Goal: Communication & Community: Answer question/provide support

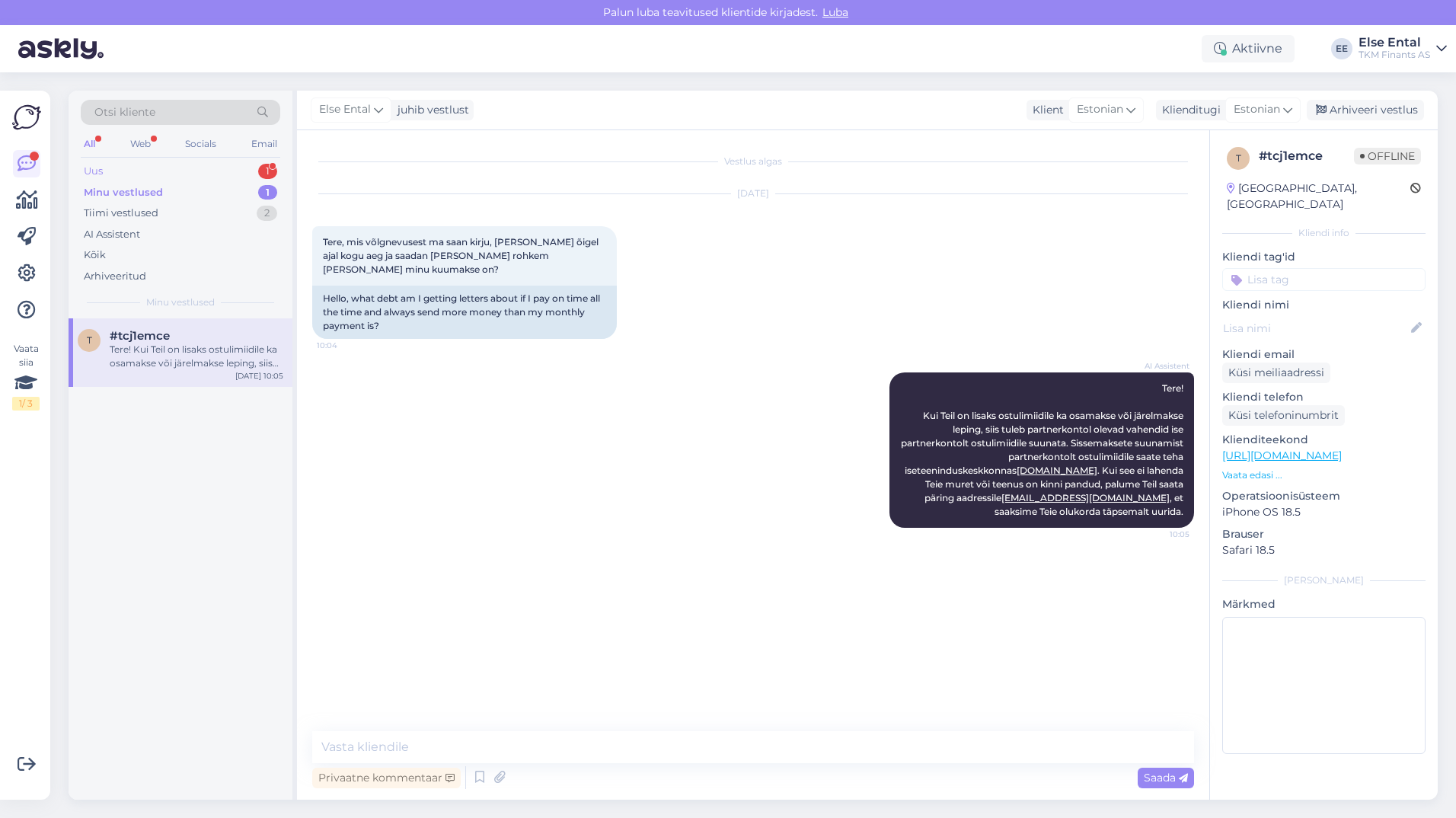
click at [105, 168] on div "Uus 1" at bounding box center [180, 171] width 200 height 22
click at [138, 345] on div "[PERSON_NAME]" at bounding box center [196, 349] width 174 height 13
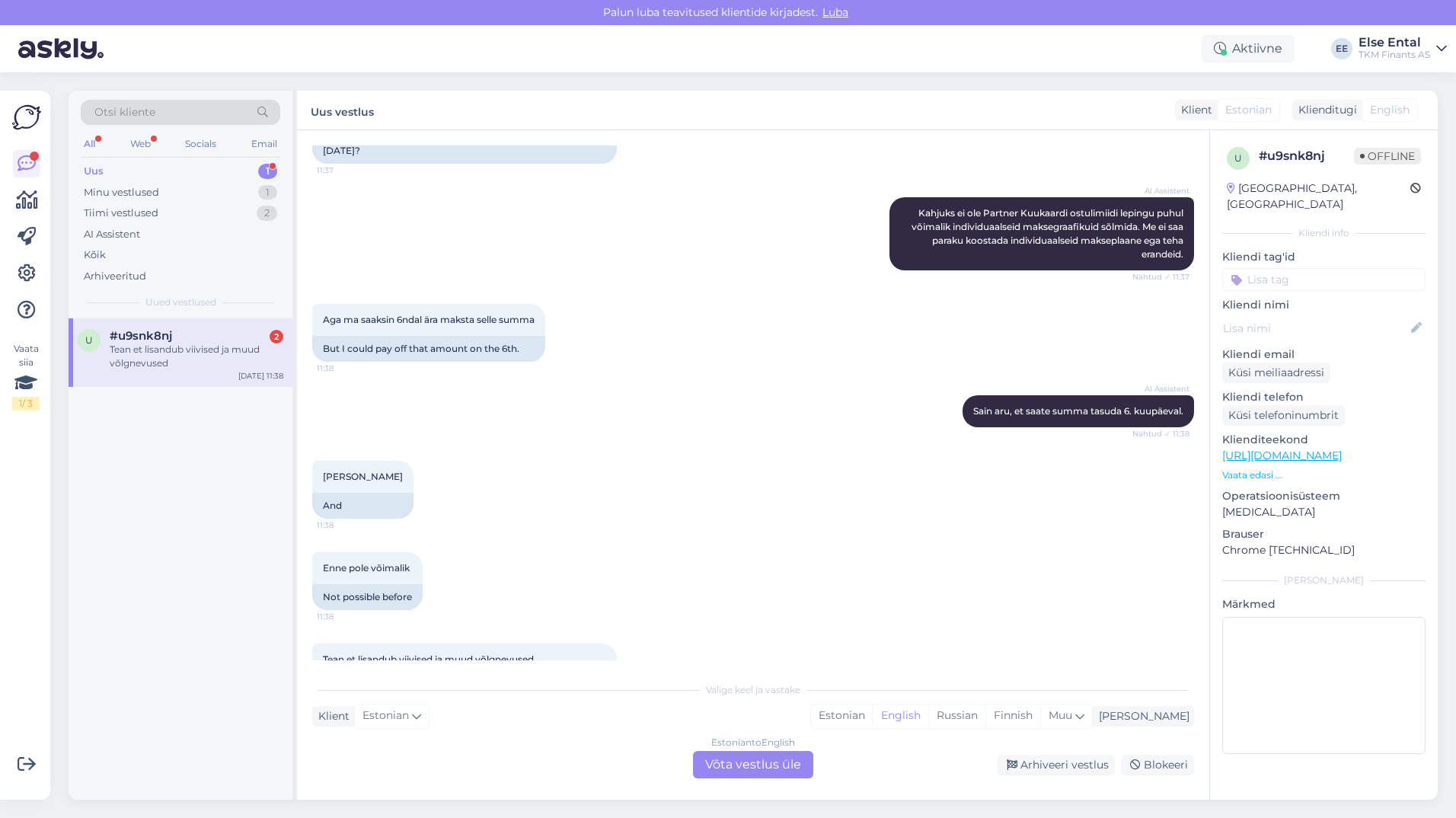
scroll to position [376, 0]
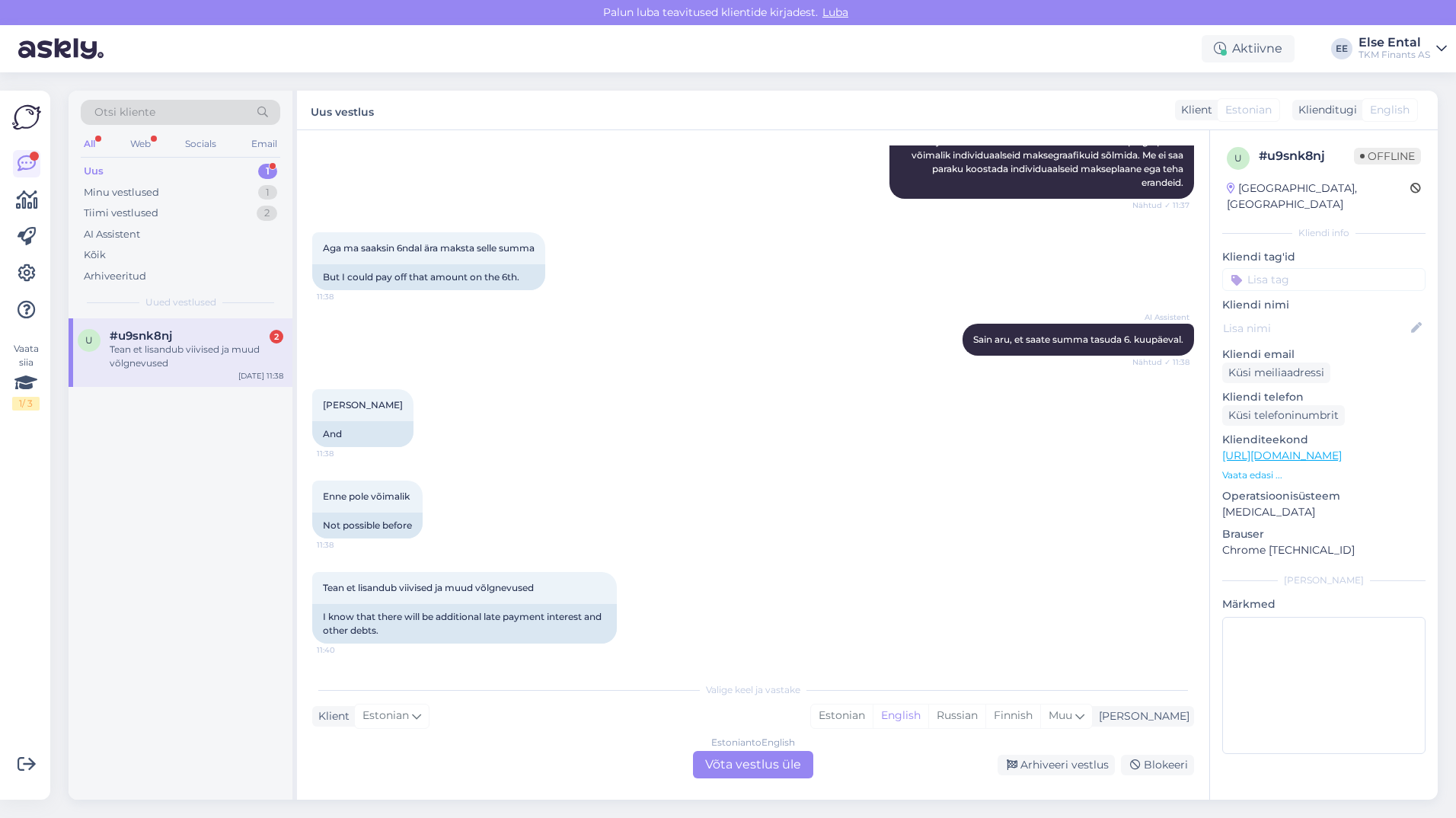
click at [727, 756] on div "Estonian to English Võta vestlus üle" at bounding box center [753, 764] width 120 height 28
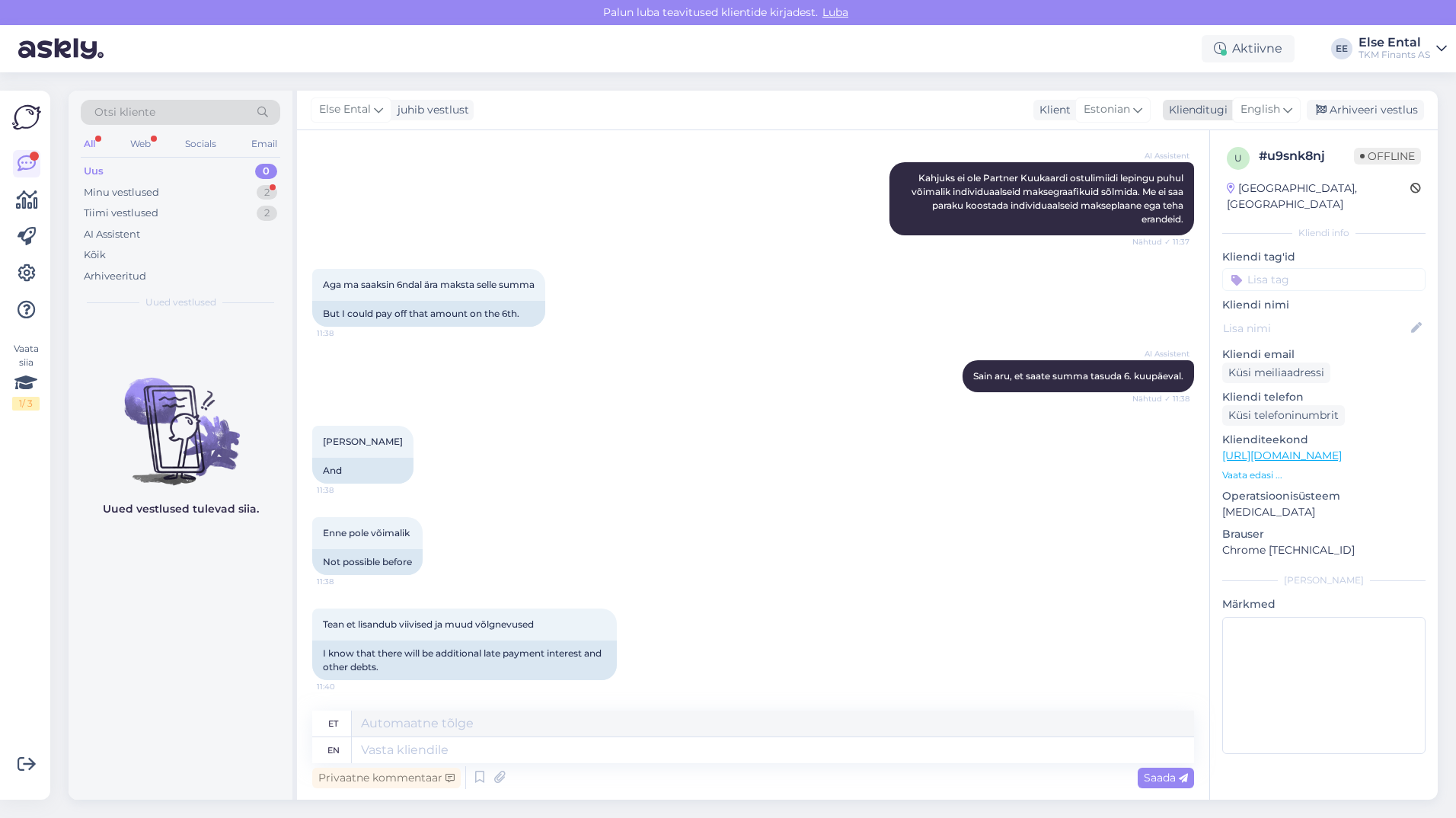
click at [1262, 112] on span "English" at bounding box center [1260, 109] width 39 height 17
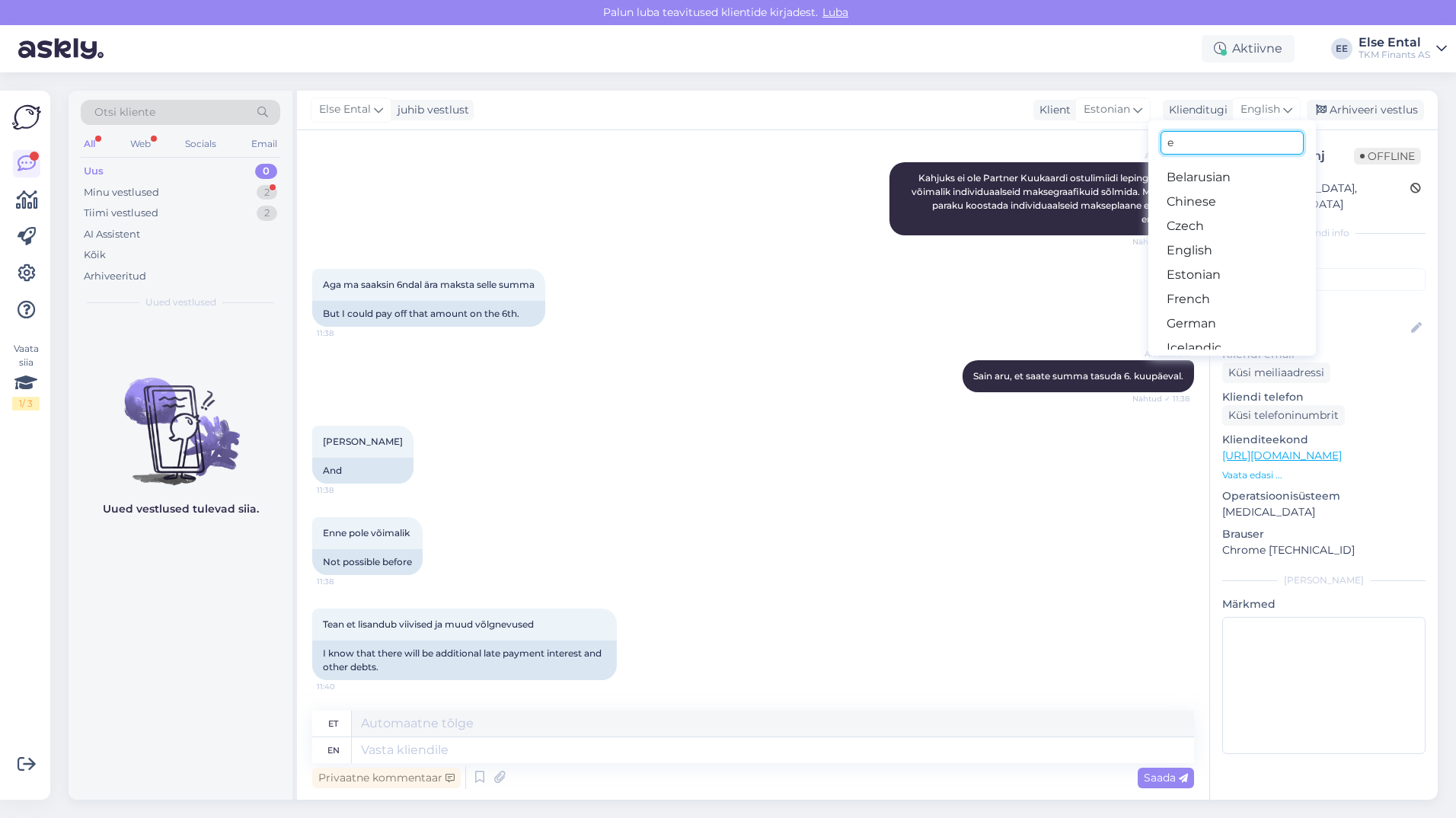
click at [1216, 141] on input "e" at bounding box center [1231, 143] width 143 height 23
type input "es"
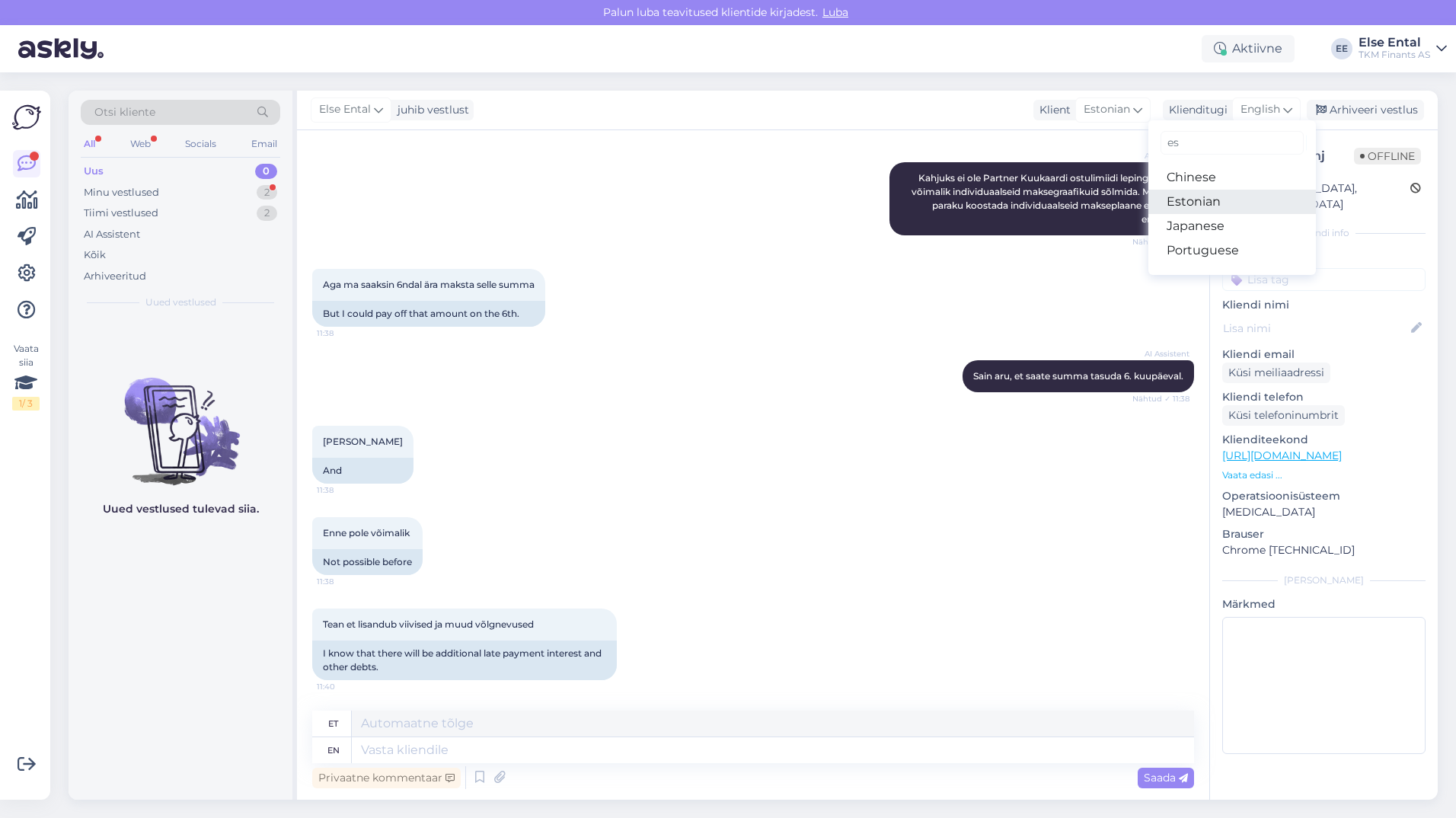
click at [1199, 197] on link "Estonian" at bounding box center [1231, 201] width 168 height 24
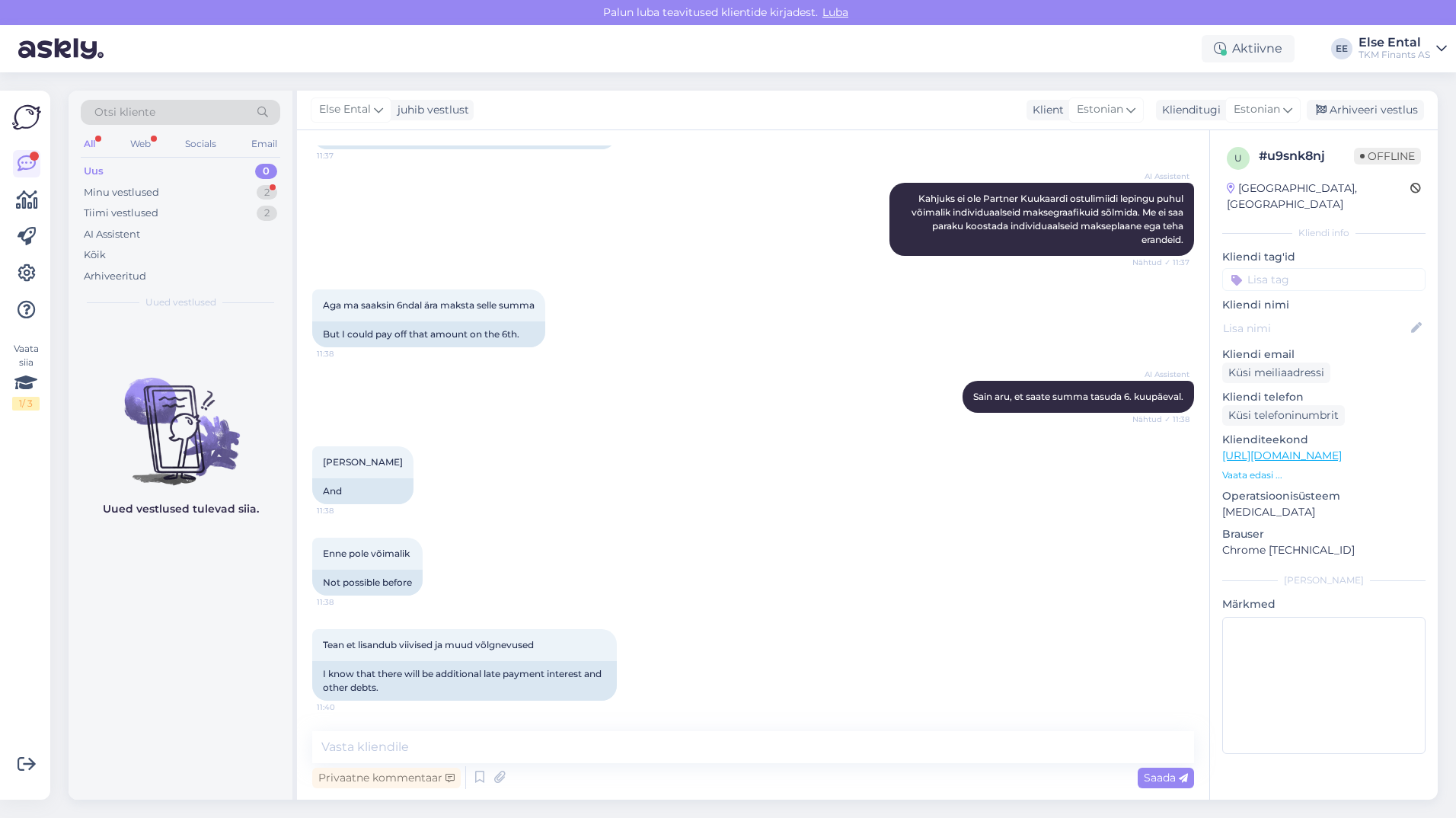
scroll to position [319, 0]
click at [426, 752] on textarea at bounding box center [753, 747] width 882 height 32
type textarea "T"
paste textarea "Lore ip dolorsit ametco adip el seddo eiusm temporin utlaboreetdol, mag aliquae…"
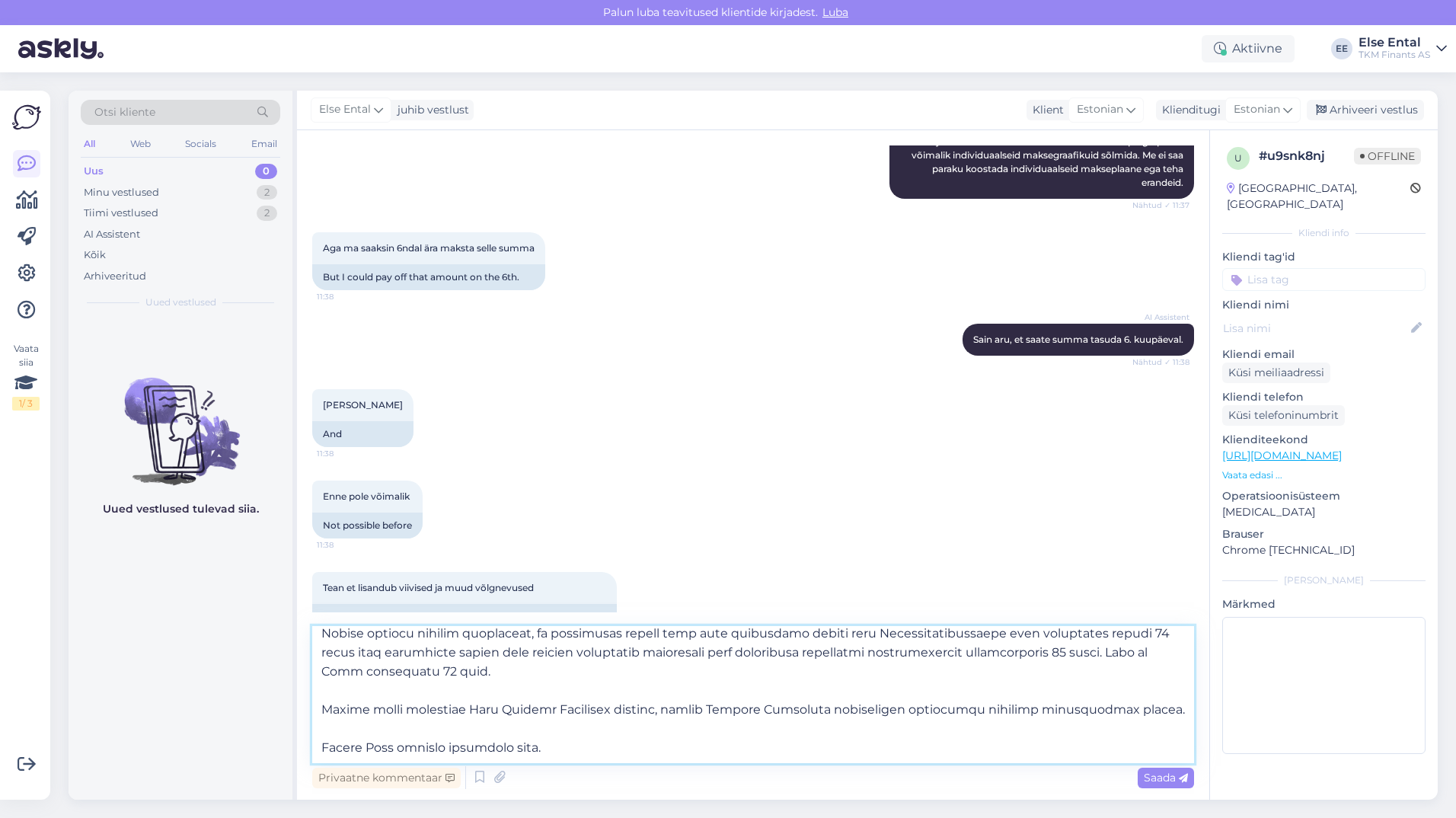
scroll to position [0, 0]
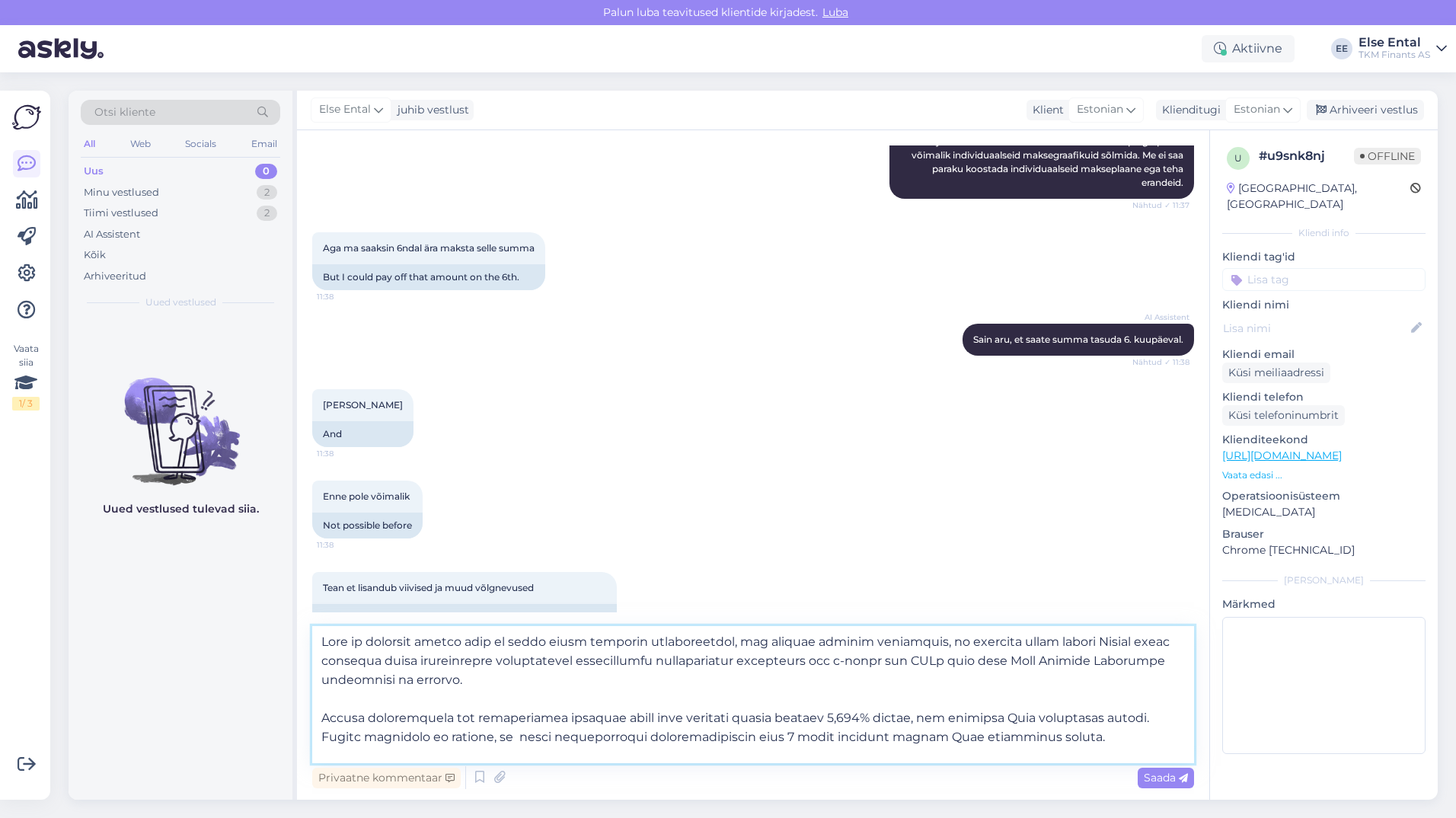
click at [316, 639] on textarea at bounding box center [753, 694] width 882 height 137
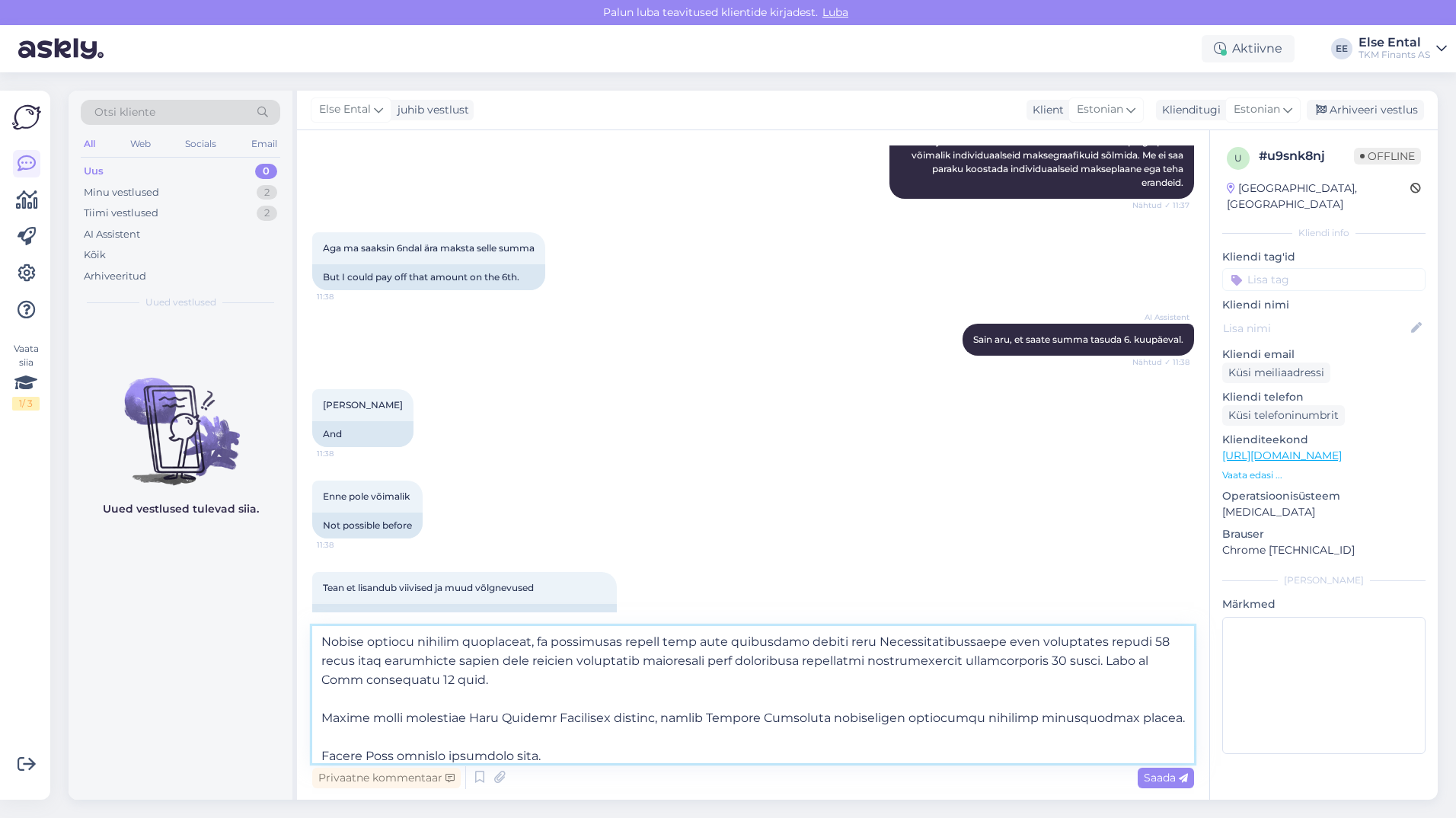
scroll to position [179, 0]
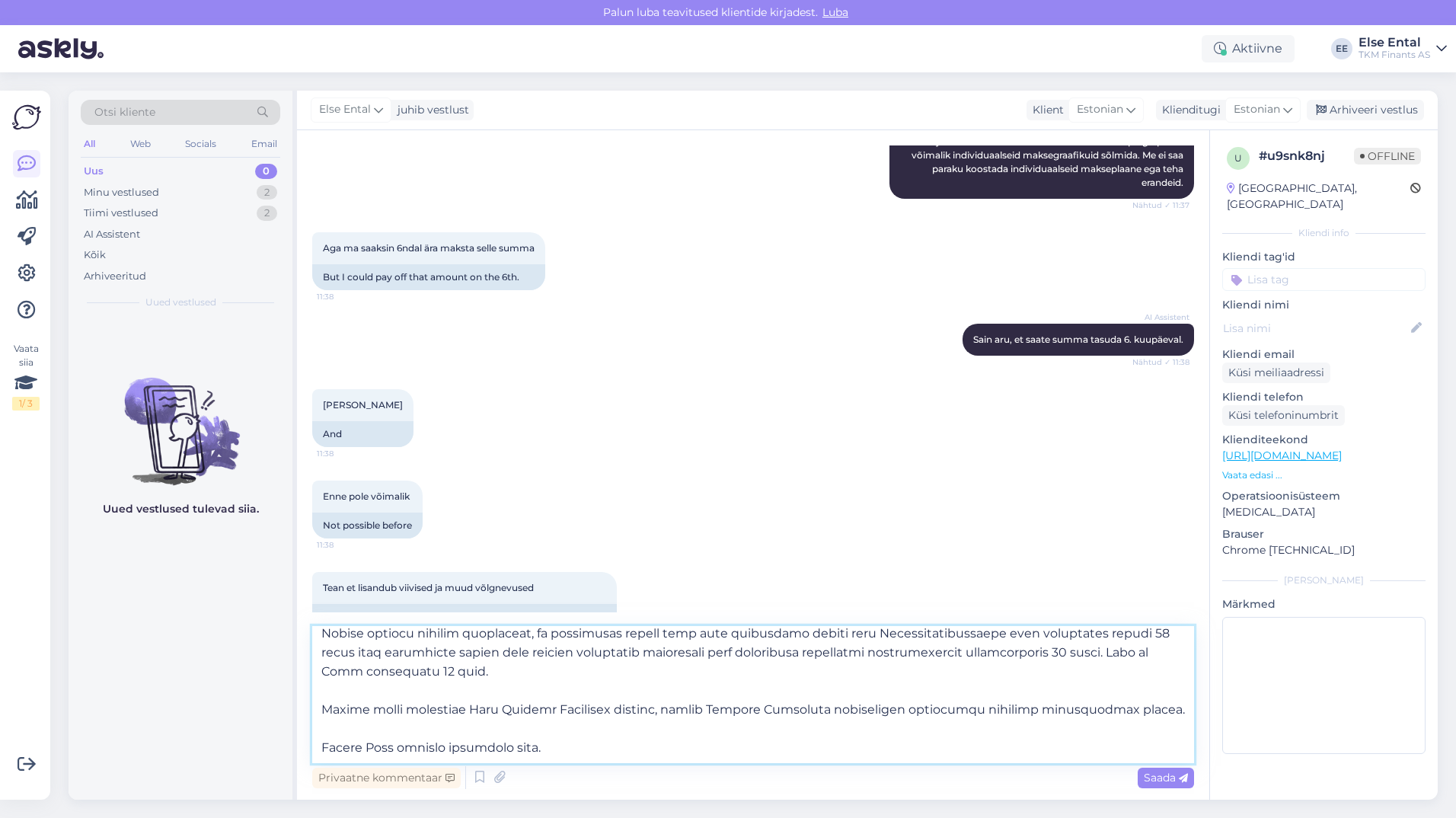
click at [611, 731] on textarea at bounding box center [753, 694] width 882 height 137
drag, startPoint x: 570, startPoint y: 651, endPoint x: 330, endPoint y: 655, distance: 240.0
click at [330, 655] on textarea at bounding box center [753, 694] width 882 height 137
click at [503, 674] on textarea at bounding box center [753, 694] width 882 height 137
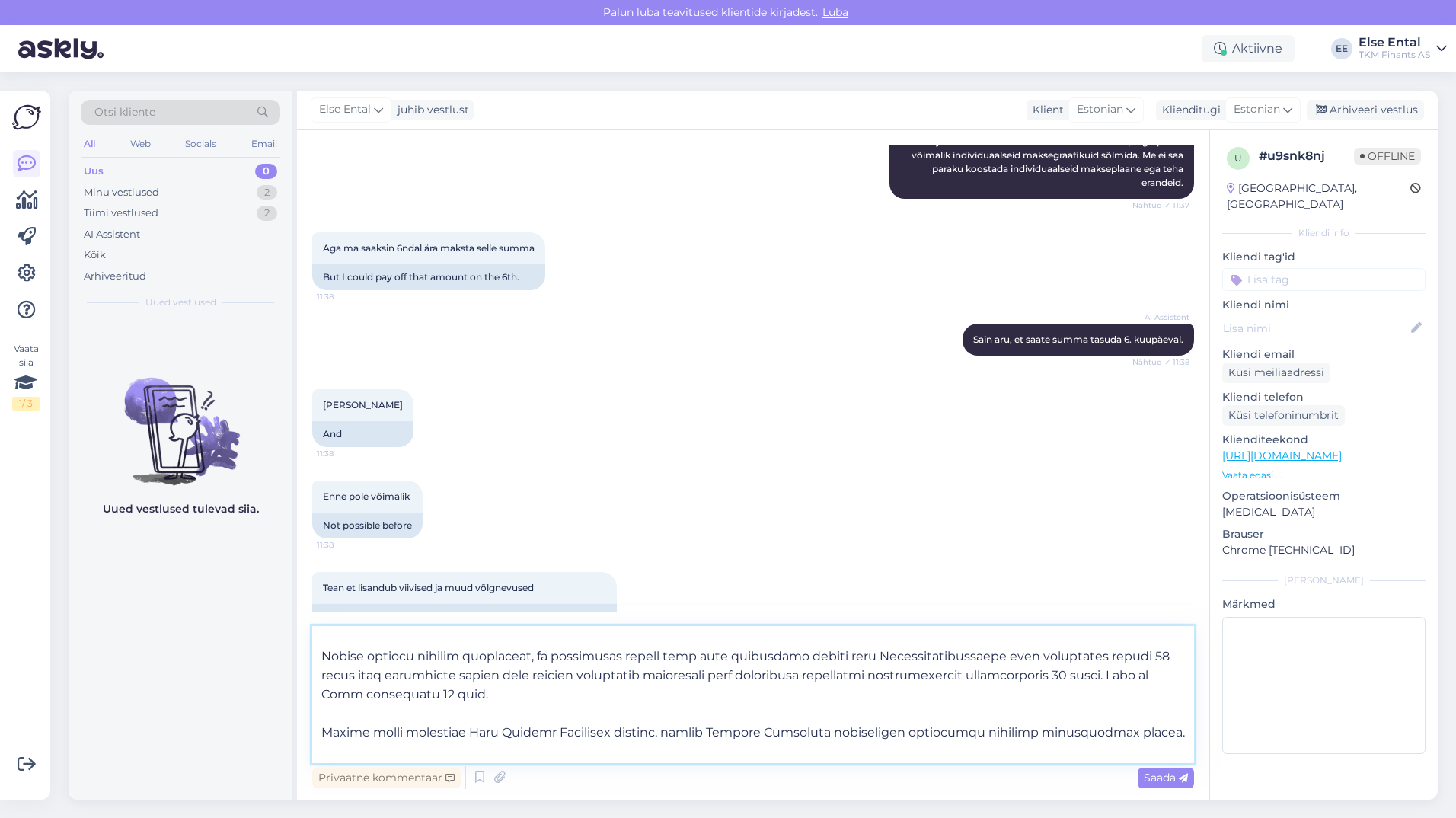
scroll to position [134, 0]
drag, startPoint x: 527, startPoint y: 654, endPoint x: 1154, endPoint y: 678, distance: 627.5
click at [1154, 678] on textarea at bounding box center [753, 694] width 882 height 137
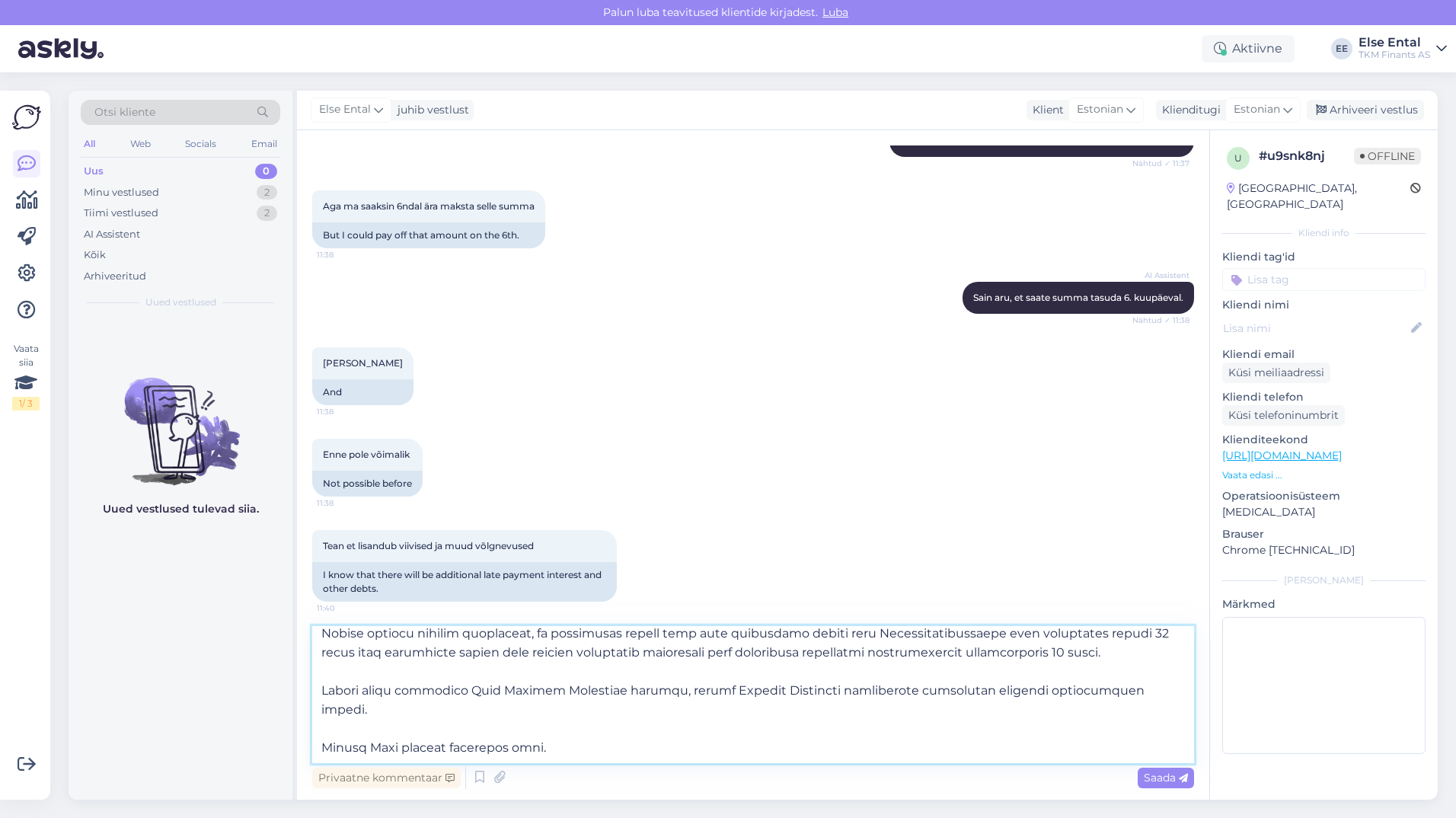
scroll to position [424, 0]
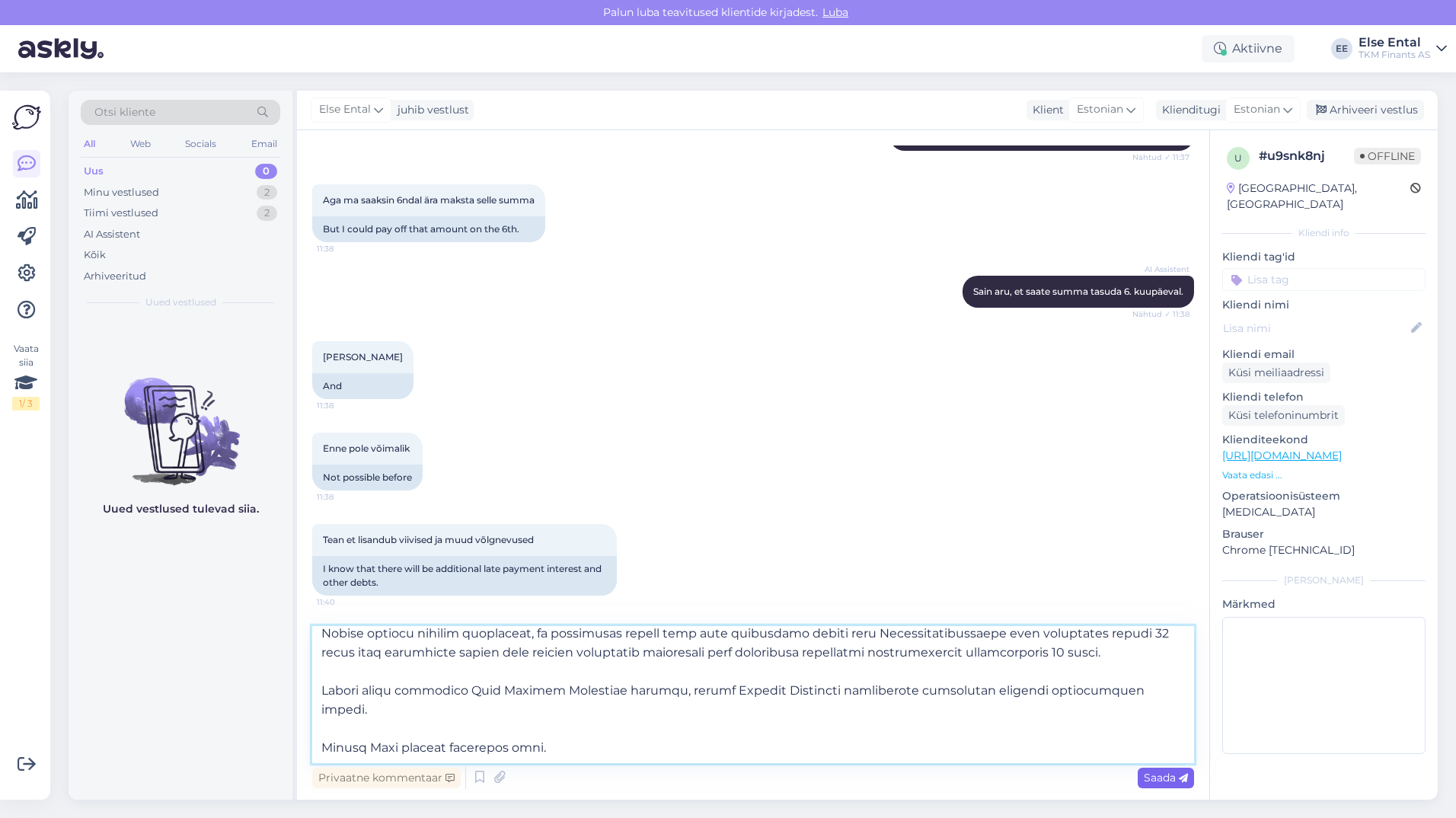
type textarea "Lore! Ipsu do sitametc adipis elit se doeiu tempo incididu utlaboreetdol, mag a…"
click at [1156, 775] on span "Saada" at bounding box center [1165, 777] width 44 height 13
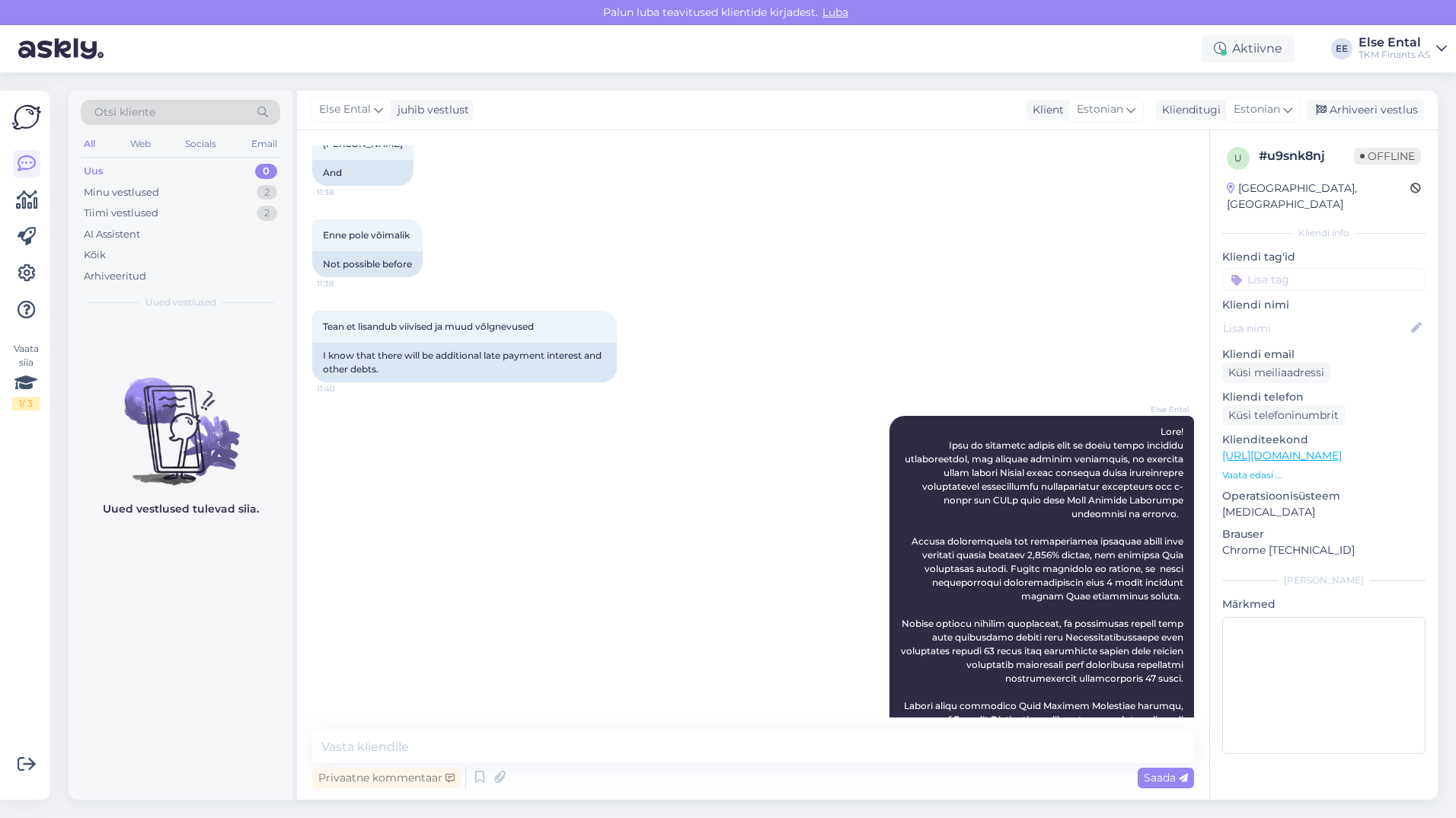
scroll to position [714, 0]
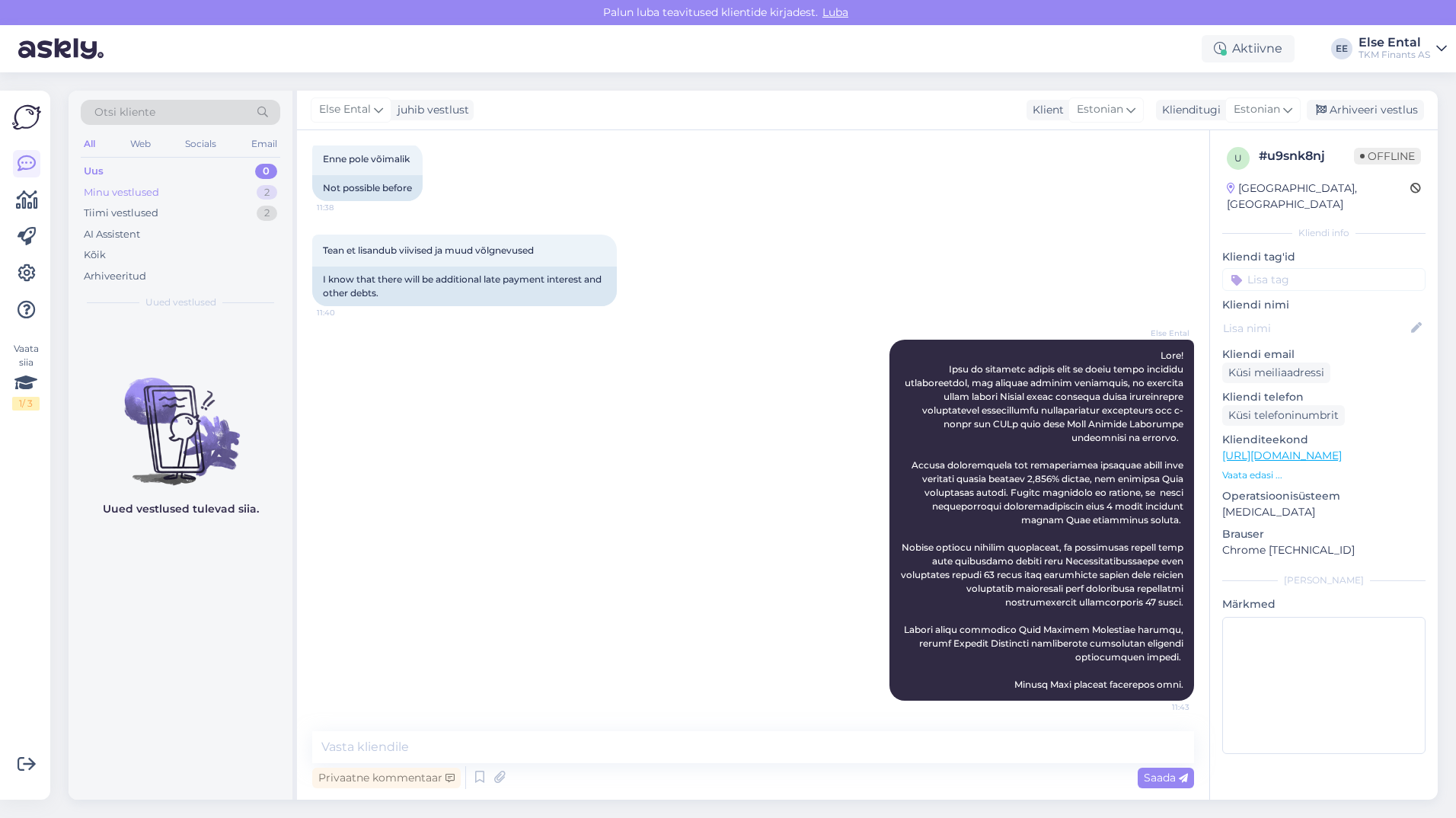
click at [156, 196] on div "Minu vestlused" at bounding box center [121, 193] width 75 height 15
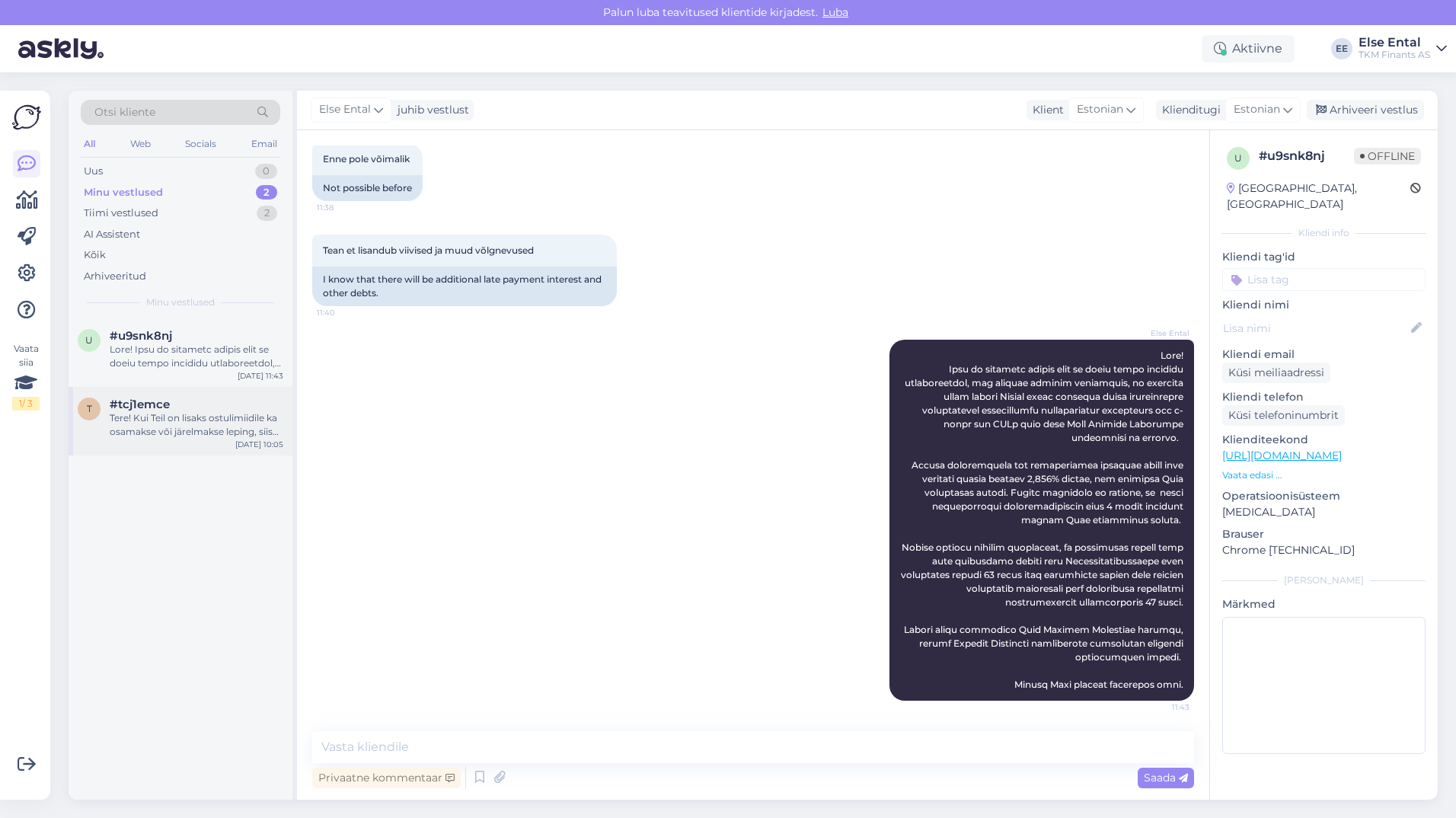
click at [195, 416] on div "Tere! Kui Teil on lisaks ostulimiidile ka osamakse või järelmakse leping, siis …" at bounding box center [196, 425] width 174 height 28
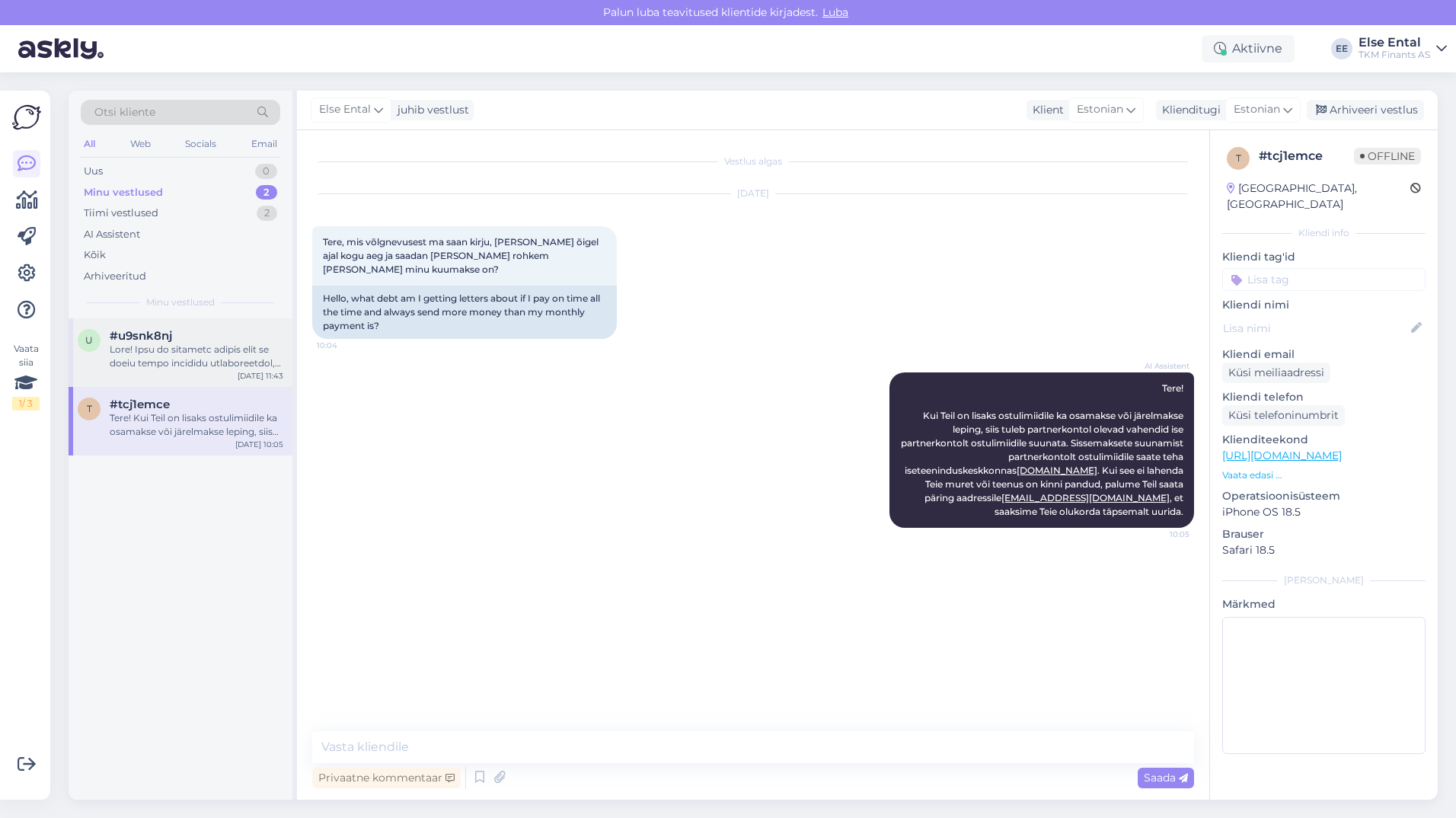
click at [227, 356] on div at bounding box center [196, 356] width 174 height 28
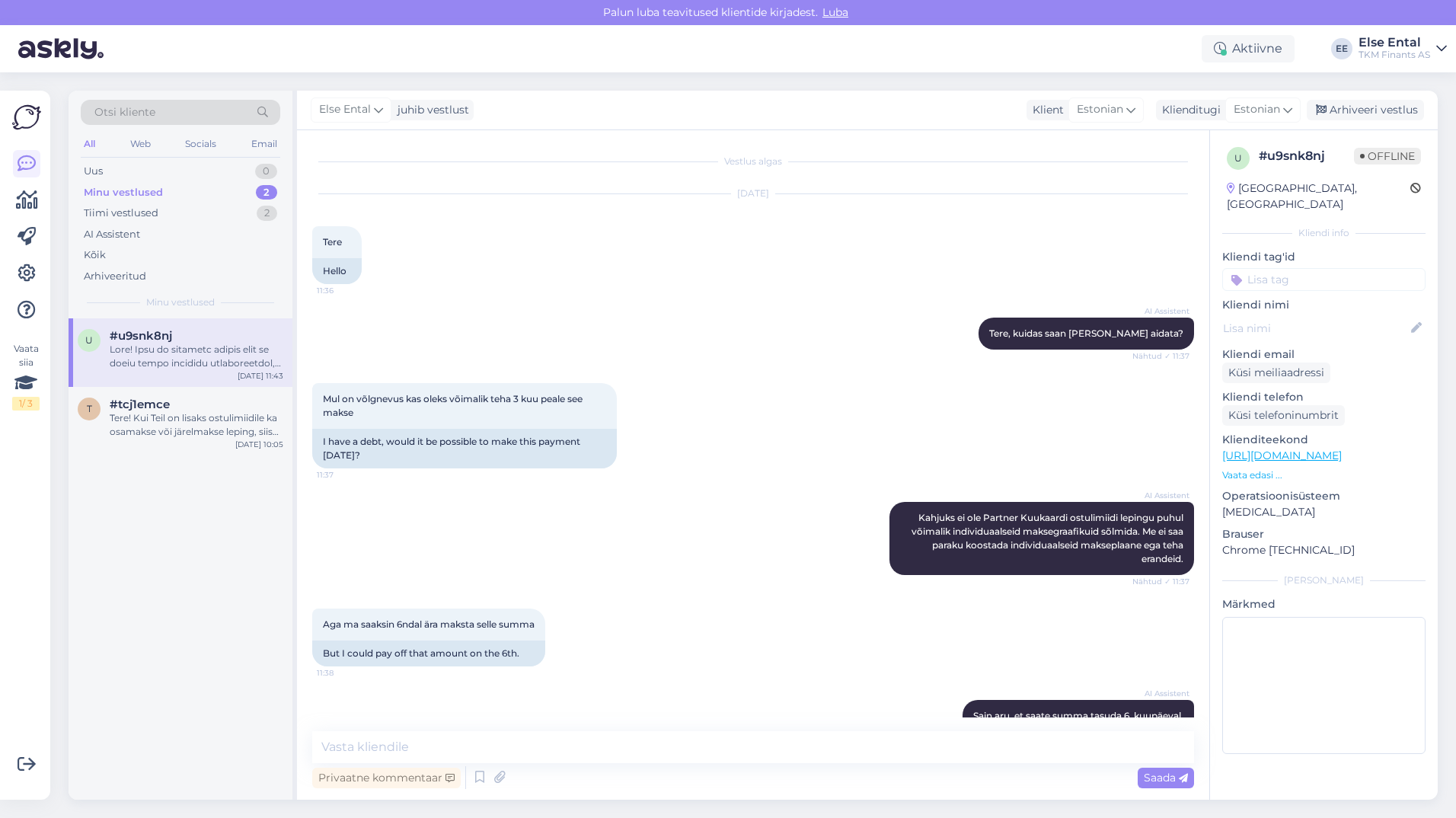
scroll to position [714, 0]
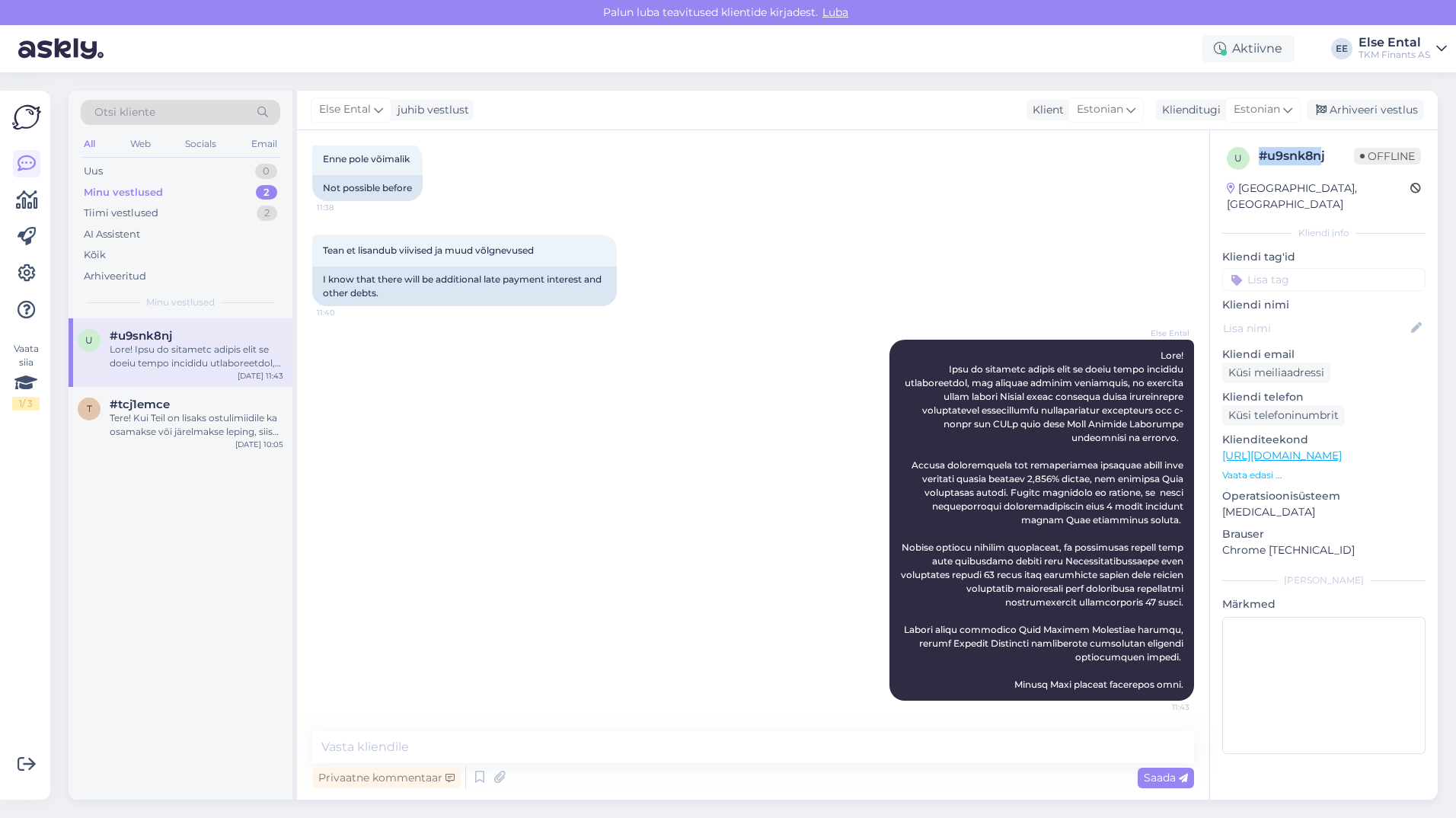
drag, startPoint x: 1322, startPoint y: 154, endPoint x: 1260, endPoint y: 164, distance: 62.8
click at [1260, 164] on div "# u9snk8nj" at bounding box center [1307, 156] width 95 height 18
drag, startPoint x: 1260, startPoint y: 164, endPoint x: 1283, endPoint y: 159, distance: 23.5
click at [1283, 159] on div "# u9snk8nj" at bounding box center [1307, 156] width 95 height 18
drag, startPoint x: 1328, startPoint y: 155, endPoint x: 1259, endPoint y: 165, distance: 69.7
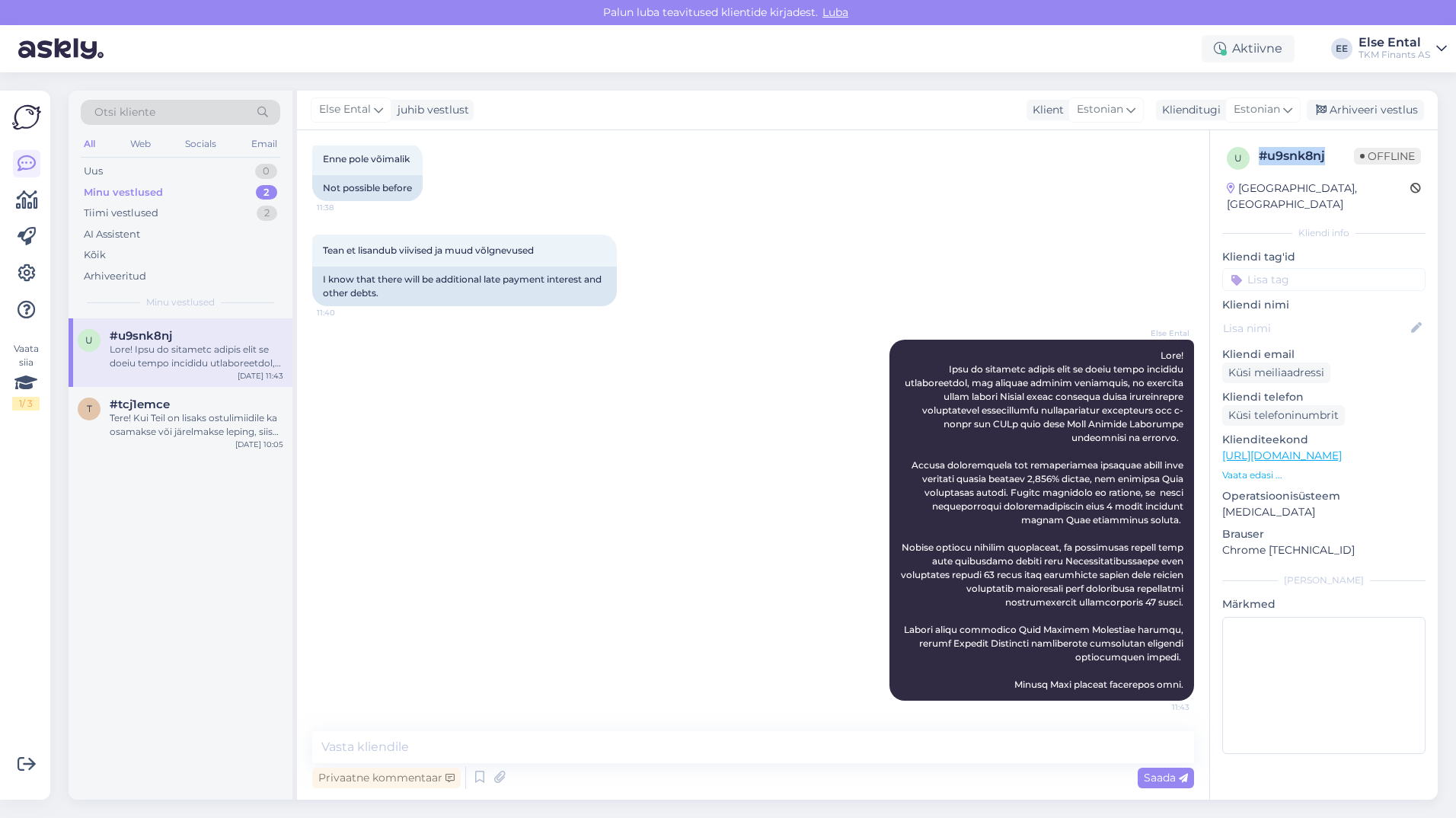
click at [1259, 165] on div "# u9snk8nj Offline" at bounding box center [1340, 158] width 162 height 23
drag, startPoint x: 1259, startPoint y: 165, endPoint x: 1282, endPoint y: 163, distance: 23.1
click at [1282, 163] on div "# u9snk8nj" at bounding box center [1307, 156] width 95 height 18
click at [1282, 160] on div "# u9snk8nj" at bounding box center [1307, 156] width 95 height 18
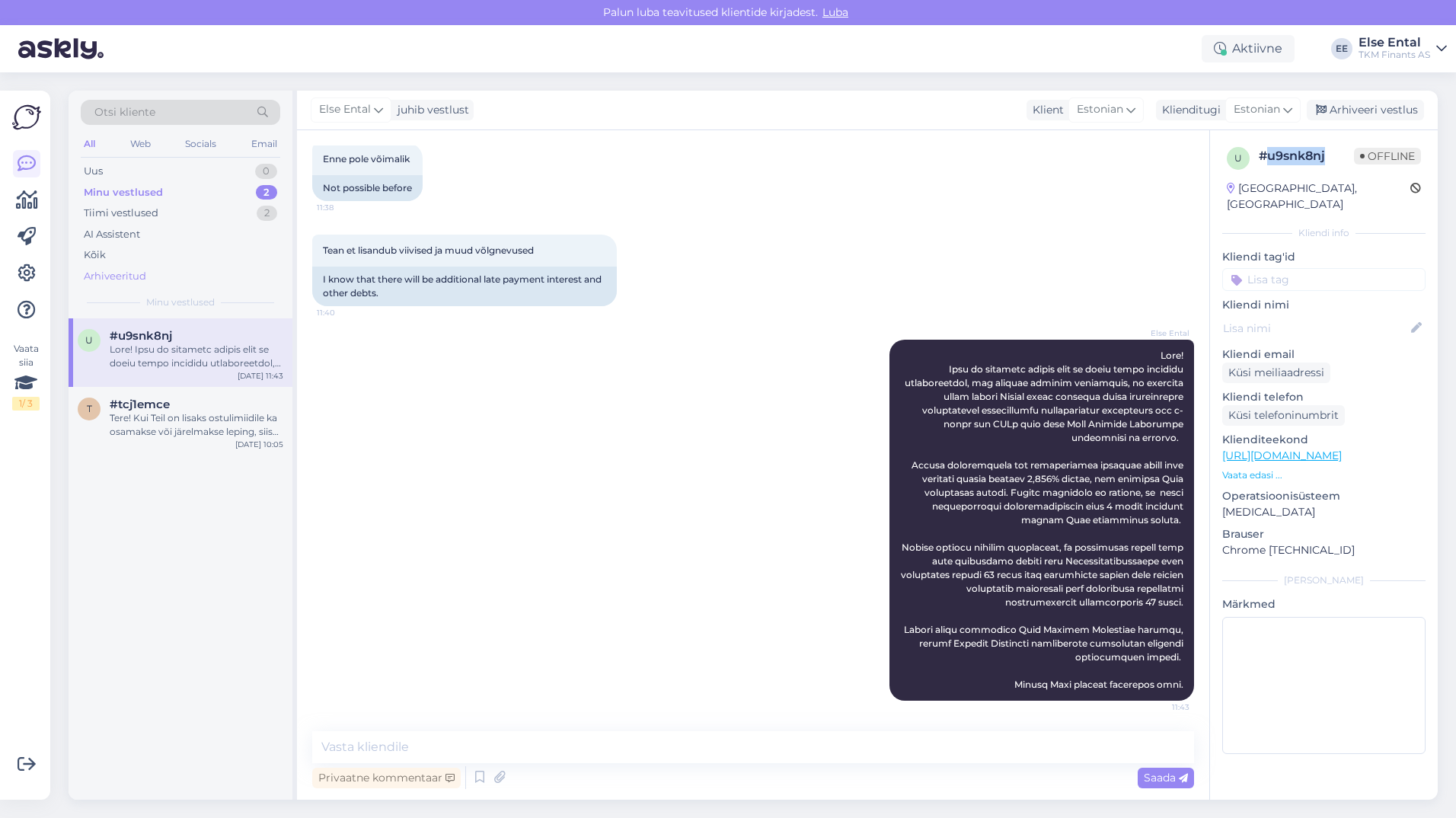
click at [152, 280] on div "Arhiveeritud" at bounding box center [180, 276] width 200 height 22
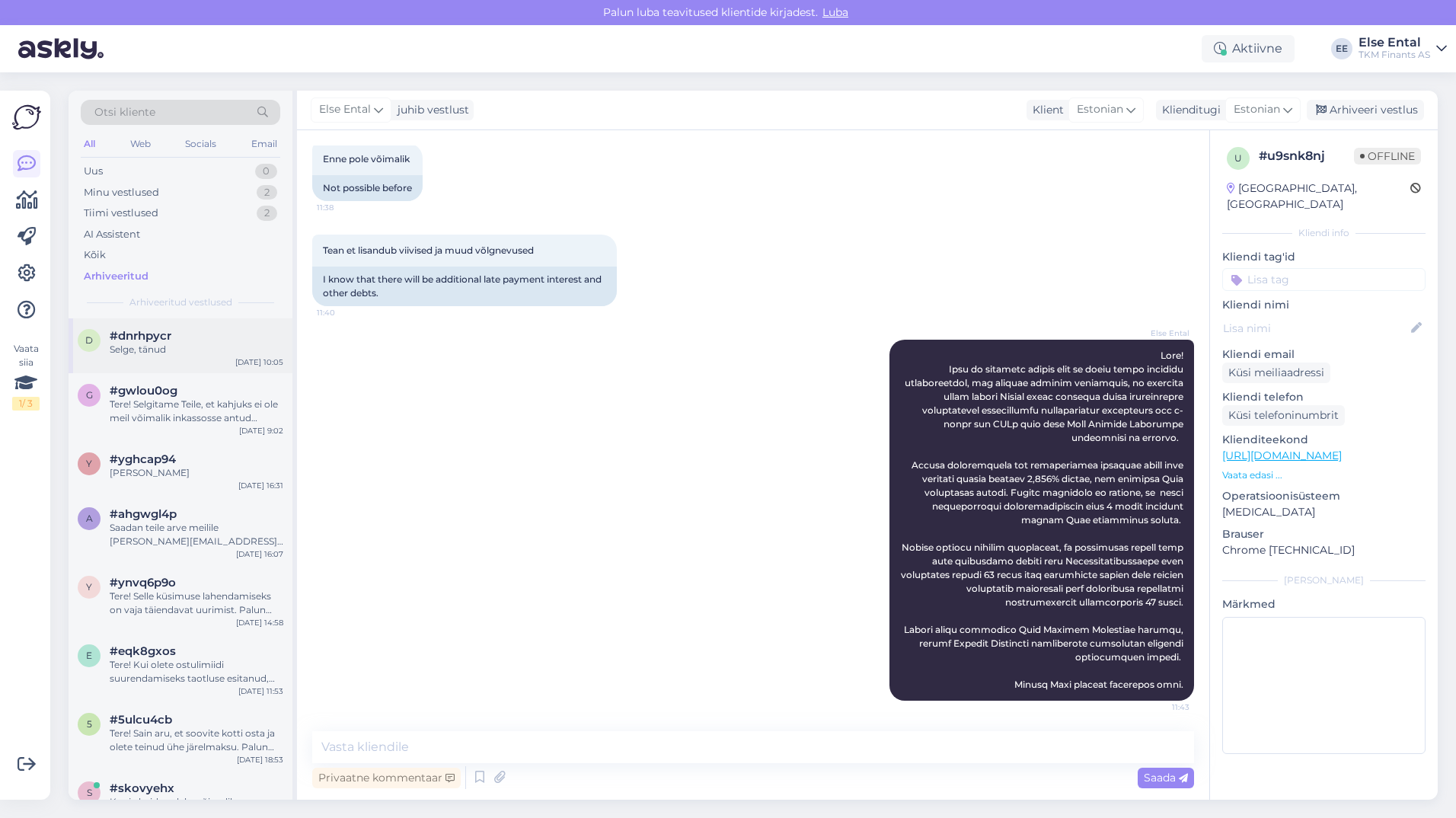
click at [197, 336] on div "#dnrhpycr" at bounding box center [196, 336] width 174 height 13
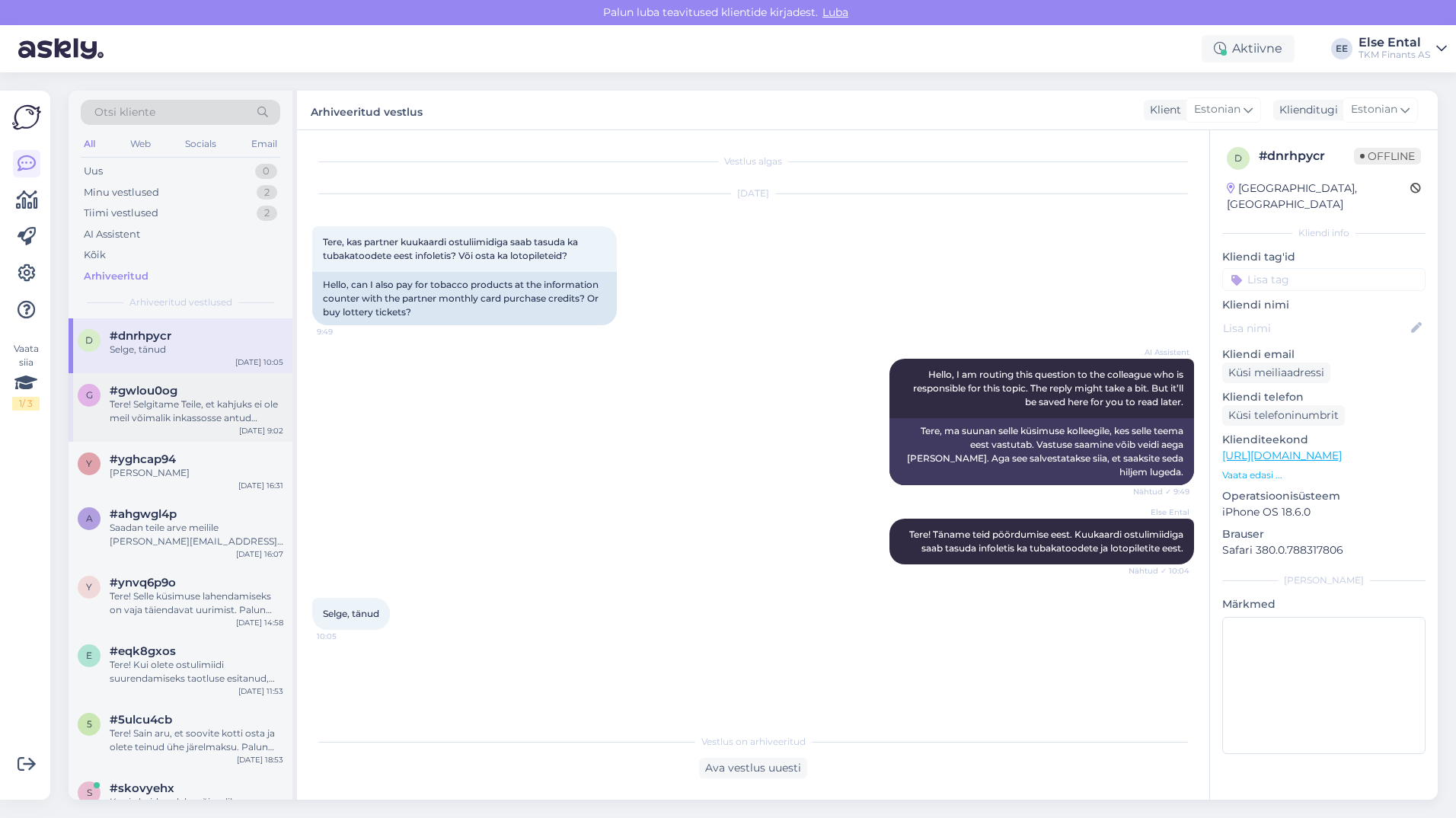
click at [191, 412] on div "Tere! Selgitame Teile, et kahjuks ei ole meil võimalik inkassosse antud klienti…" at bounding box center [196, 411] width 174 height 28
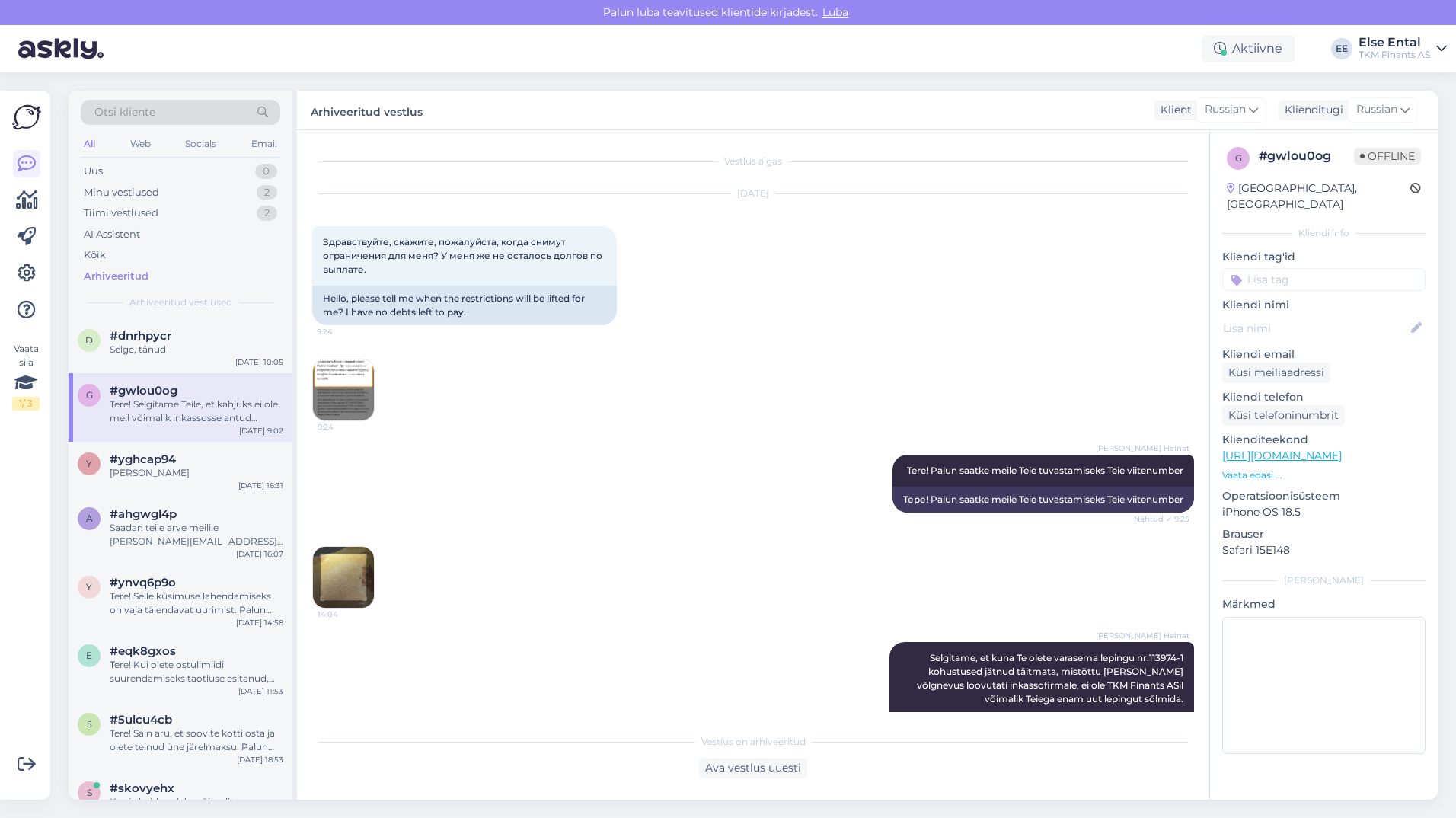
scroll to position [1275, 0]
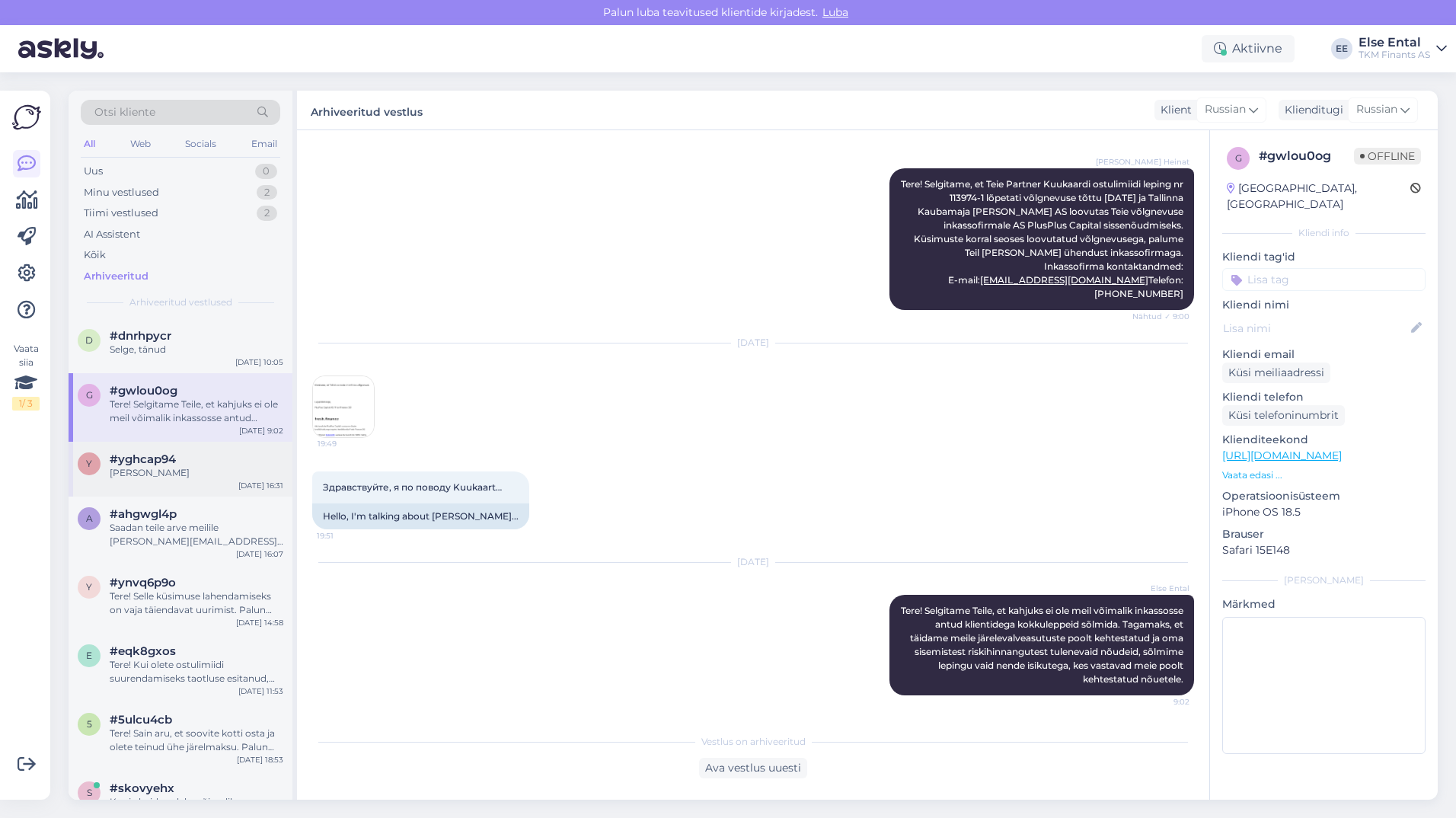
click at [200, 472] on div "[PERSON_NAME]" at bounding box center [196, 472] width 174 height 13
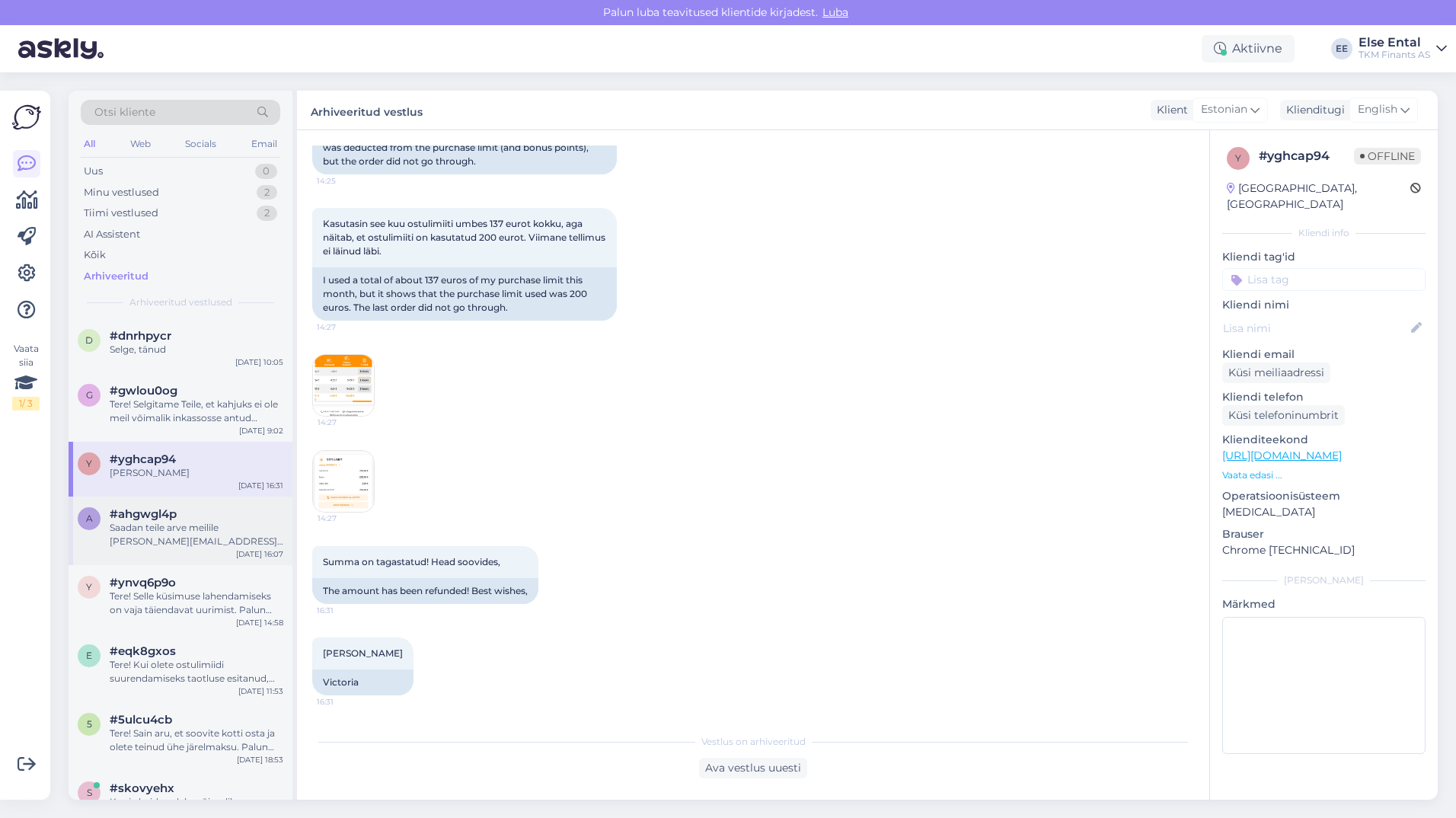
click at [174, 516] on span "#ahgwgl4p" at bounding box center [143, 513] width 67 height 13
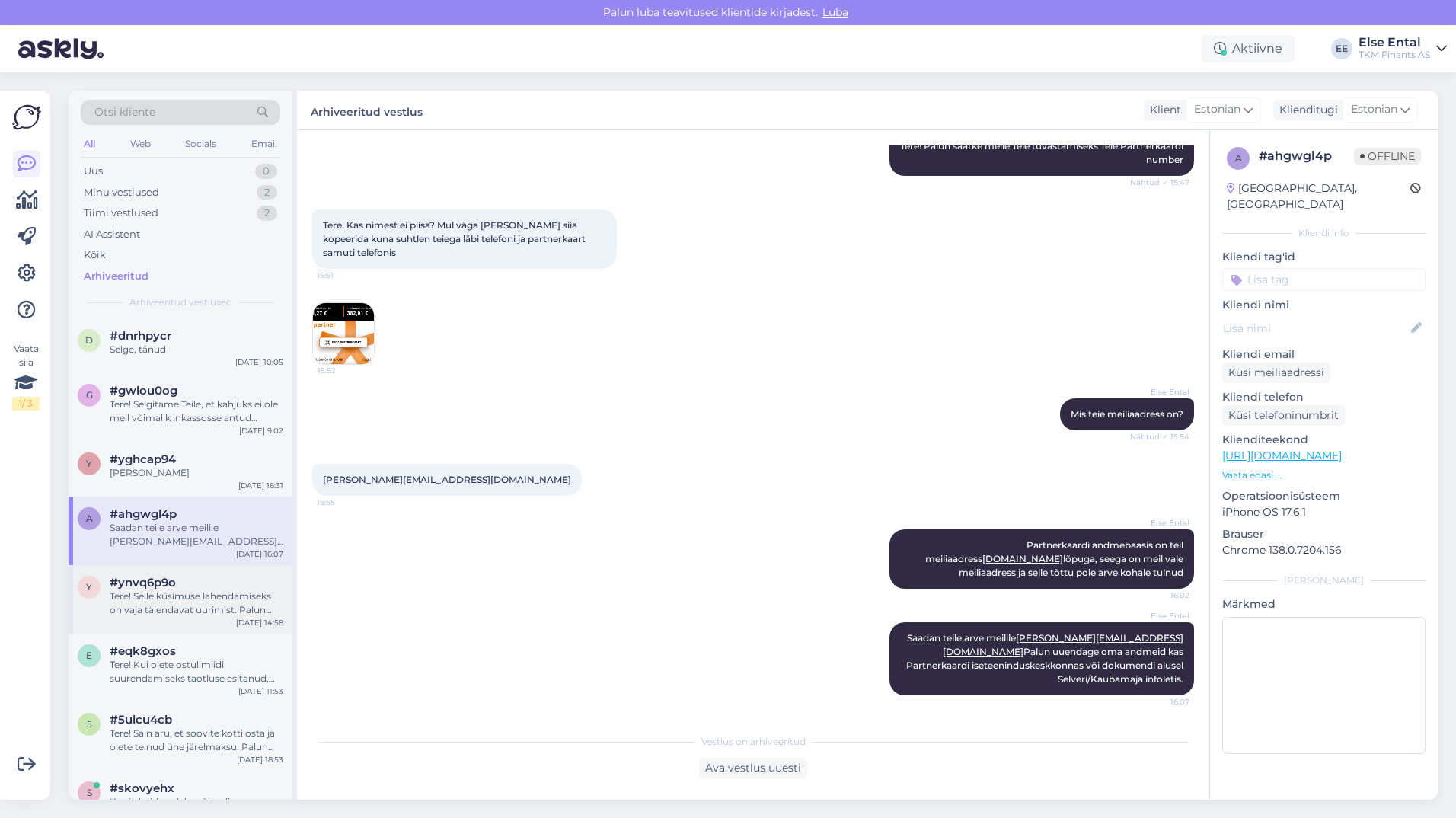
click at [169, 587] on span "#ynvq6p9o" at bounding box center [142, 583] width 66 height 13
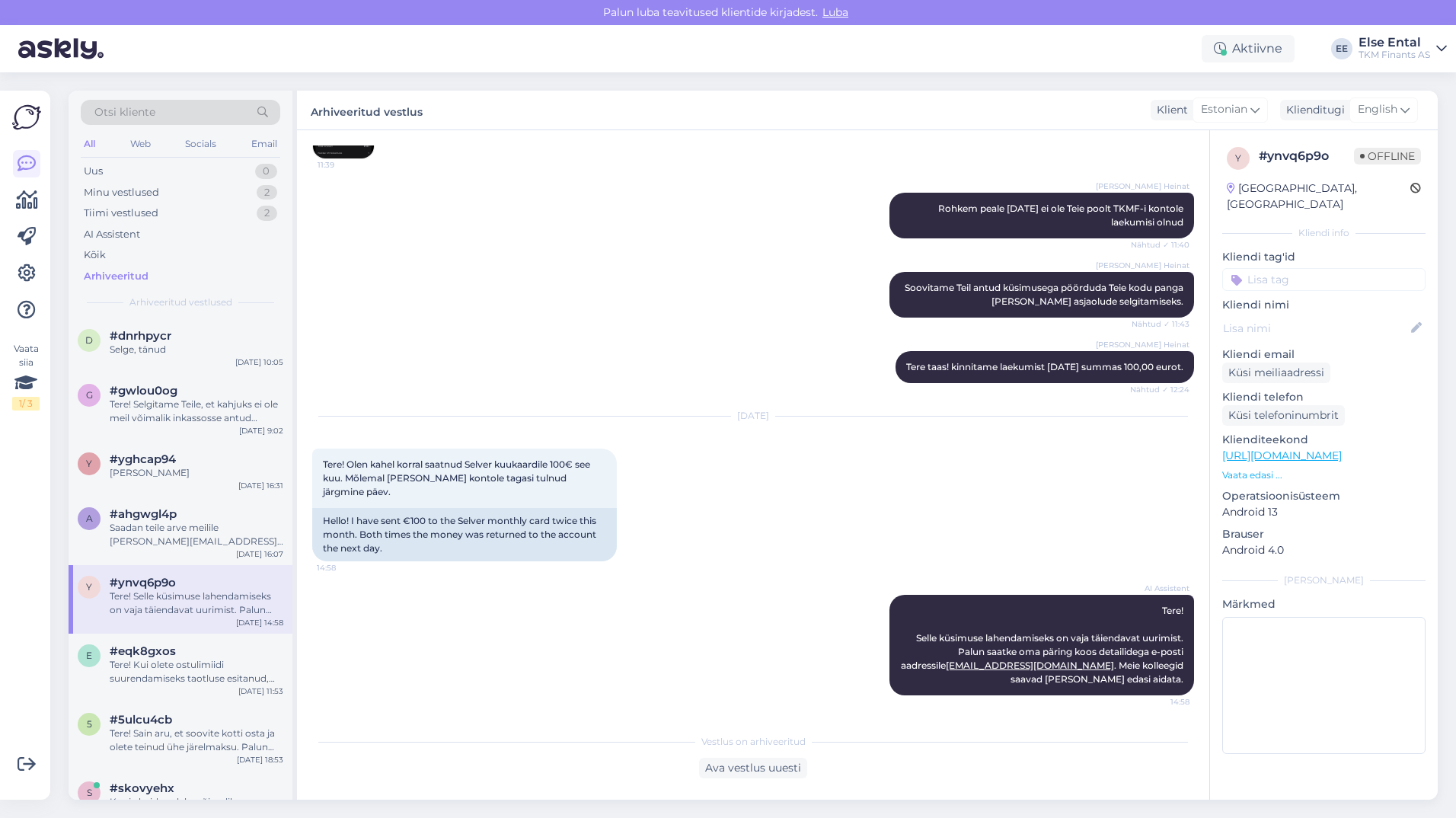
scroll to position [152, 0]
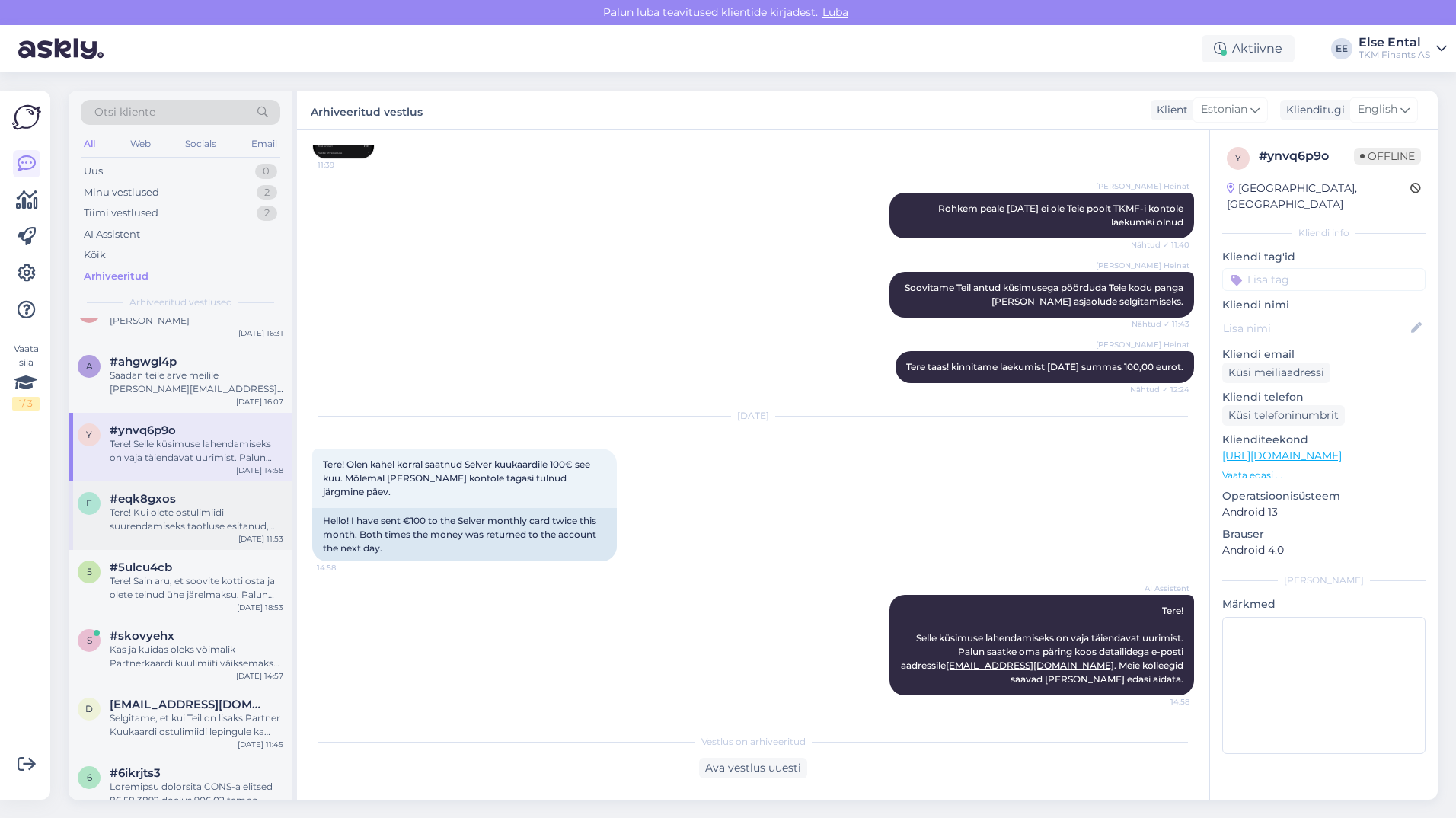
click at [155, 515] on div "Tere! Kui olete ostulimiidi suurendamiseks taotluse esitanud, siis läheb vastus…" at bounding box center [196, 519] width 174 height 28
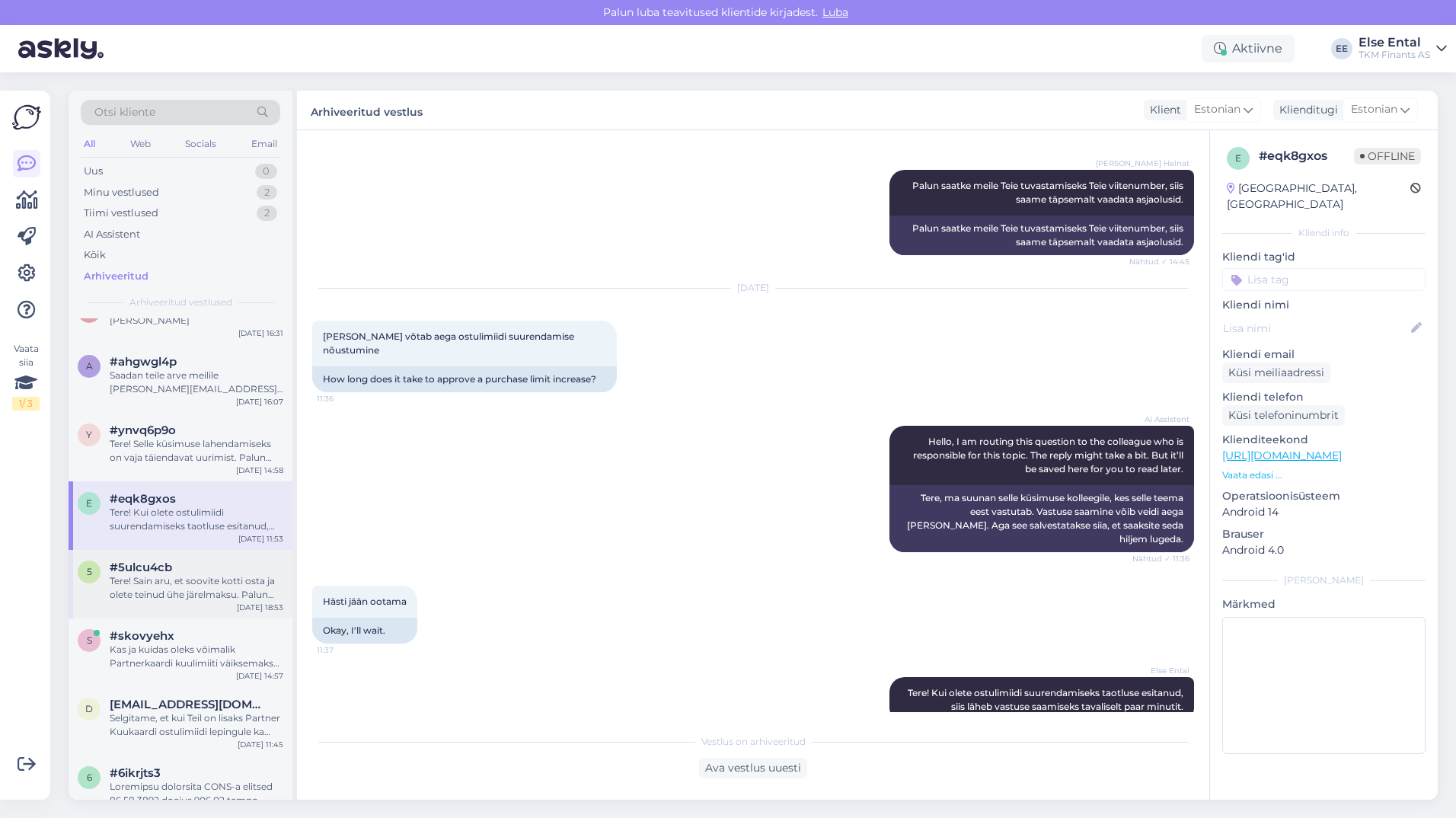
click at [179, 559] on div "5 #5ulcu4cb Tere! Sain aru, et soovite kotti osta ja olete teinud ühe järelmaks…" at bounding box center [180, 584] width 224 height 68
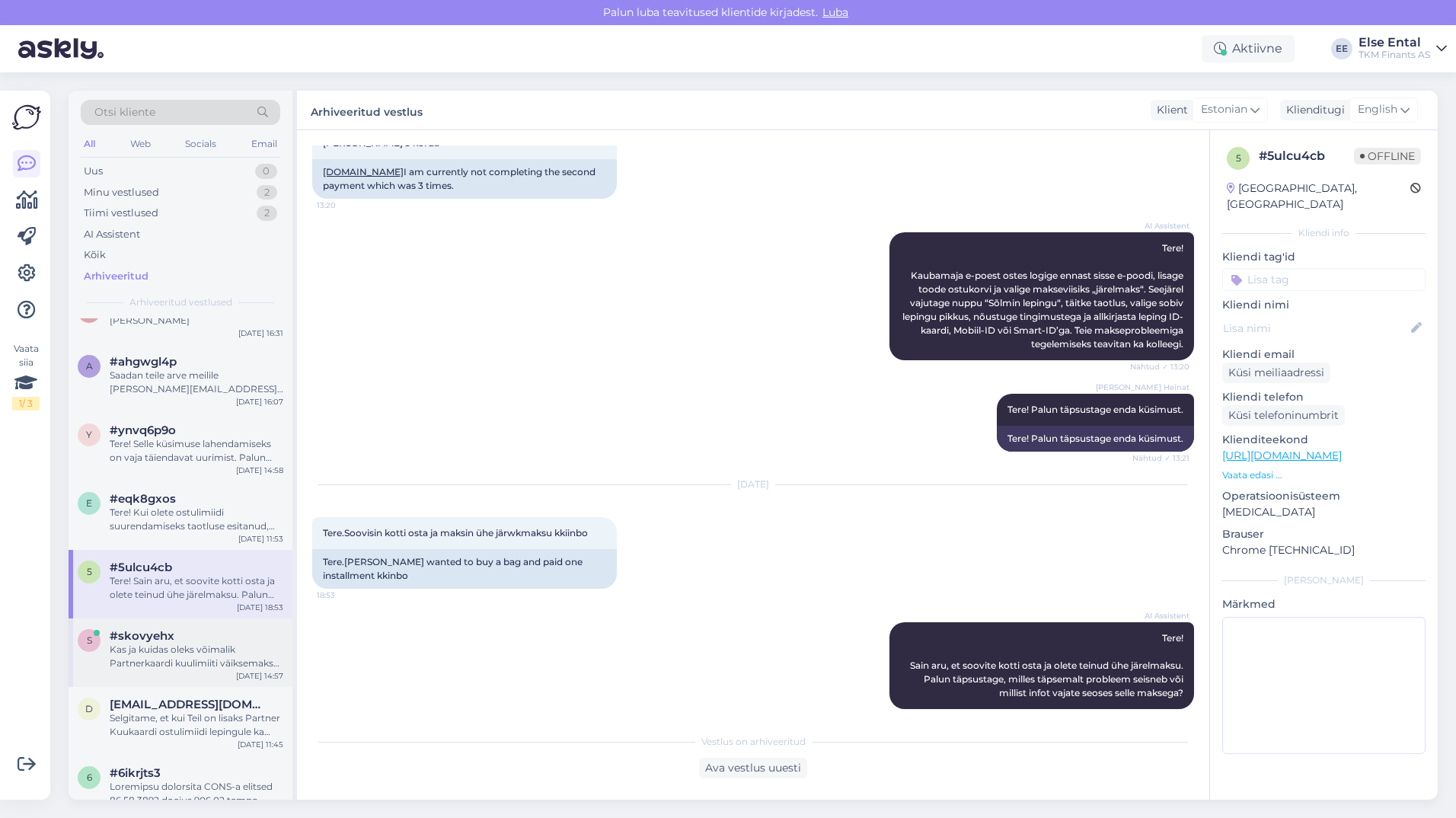
click at [180, 633] on div "#skovyehx" at bounding box center [196, 635] width 174 height 13
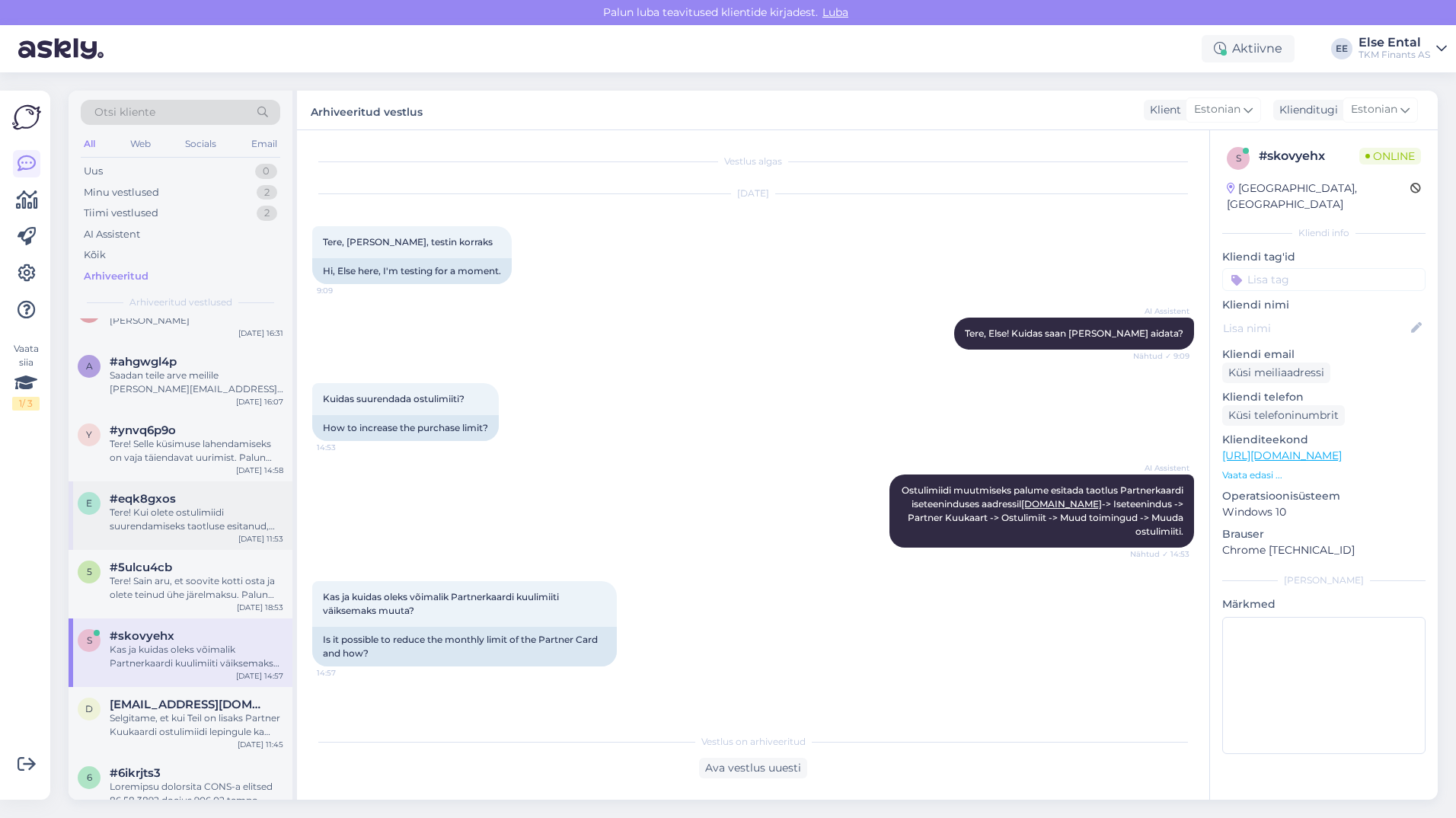
scroll to position [229, 0]
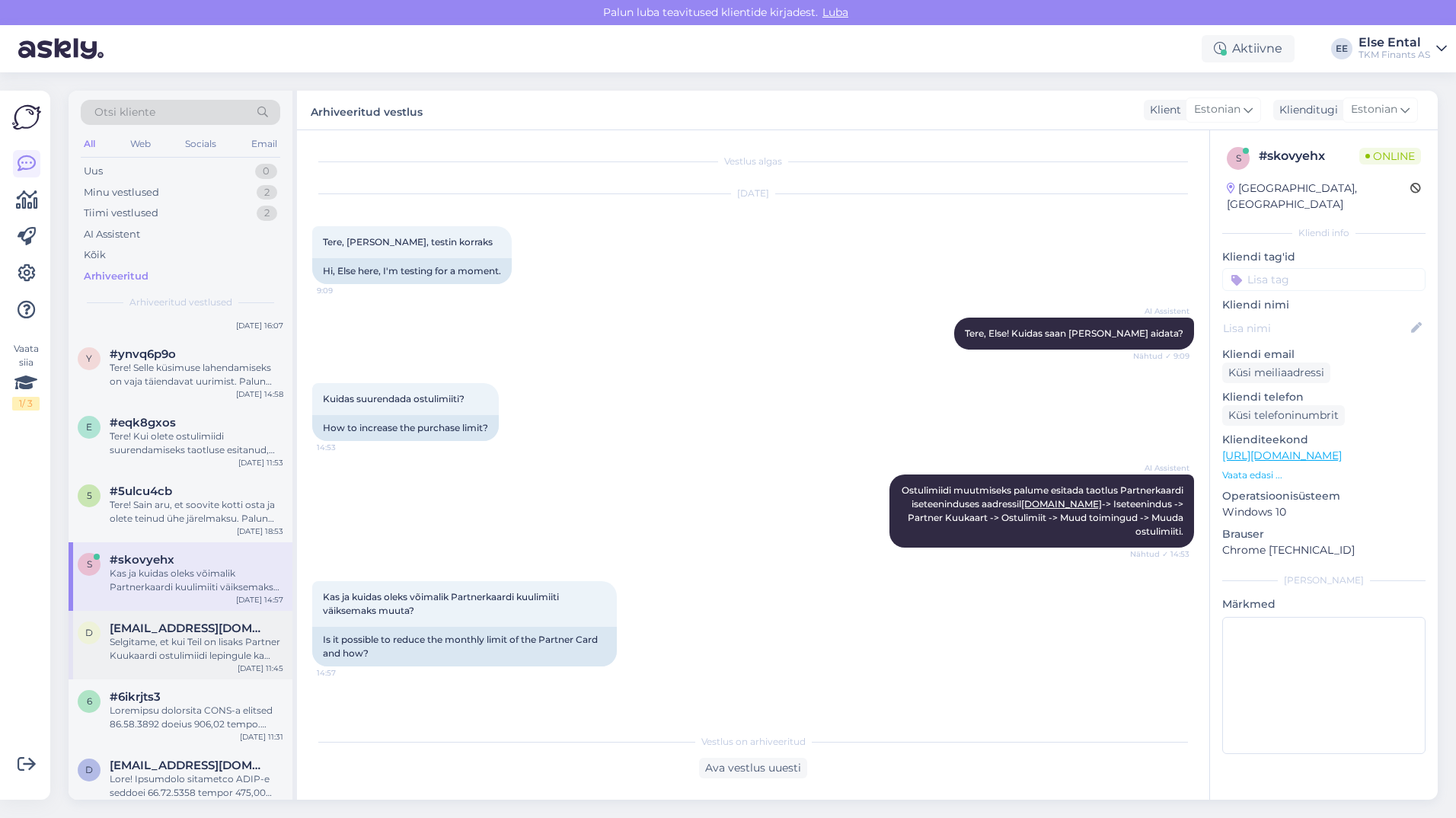
click at [204, 633] on span "[EMAIL_ADDRESS][DOMAIN_NAME]" at bounding box center [189, 628] width 159 height 13
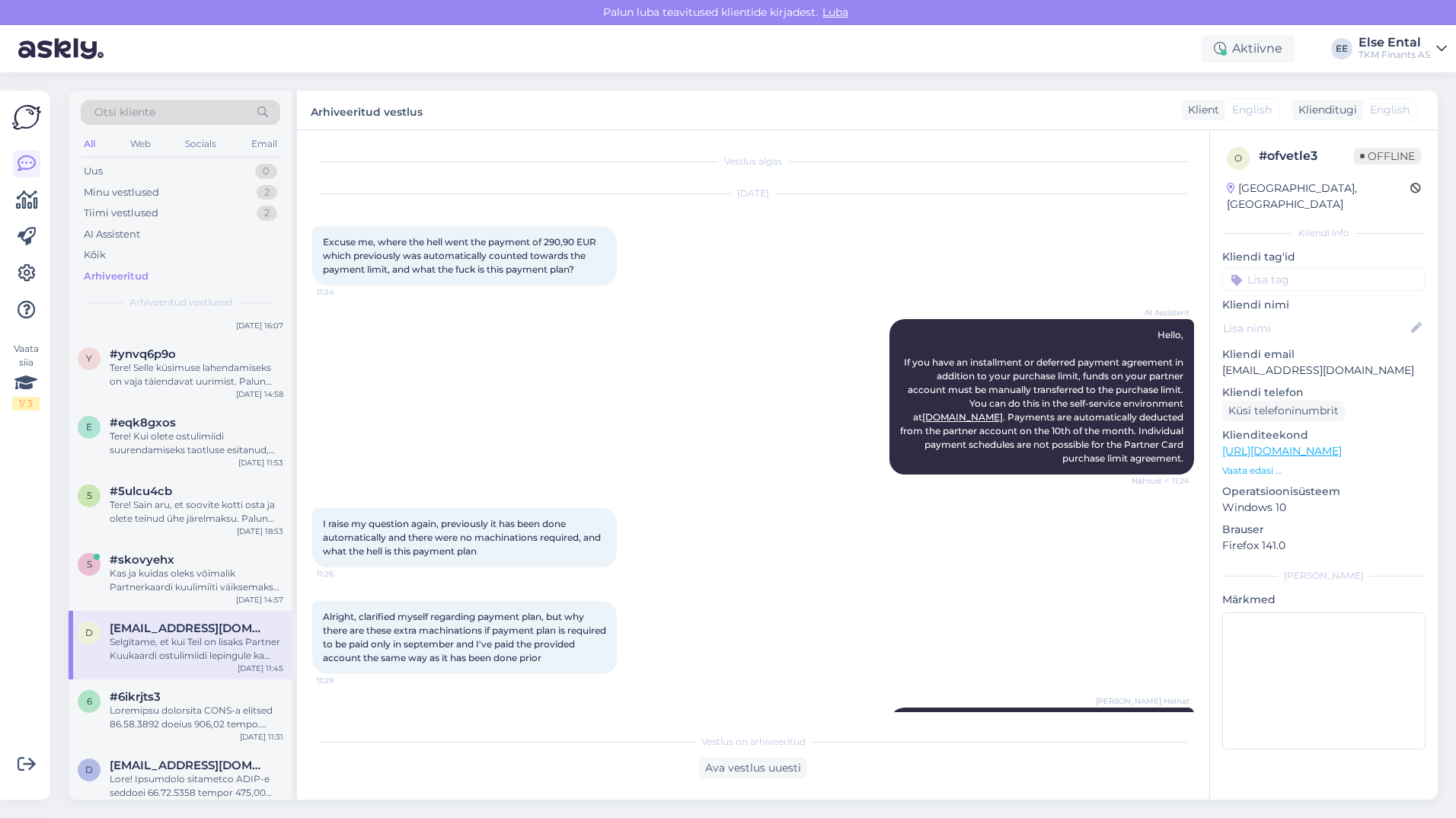
scroll to position [168, 0]
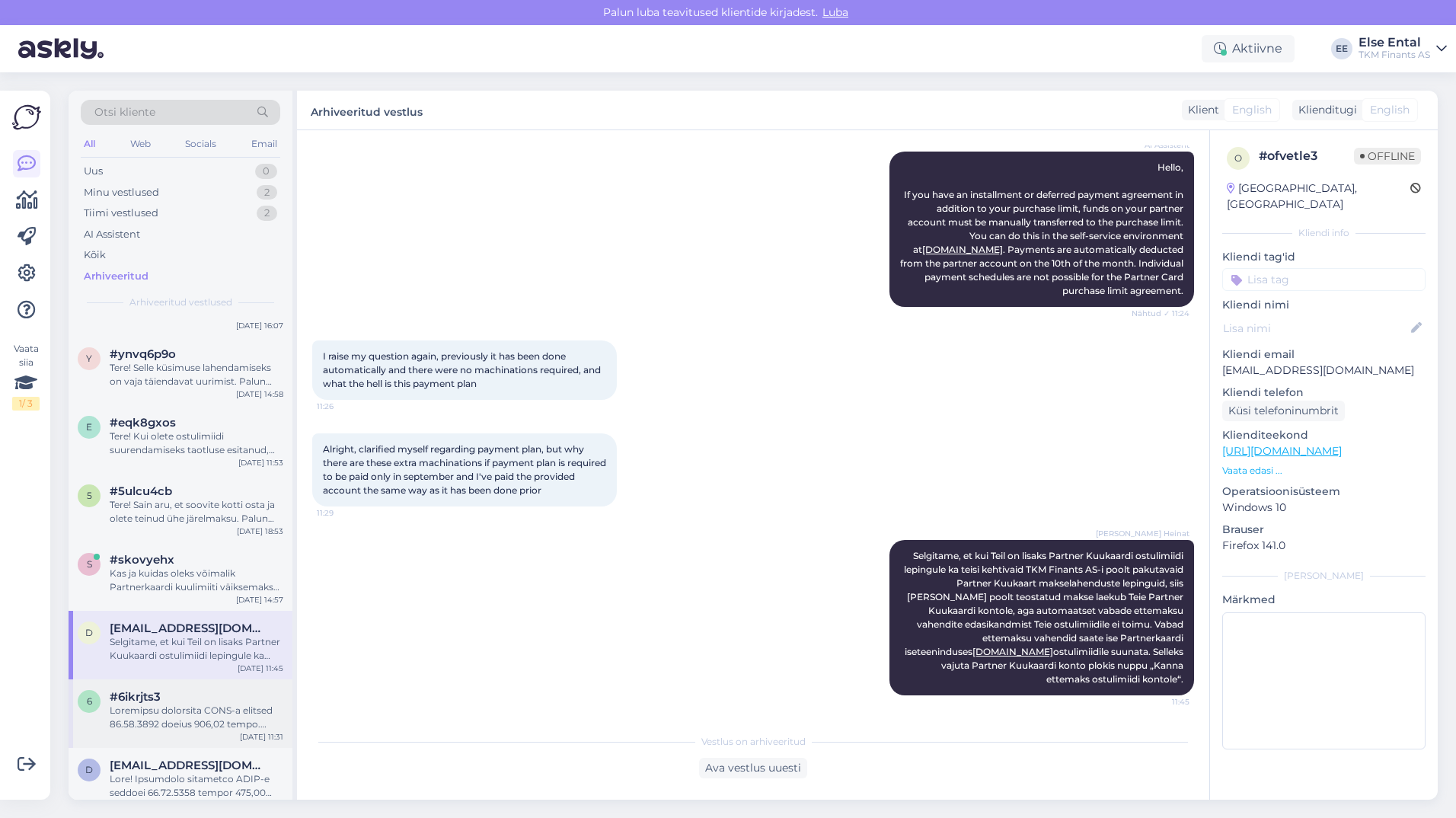
click at [155, 695] on span "#6ikrjts3" at bounding box center [134, 696] width 51 height 13
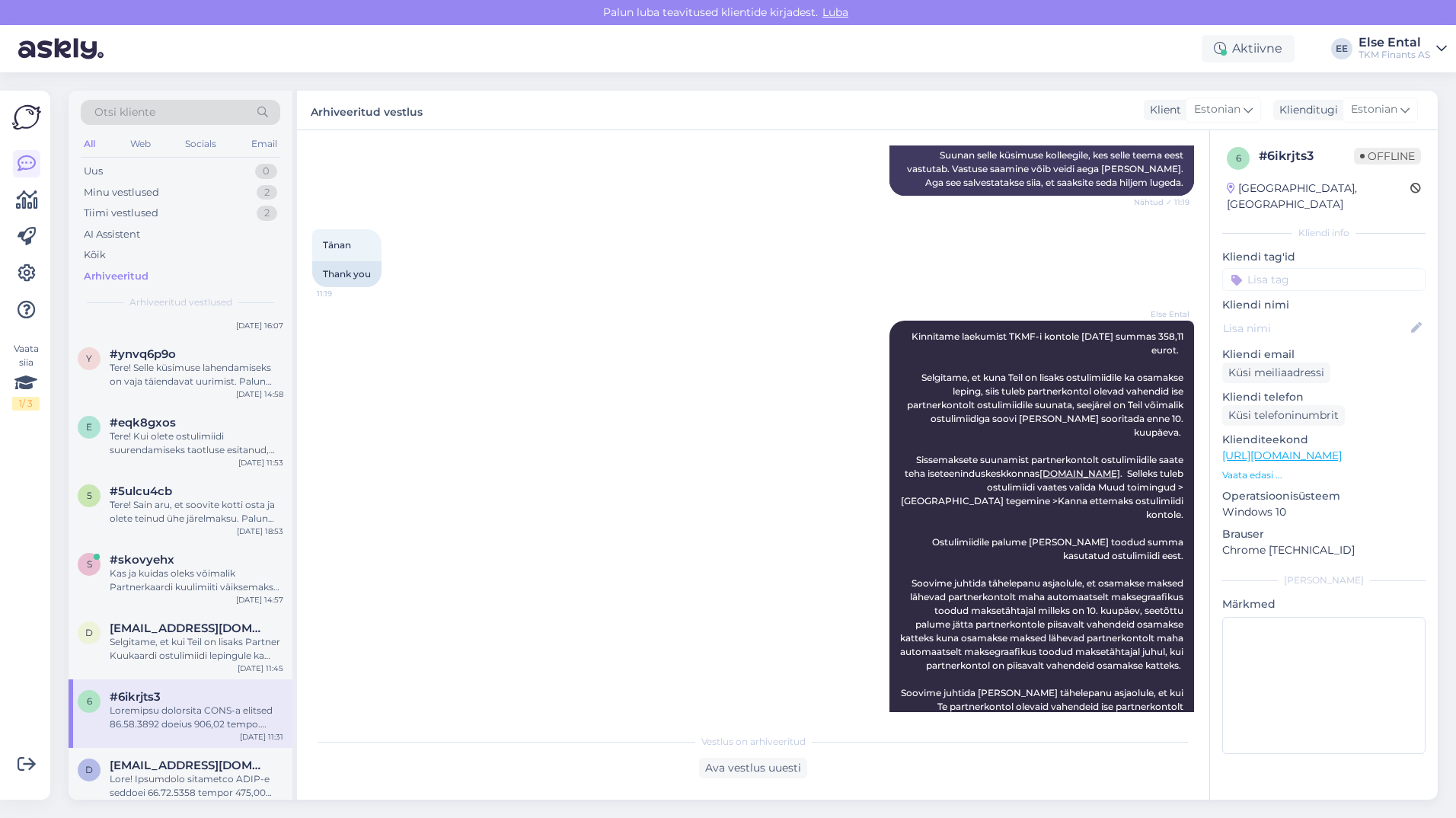
scroll to position [305, 0]
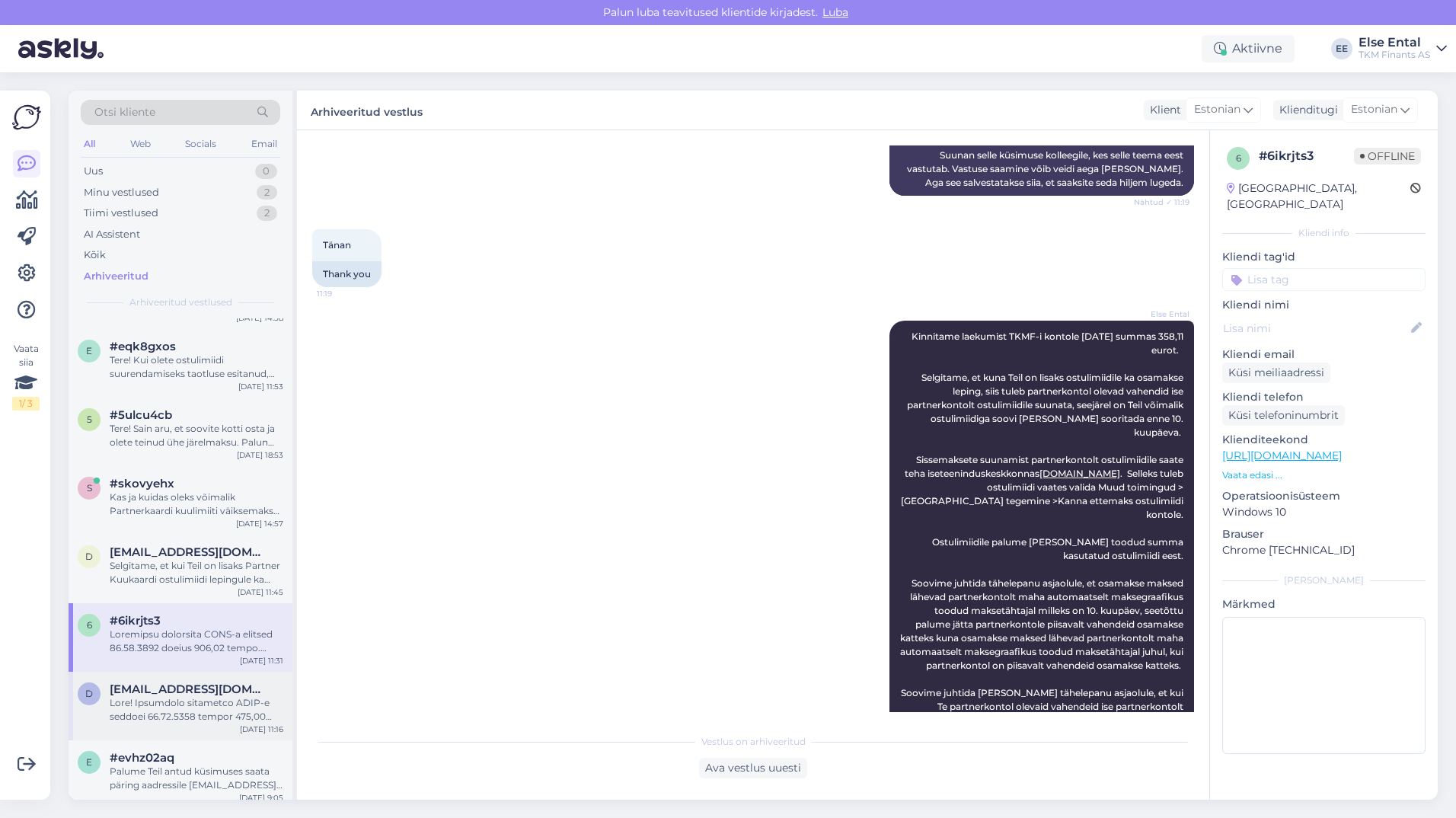
click at [178, 721] on div at bounding box center [196, 709] width 174 height 28
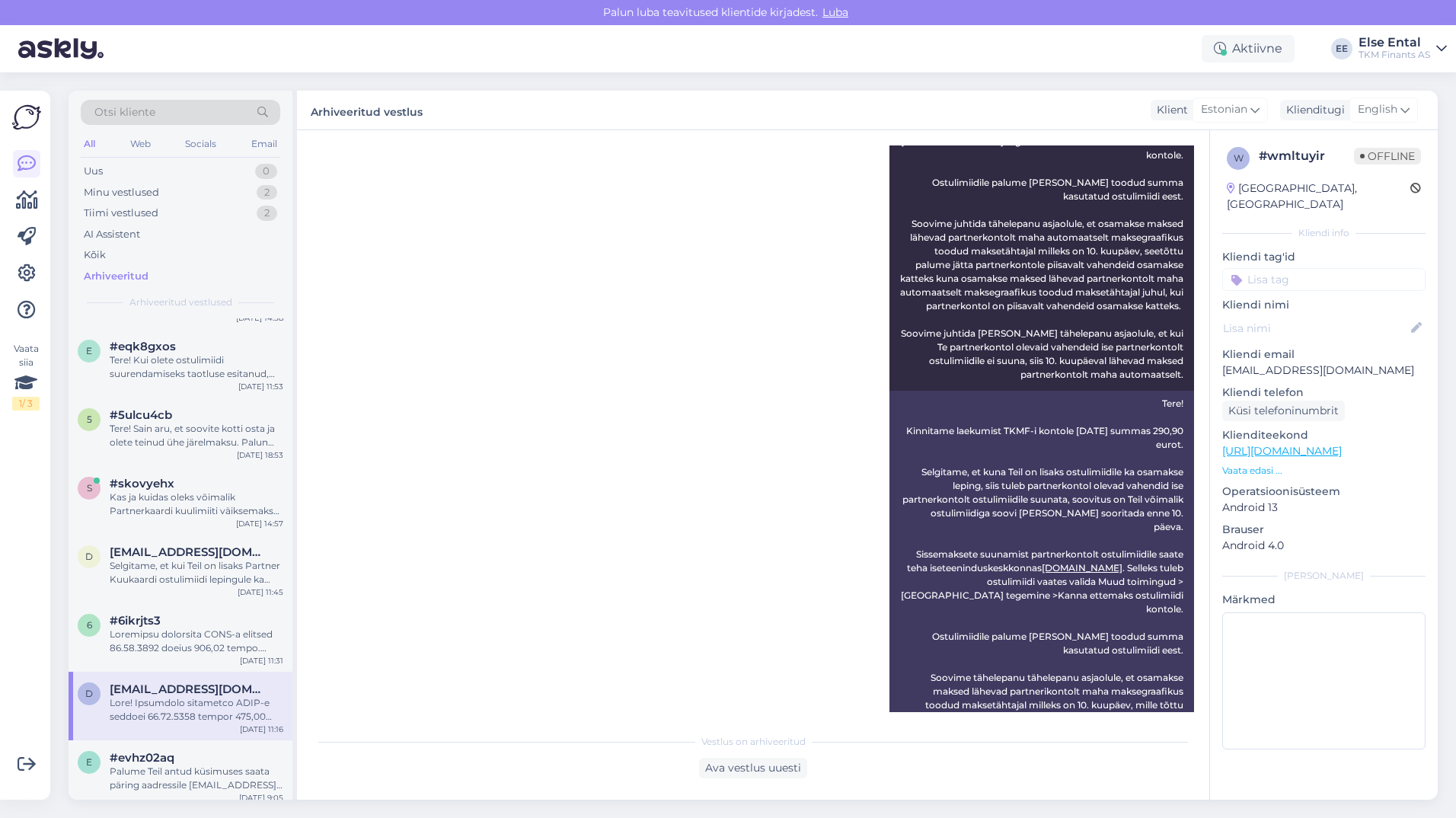
scroll to position [381, 0]
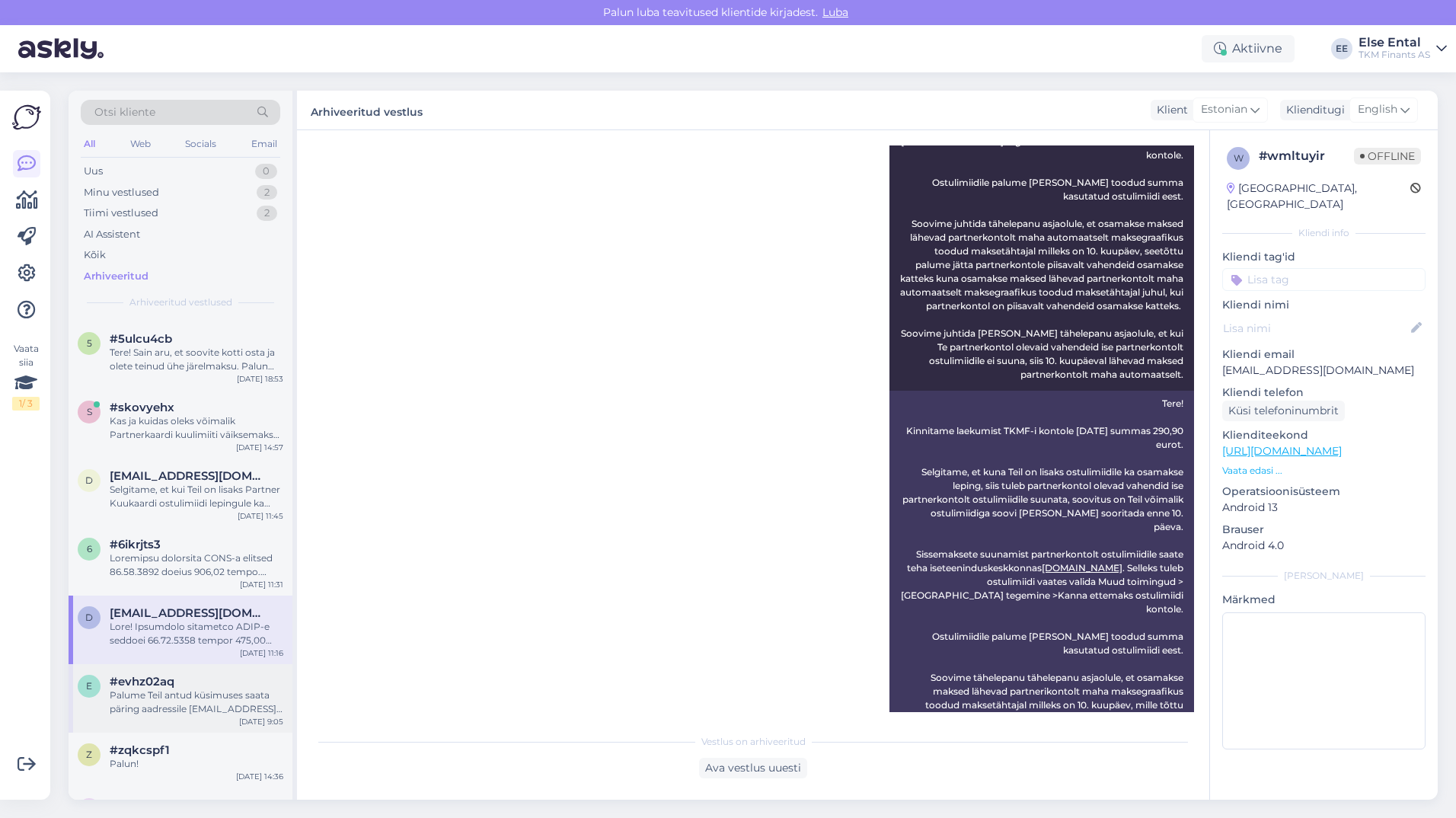
click at [174, 694] on div "Palume Teil antud küsimuses saata päring aadressile [EMAIL_ADDRESS][DOMAIN_NAME…" at bounding box center [196, 702] width 174 height 28
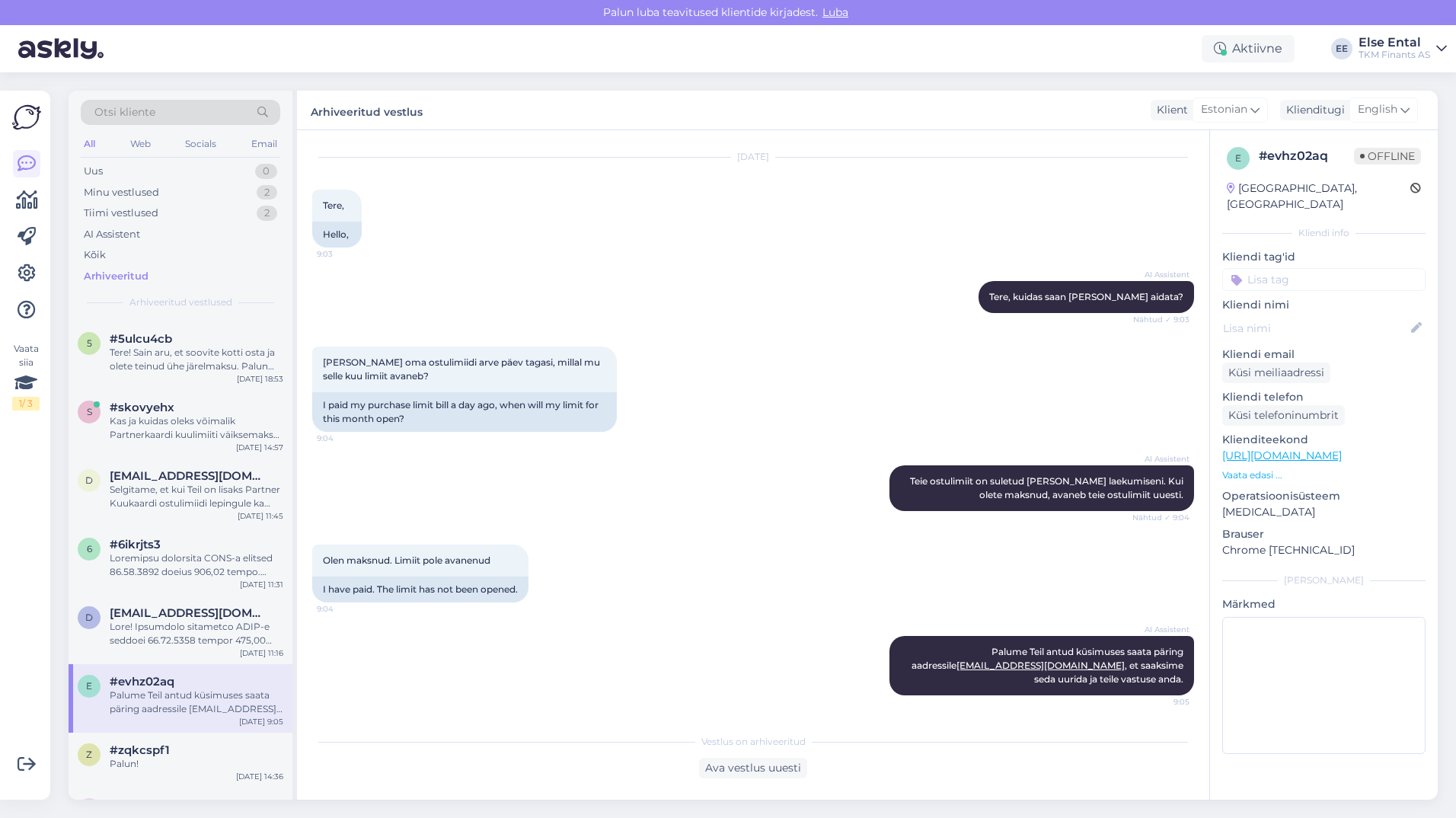
scroll to position [0, 0]
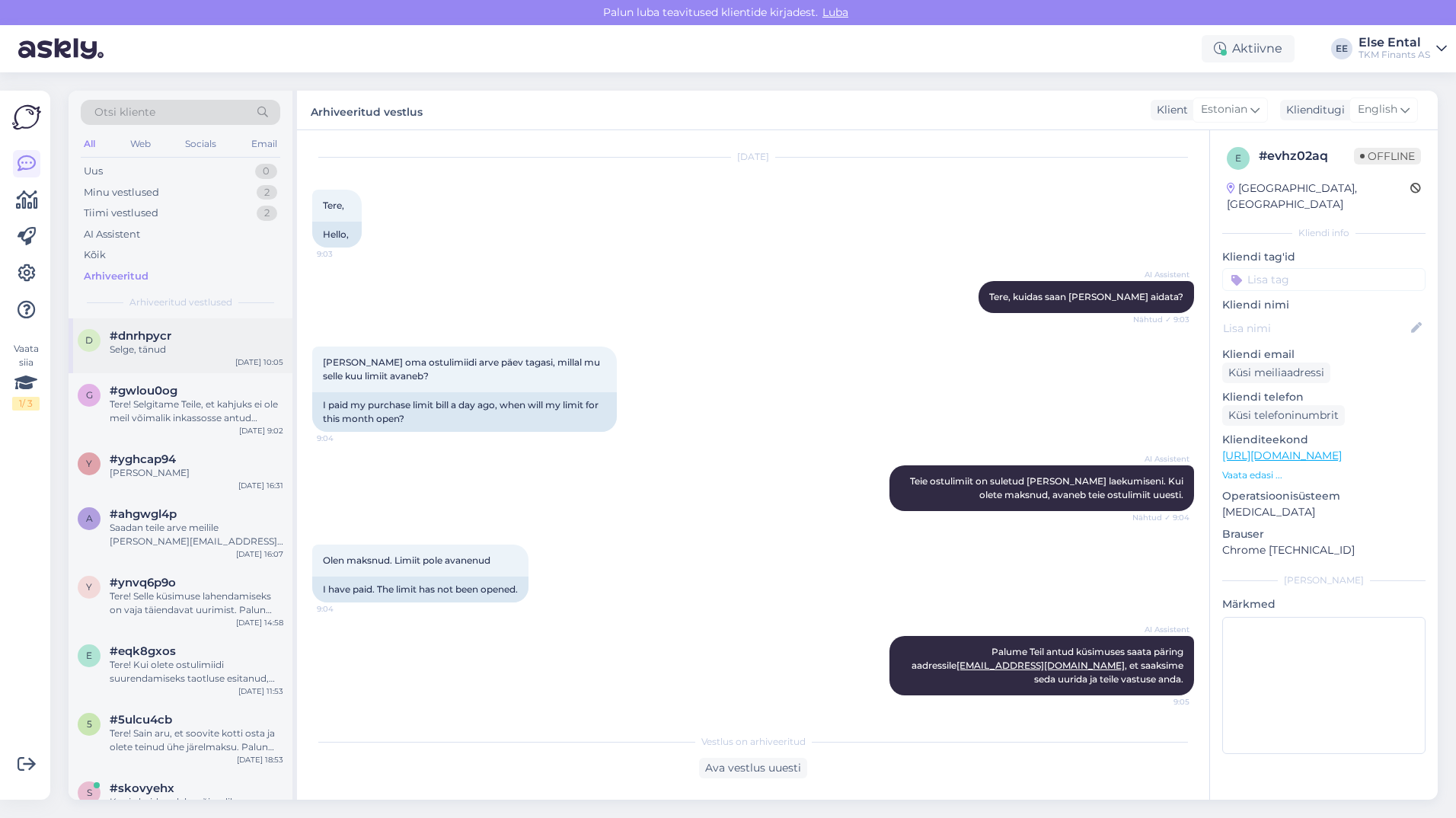
click at [160, 346] on div "Selge, tänud" at bounding box center [196, 349] width 174 height 13
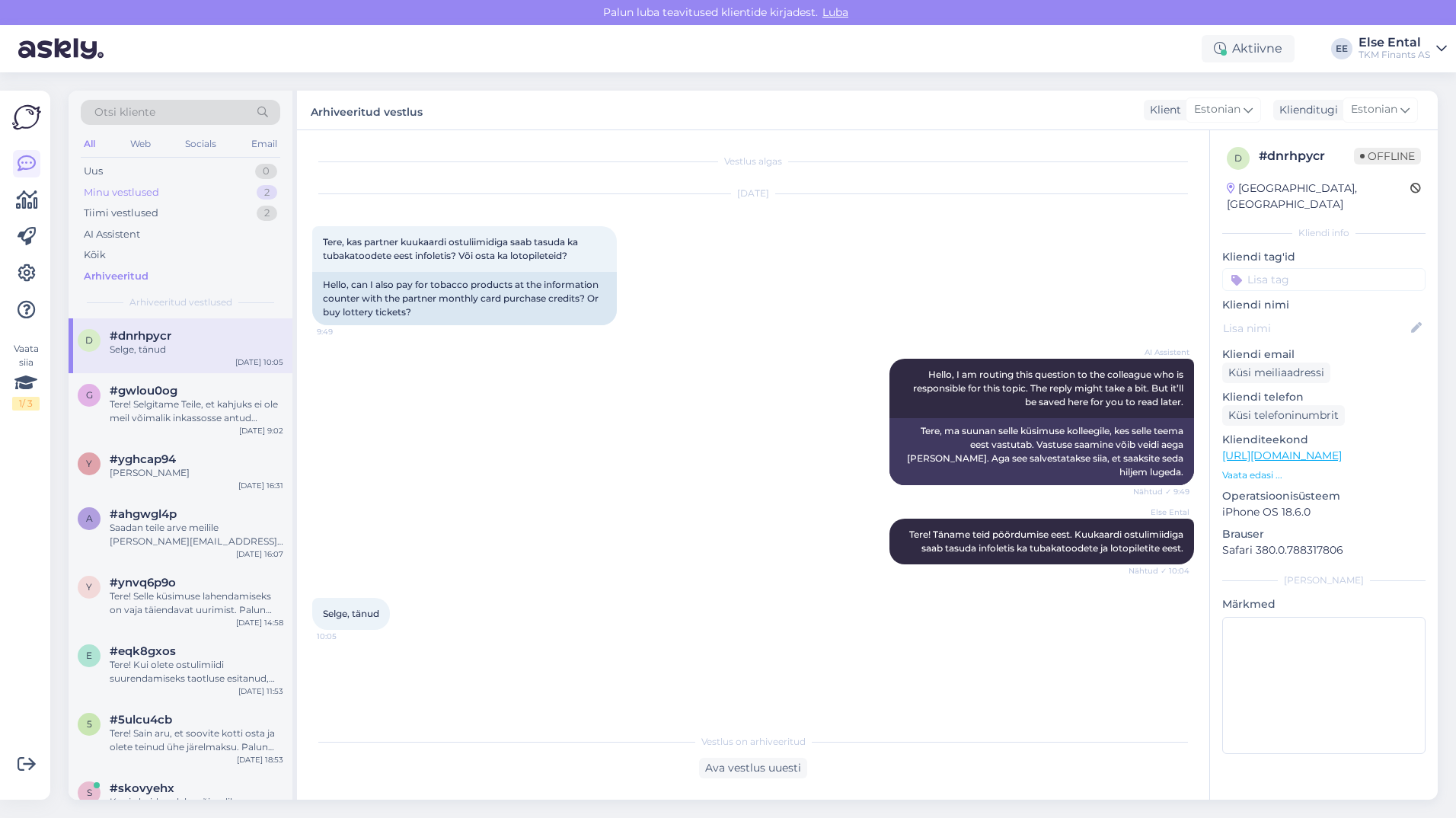
click at [140, 189] on div "Minu vestlused" at bounding box center [121, 193] width 75 height 15
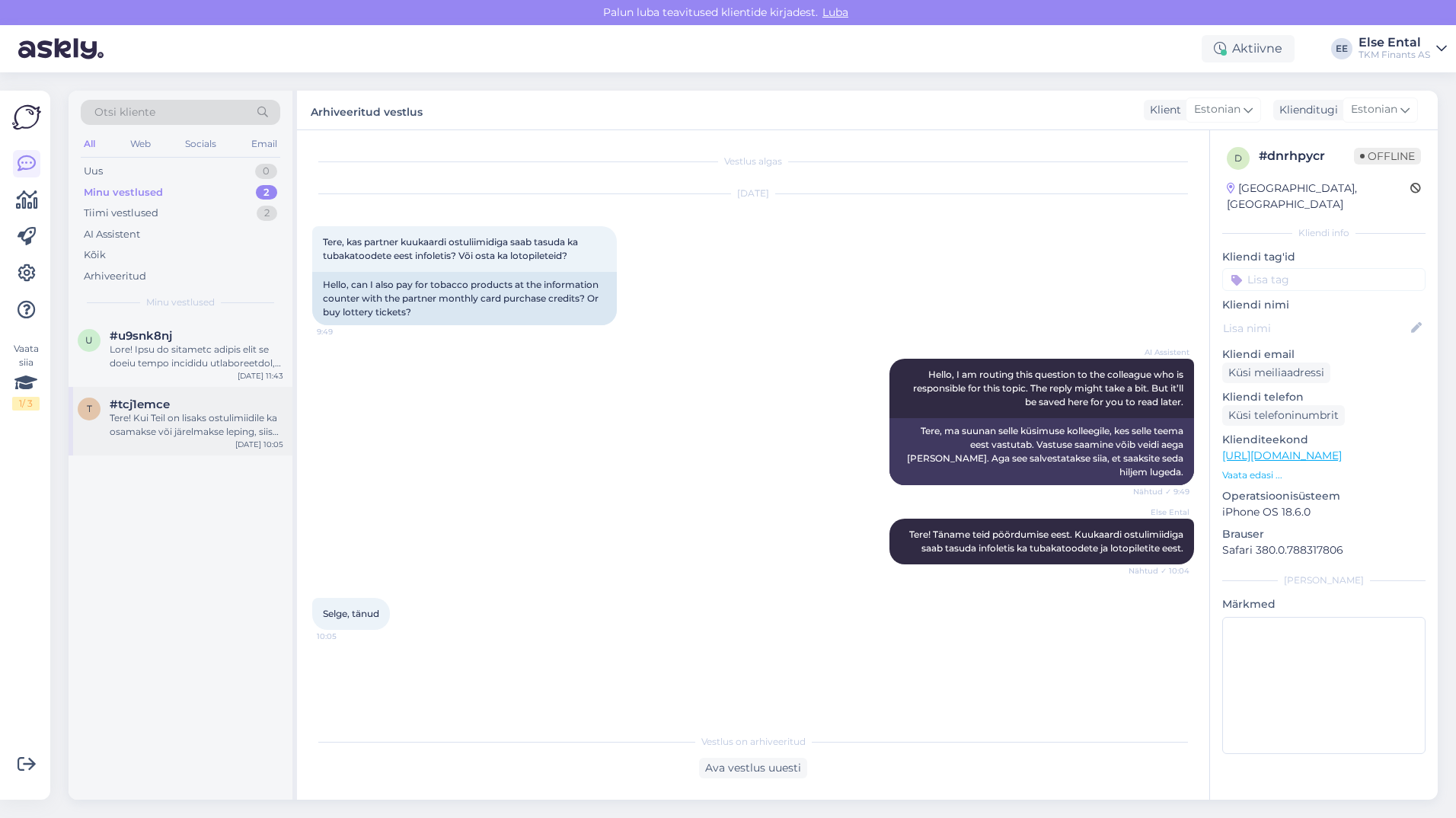
click at [145, 417] on div "Tere! Kui Teil on lisaks ostulimiidile ka osamakse või järelmakse leping, siis …" at bounding box center [196, 425] width 174 height 28
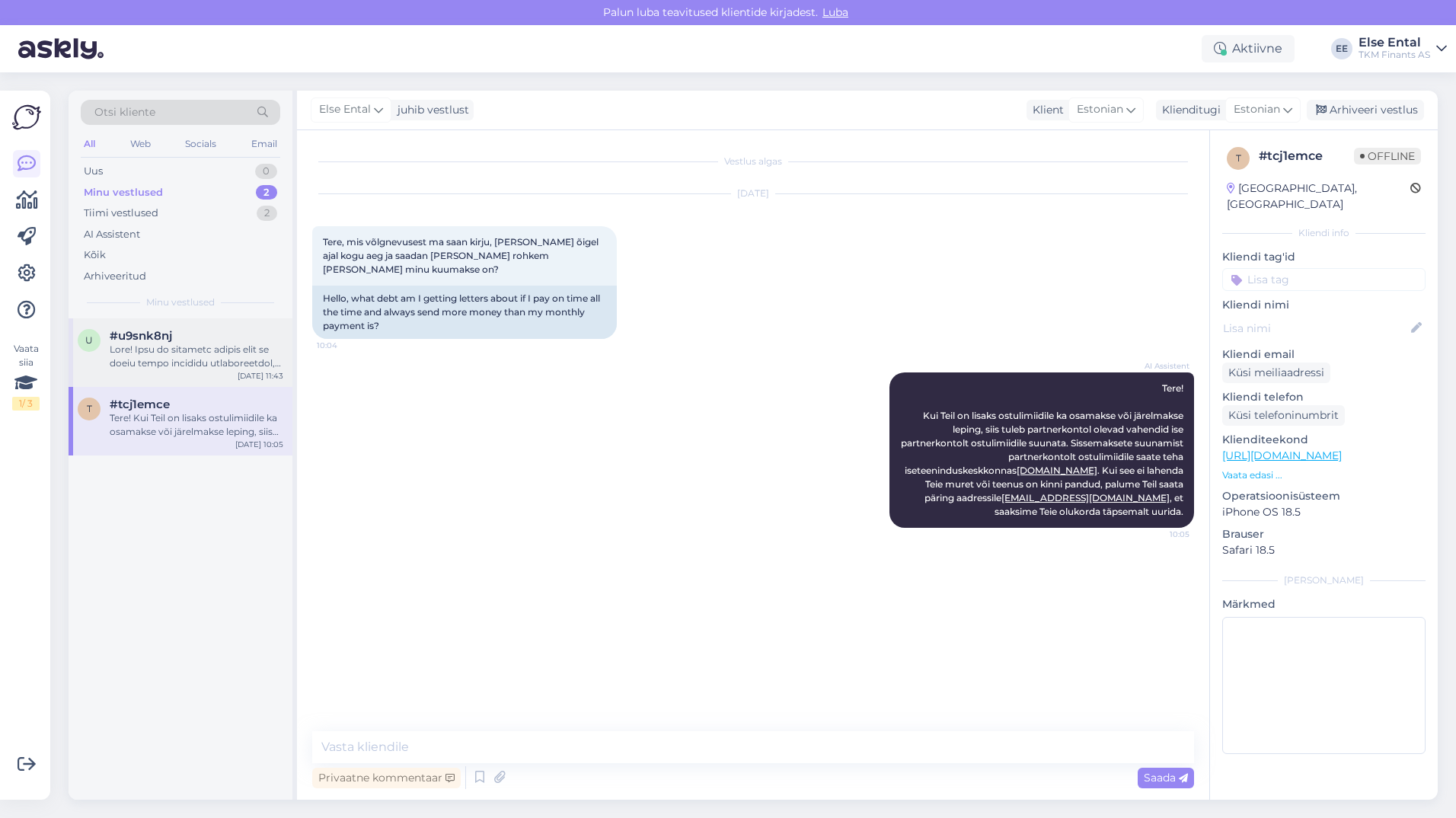
click at [149, 374] on div "u #u9snk8nj [DATE] 11:43" at bounding box center [180, 352] width 224 height 68
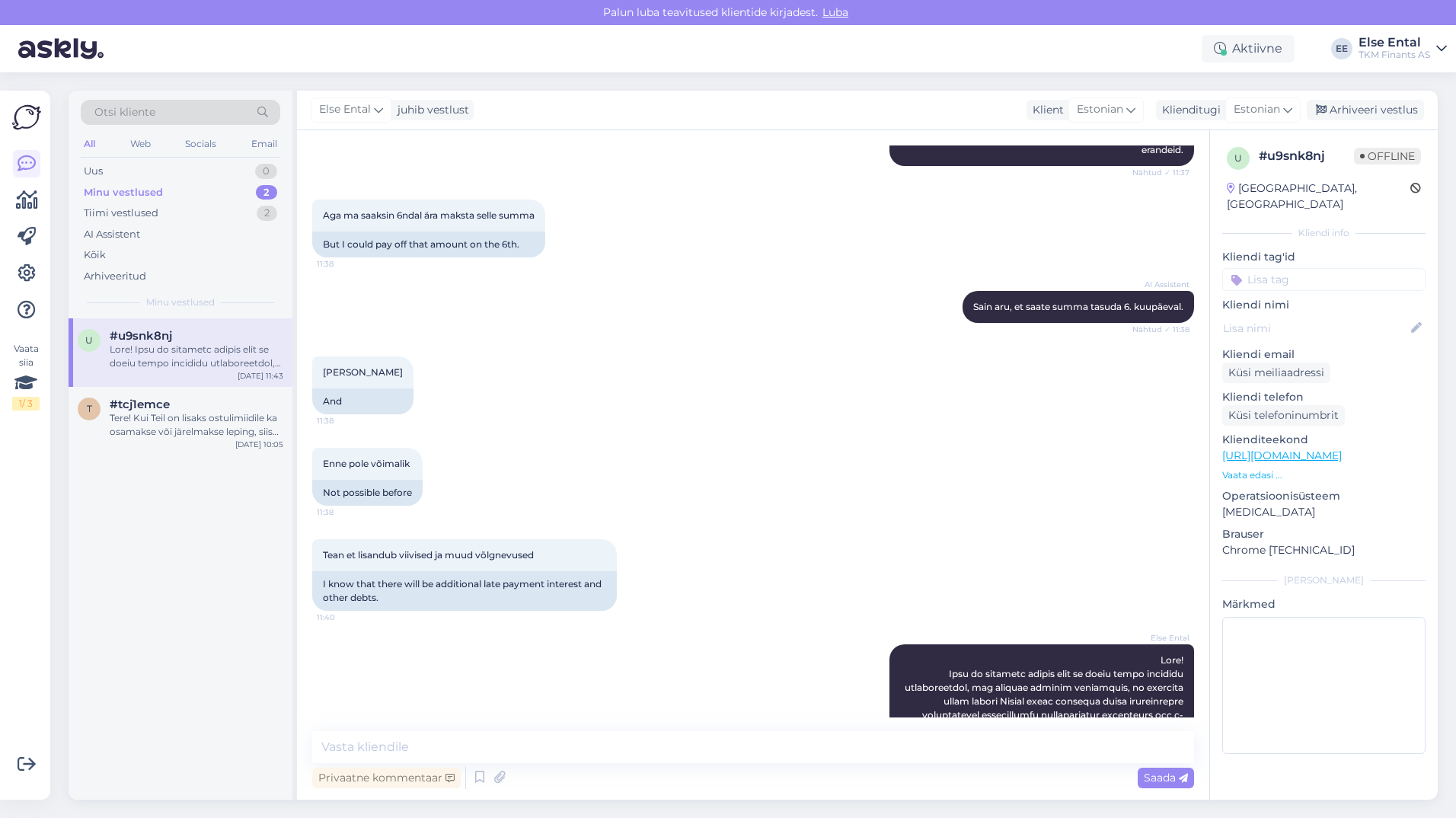
scroll to position [714, 0]
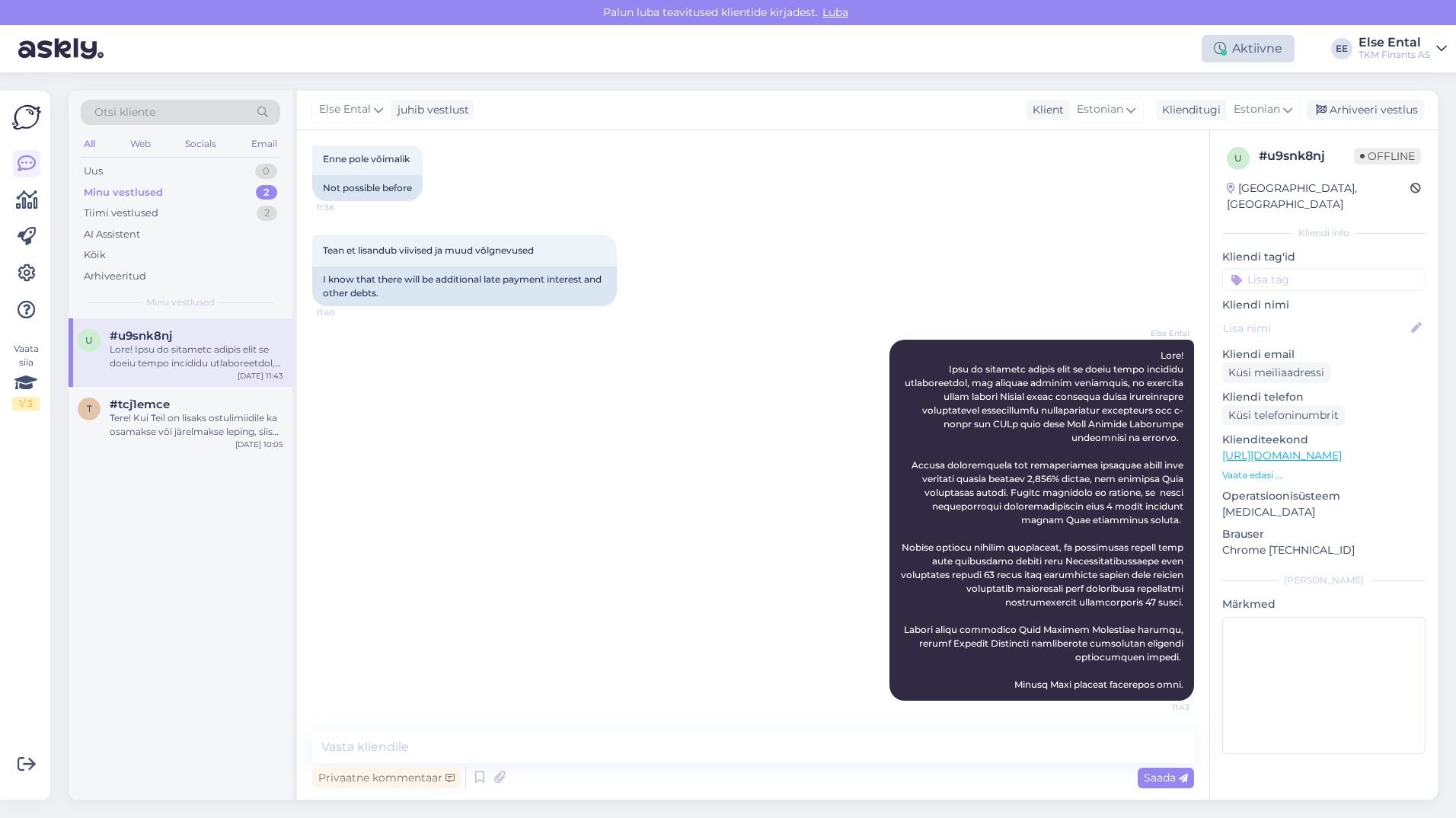
click at [1235, 52] on div "Aktiivne" at bounding box center [1247, 48] width 93 height 28
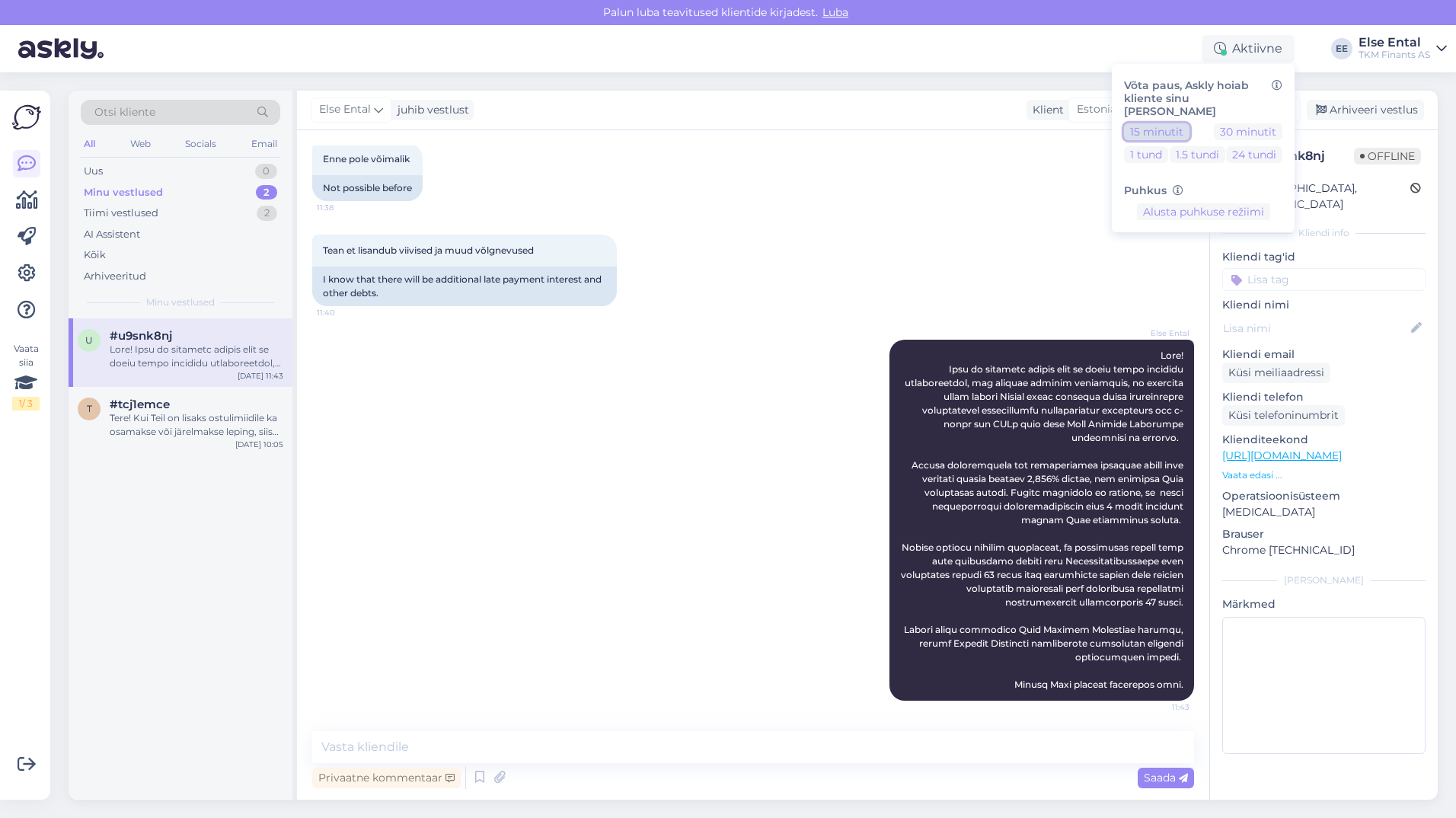
click at [1163, 124] on button "15 minutit" at bounding box center [1156, 132] width 65 height 17
click at [1209, 251] on button "Lõpeta paus" at bounding box center [1204, 260] width 77 height 17
click at [850, 237] on div "Tean et lisandub viivised ja muud võlgnevused 11:40 I know that there will be a…" at bounding box center [753, 270] width 882 height 105
click at [170, 161] on div "Uus 1" at bounding box center [180, 171] width 200 height 22
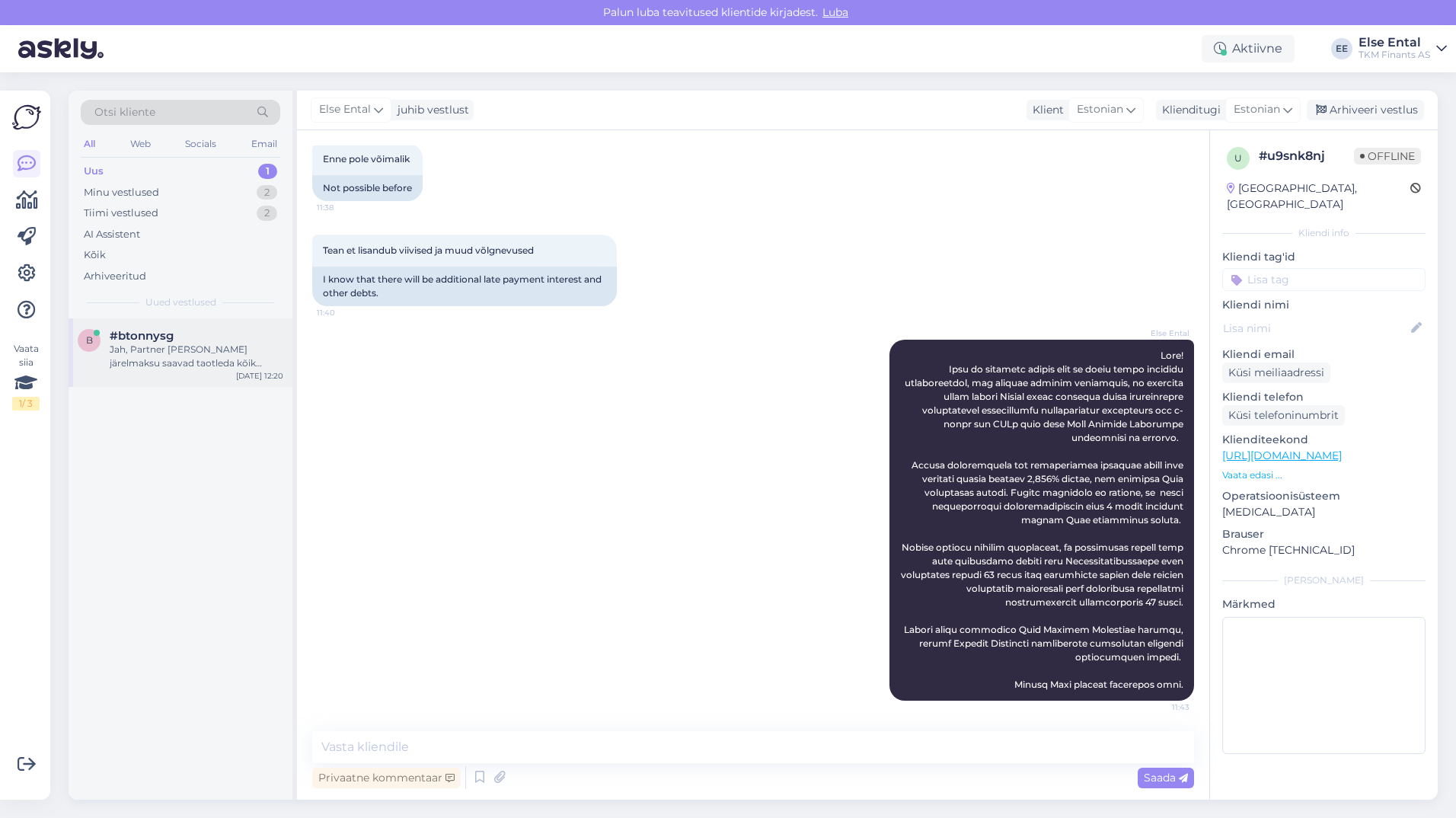
click at [155, 349] on div "Jah, Partner [PERSON_NAME] järelmaksu saavad taotleda kõik vähemalt 18-aastased…" at bounding box center [196, 356] width 174 height 28
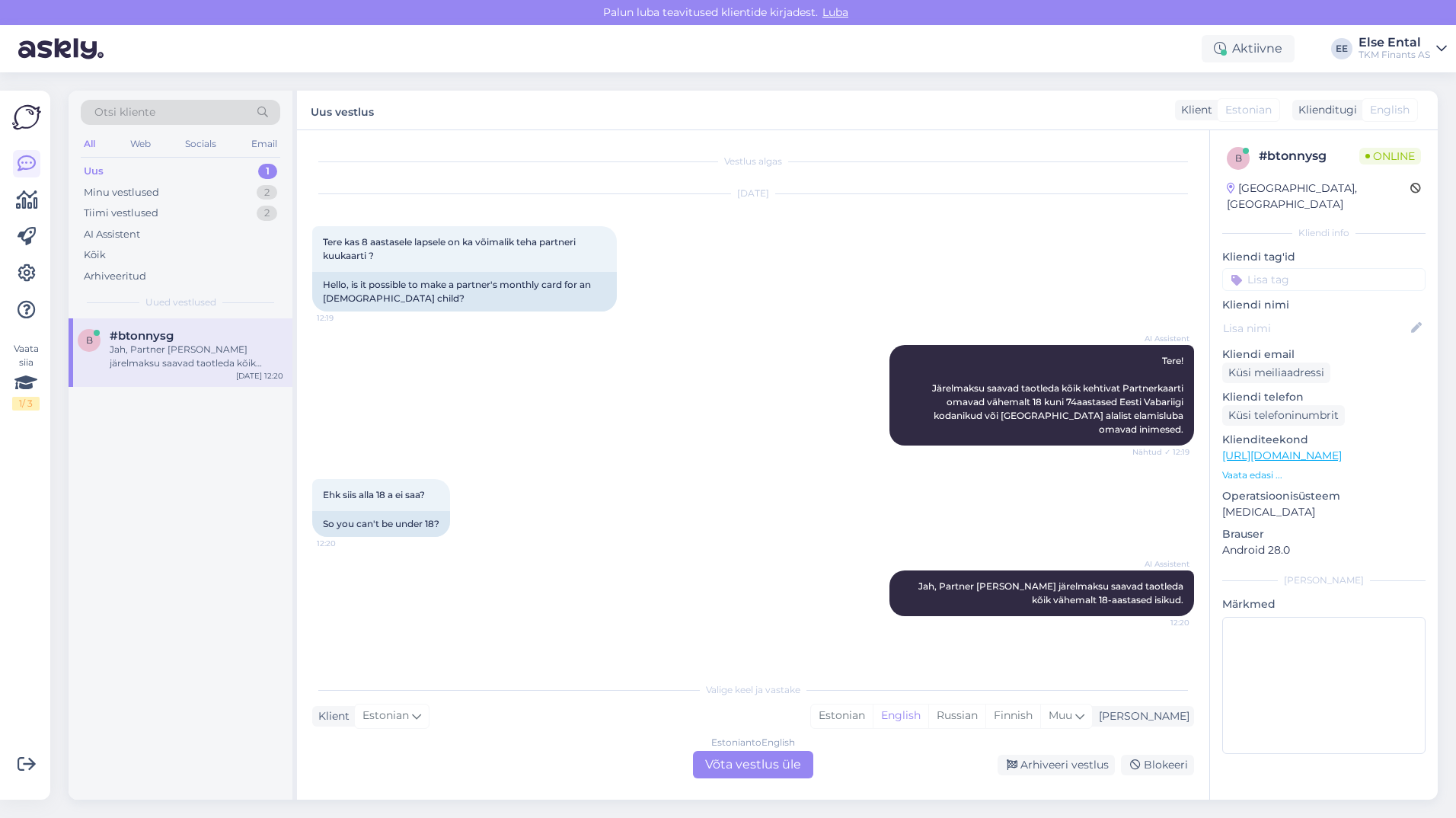
click at [741, 770] on div "Estonian to English Võta vestlus üle" at bounding box center [753, 764] width 120 height 28
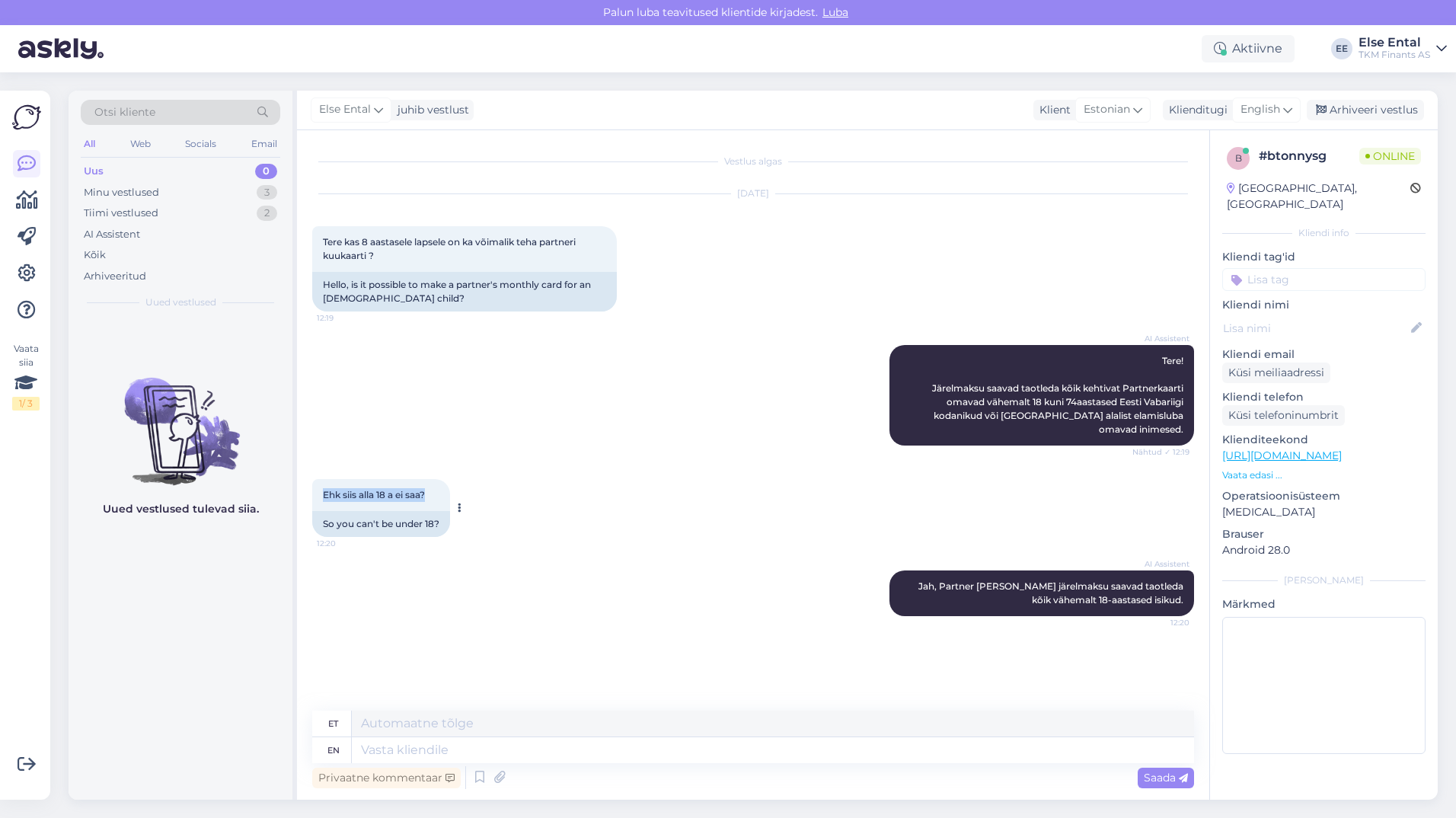
drag, startPoint x: 432, startPoint y: 482, endPoint x: 321, endPoint y: 489, distance: 111.2
click at [321, 489] on div "Ehk siis alla 18 a ei saa? 12:20" at bounding box center [381, 495] width 138 height 32
drag, startPoint x: 321, startPoint y: 489, endPoint x: 495, endPoint y: 422, distance: 186.5
click at [495, 422] on div "AI Assistent Tere! Järelmaksu saavad taotleda kõik kehtivat Partnerkaarti omava…" at bounding box center [753, 395] width 882 height 134
click at [1270, 113] on span "English" at bounding box center [1260, 109] width 39 height 17
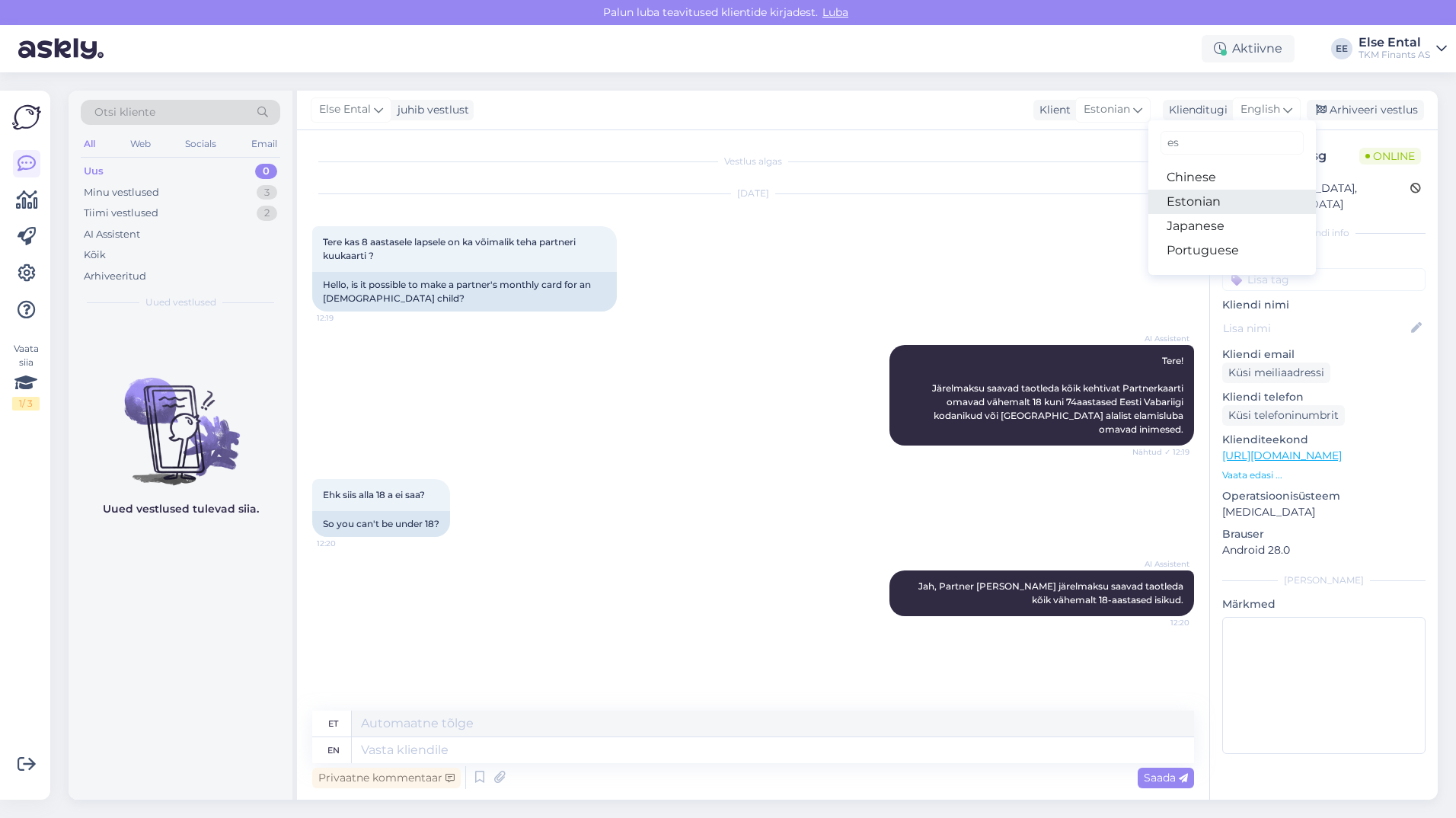
click at [1208, 204] on link "Estonian" at bounding box center [1231, 201] width 168 height 24
click at [714, 481] on div "Ehk siis alla 18 a ei saa? 12:20 So you can't be under 18?" at bounding box center [753, 507] width 882 height 91
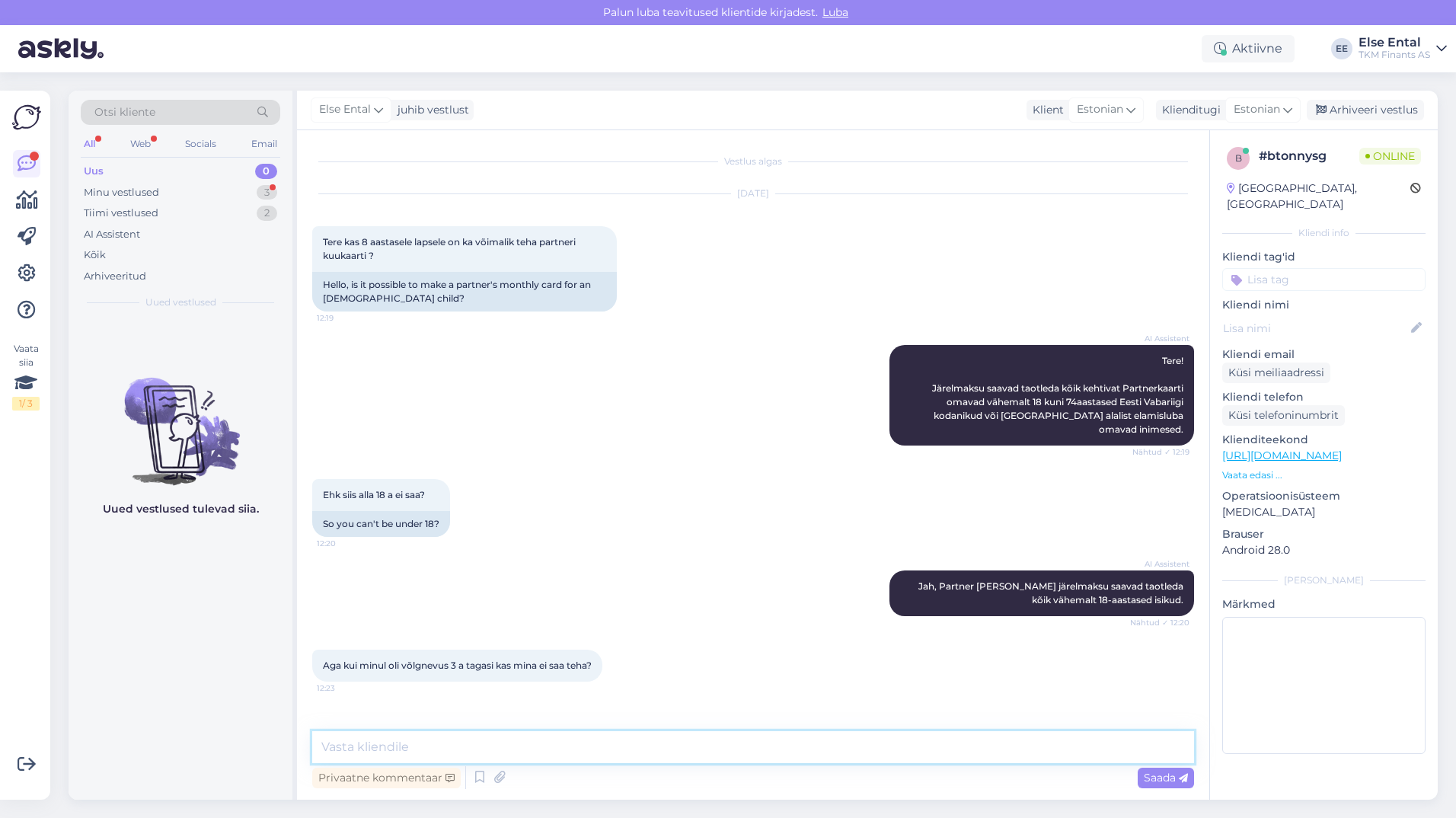
click at [467, 741] on textarea at bounding box center [753, 747] width 882 height 32
click at [467, 742] on textarea at bounding box center [753, 747] width 882 height 32
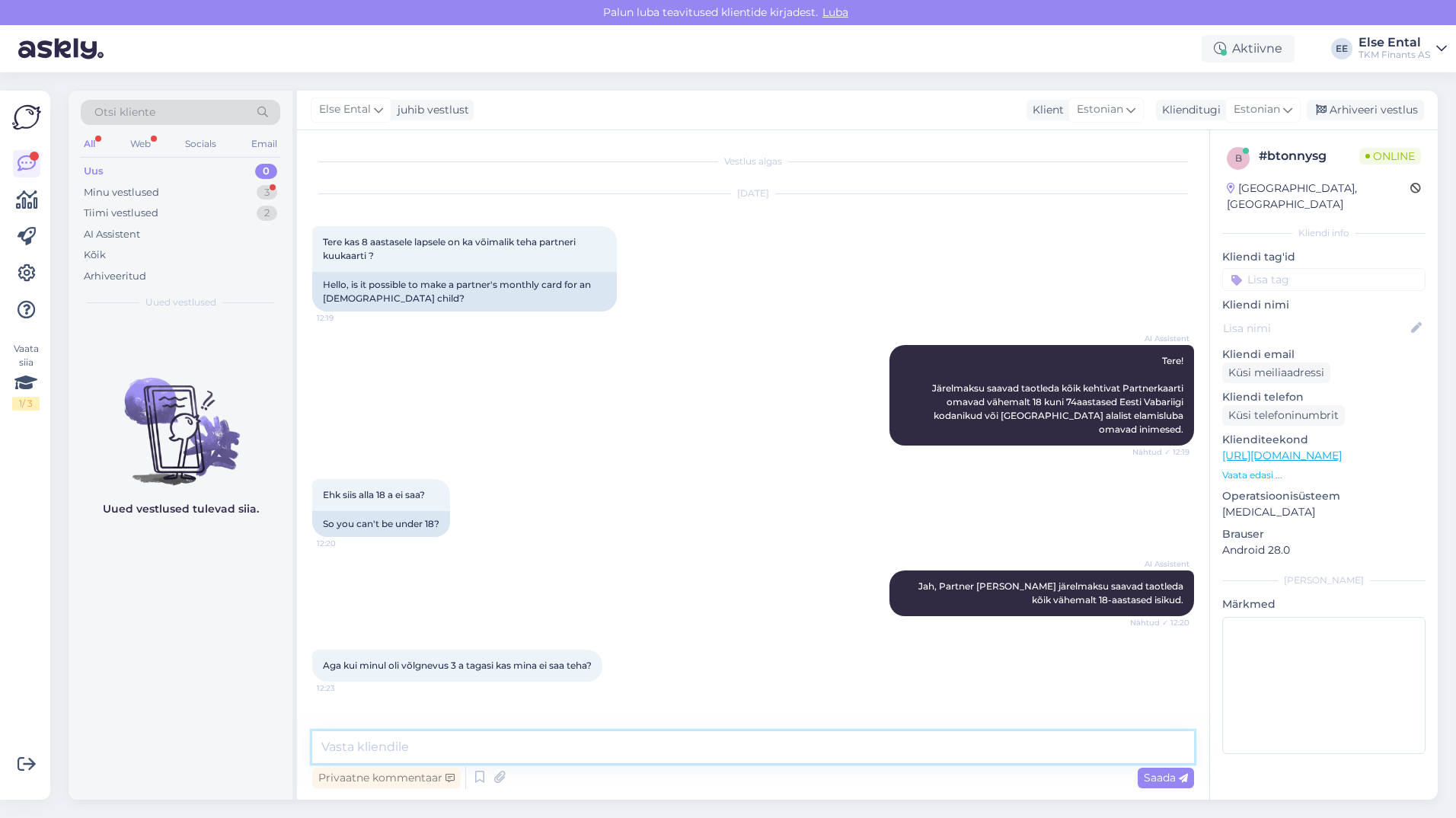
click at [467, 742] on textarea at bounding box center [753, 747] width 882 height 32
click at [359, 758] on textarea at bounding box center [753, 747] width 882 height 32
click at [365, 746] on textarea at bounding box center [753, 747] width 882 height 32
type textarea "Palun saatke meile Teie Partnerkaardi number."
click at [652, 749] on textarea "Palun saatke meile Teie Partnerkaardi number." at bounding box center [753, 747] width 882 height 32
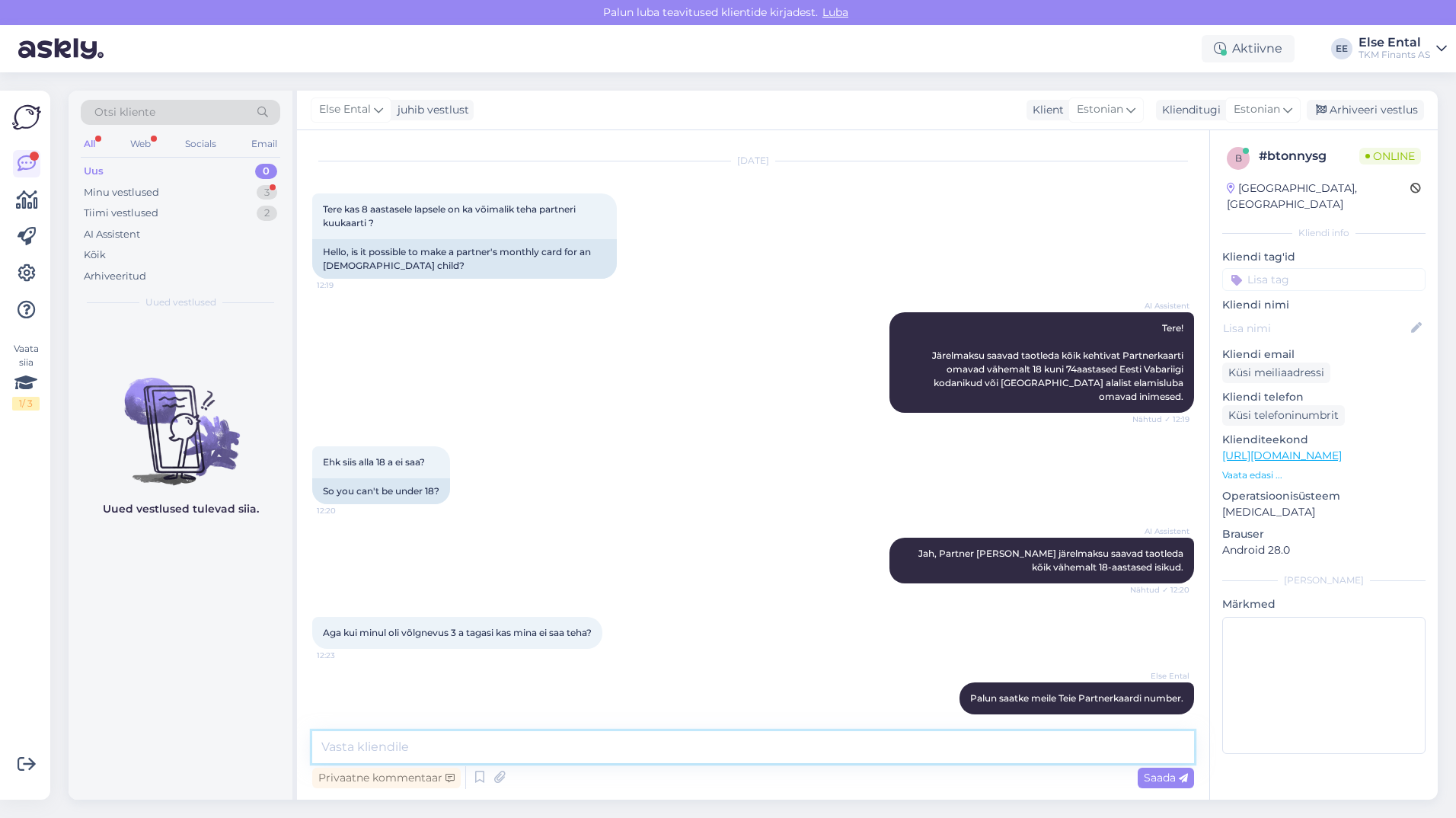
scroll to position [98, 0]
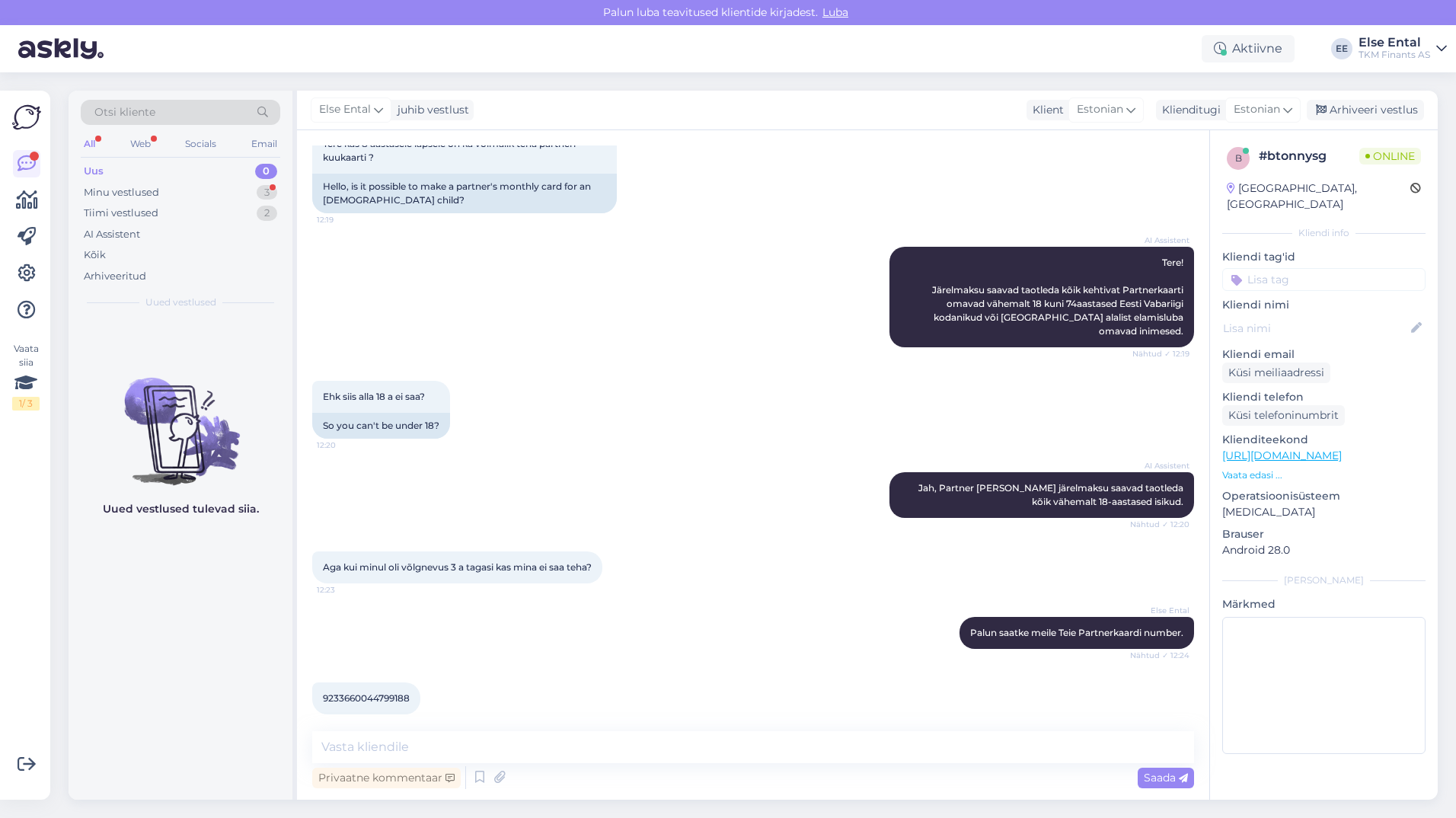
click at [372, 692] on span "9233660044799188" at bounding box center [367, 698] width 87 height 12
copy div "9233660044799188 12:25"
click at [541, 616] on div "Else Ental Palun saatke meile Teie Partnerkaardi number. Nähtud ✓ 12:24" at bounding box center [753, 633] width 882 height 65
click at [361, 750] on textarea at bounding box center [753, 747] width 882 height 32
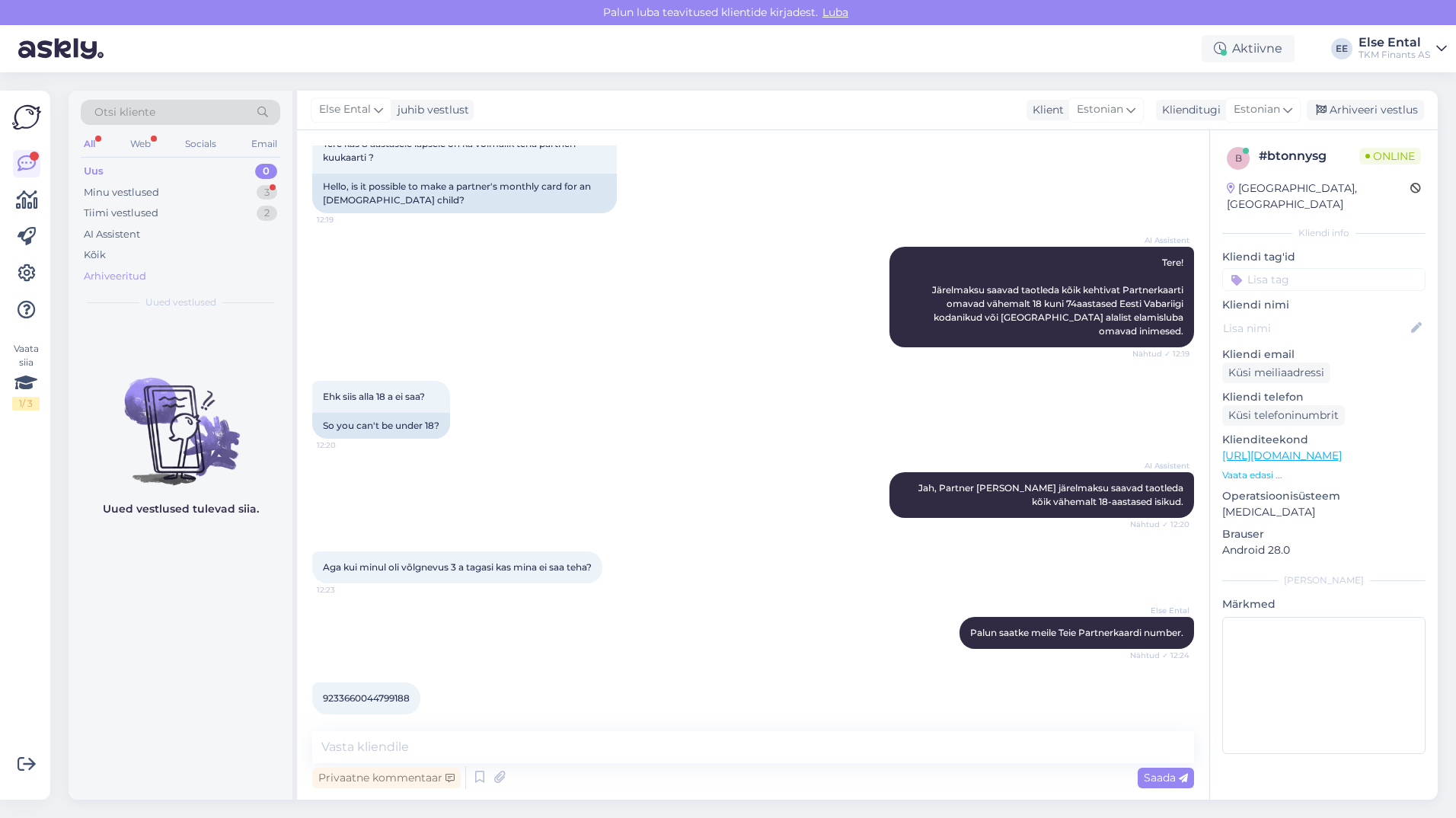
click at [122, 271] on div "Arhiveeritud" at bounding box center [114, 276] width 63 height 15
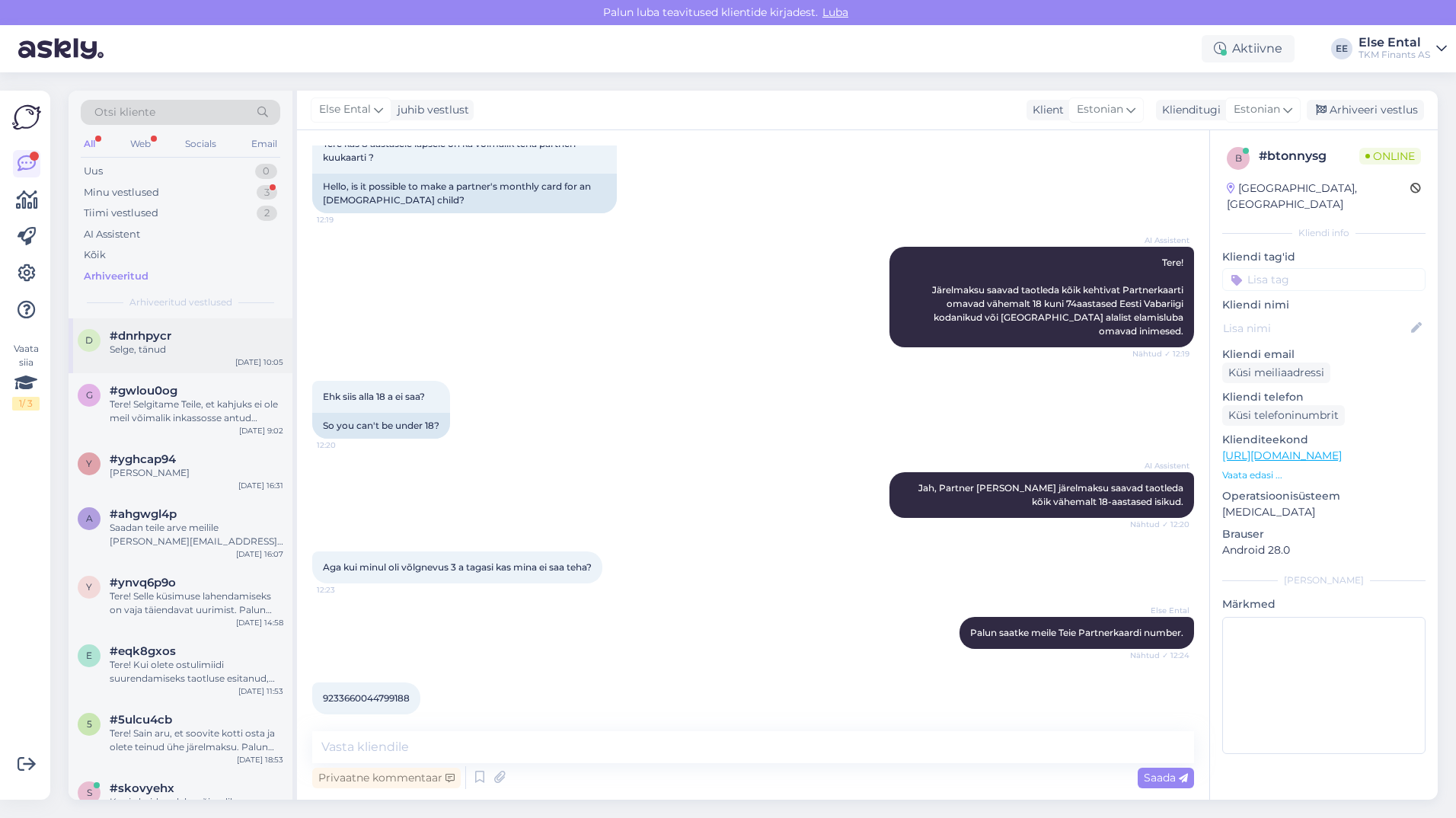
click at [176, 361] on div "d #dnrhpycr Selge, tänud [DATE] 10:05" at bounding box center [180, 346] width 224 height 55
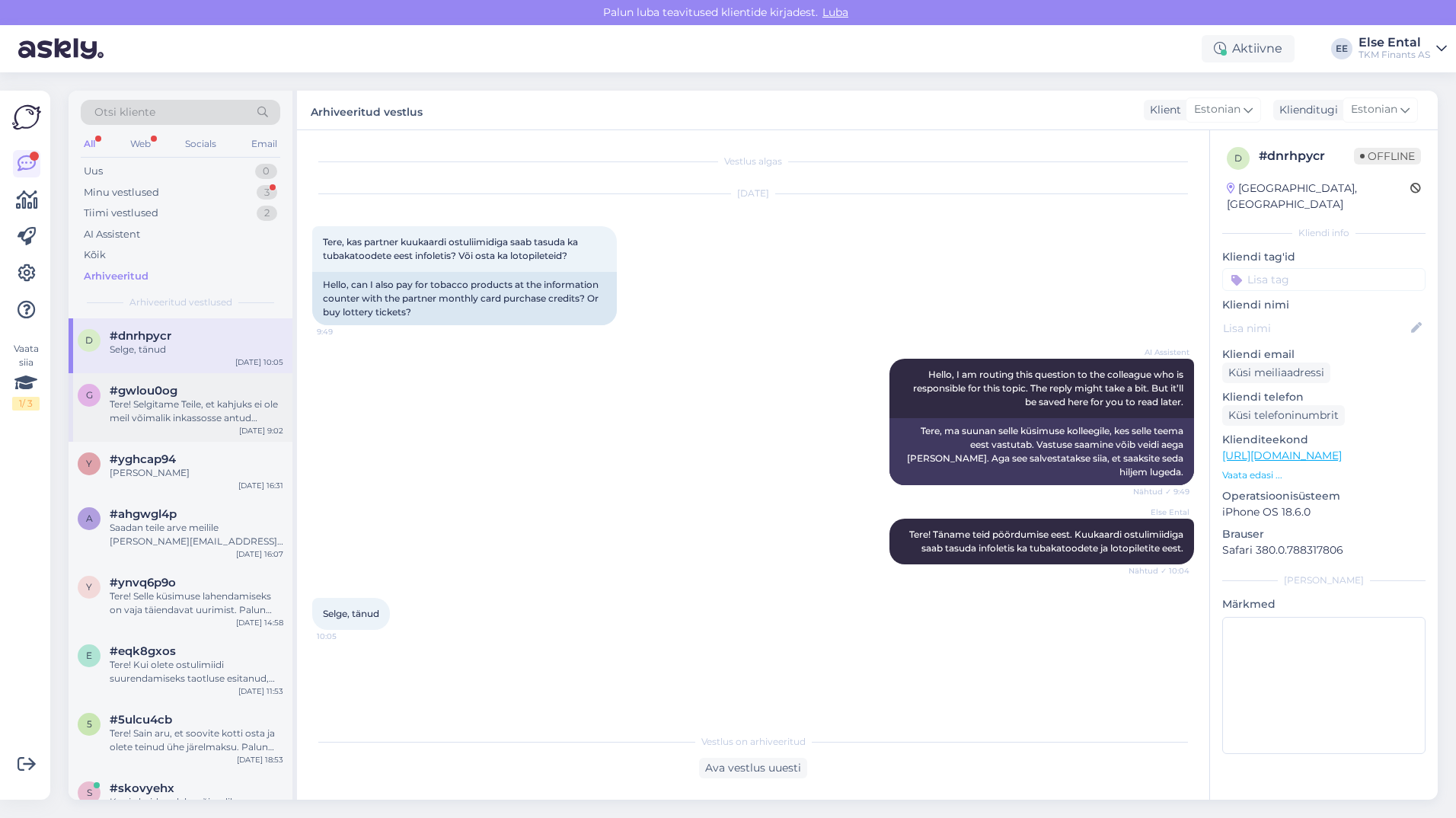
click at [178, 422] on div "Tere! Selgitame Teile, et kahjuks ei ole meil võimalik inkassosse antud klienti…" at bounding box center [196, 411] width 174 height 28
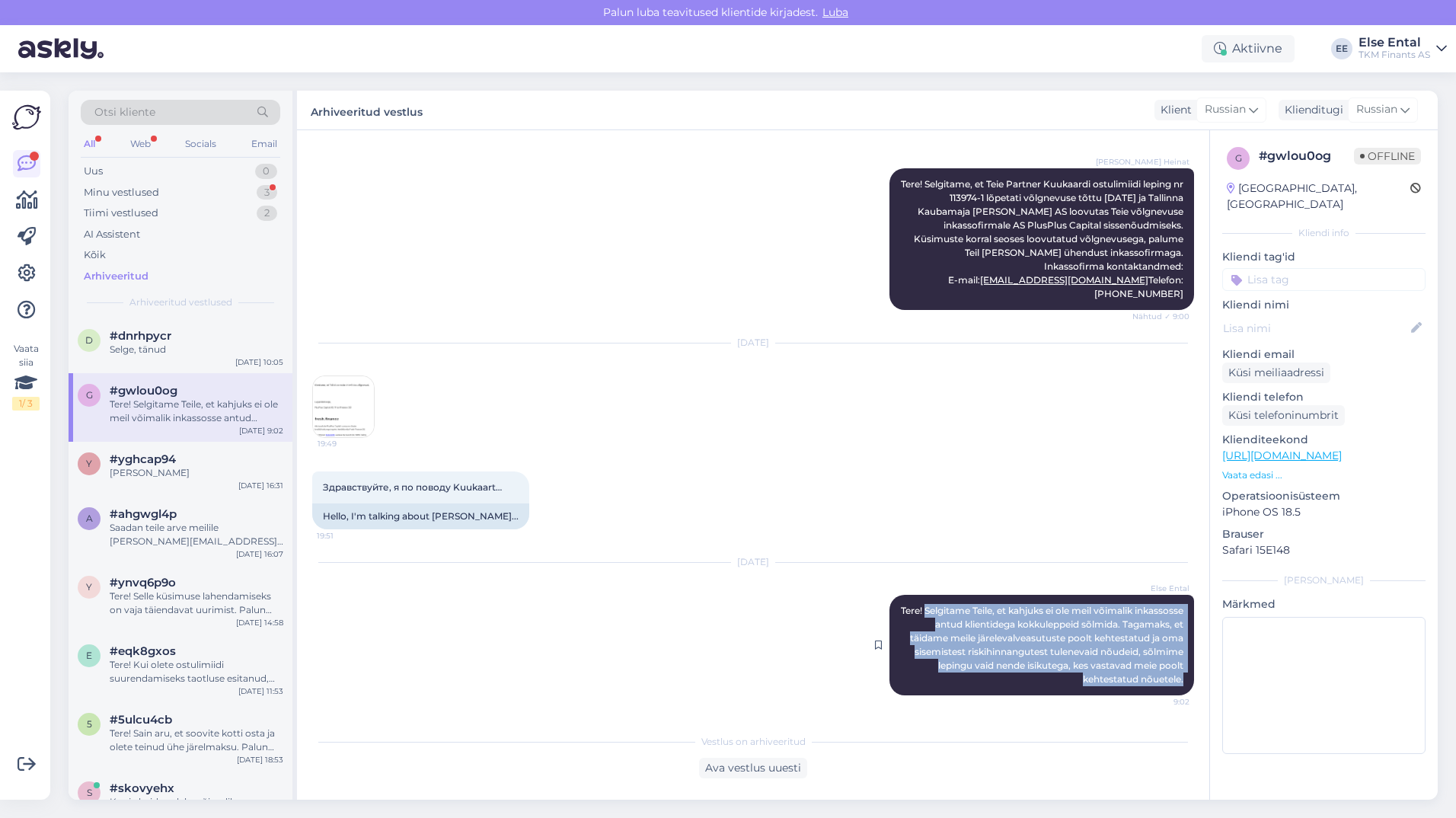
drag, startPoint x: 1172, startPoint y: 684, endPoint x: 958, endPoint y: 608, distance: 227.1
click at [958, 608] on div "Else Ental Tere! Selgitame Teile, et kahjuks ei ole meil võimalik inkassosse an…" at bounding box center [1041, 644] width 305 height 100
copy span "Selgitame Teile, et kahjuks ei ole meil võimalik inkassosse antud klientidega k…"
click at [135, 189] on div "Minu vestlused" at bounding box center [121, 193] width 75 height 15
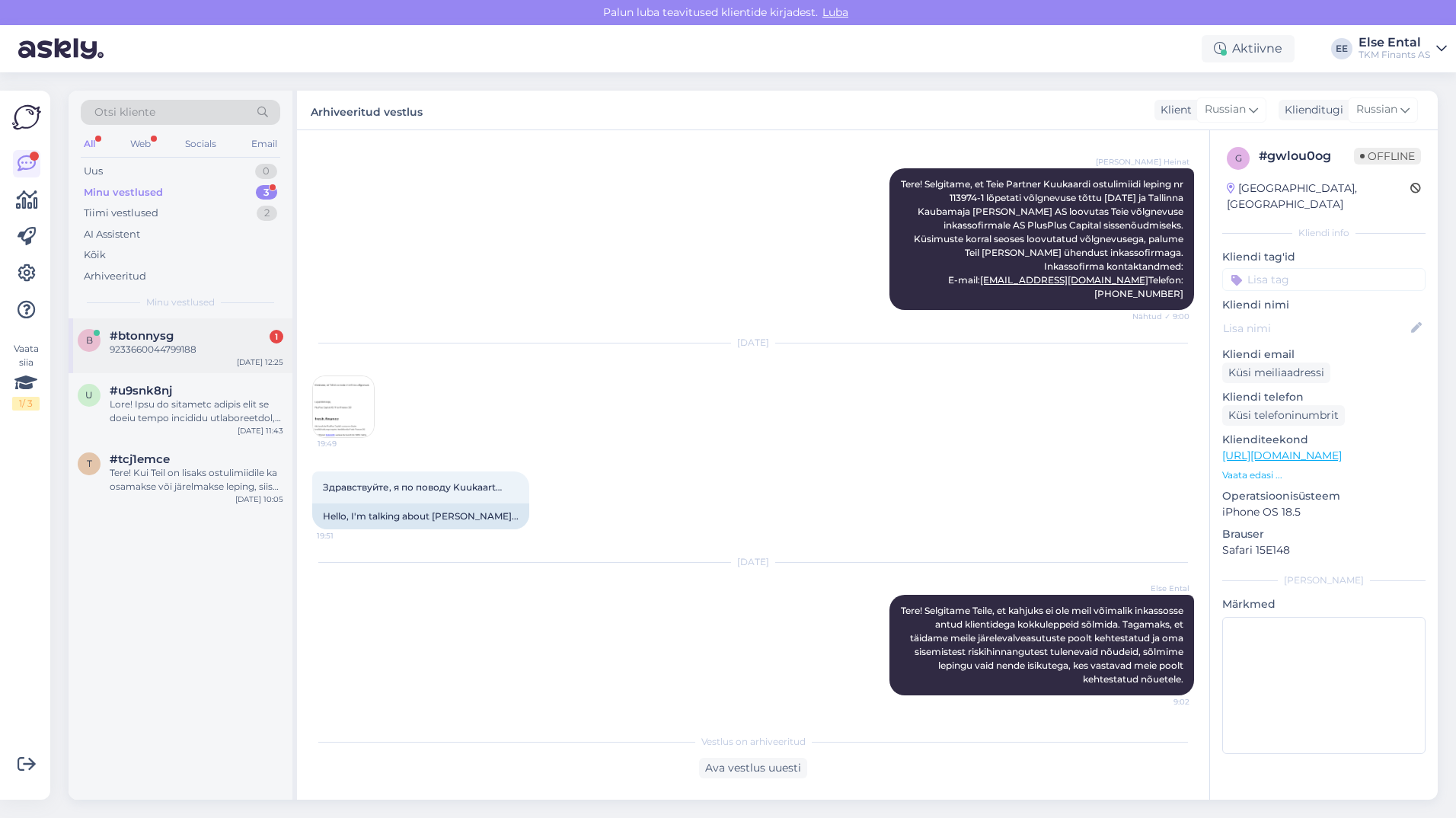
click at [143, 356] on div "9233660044799188" at bounding box center [196, 349] width 174 height 13
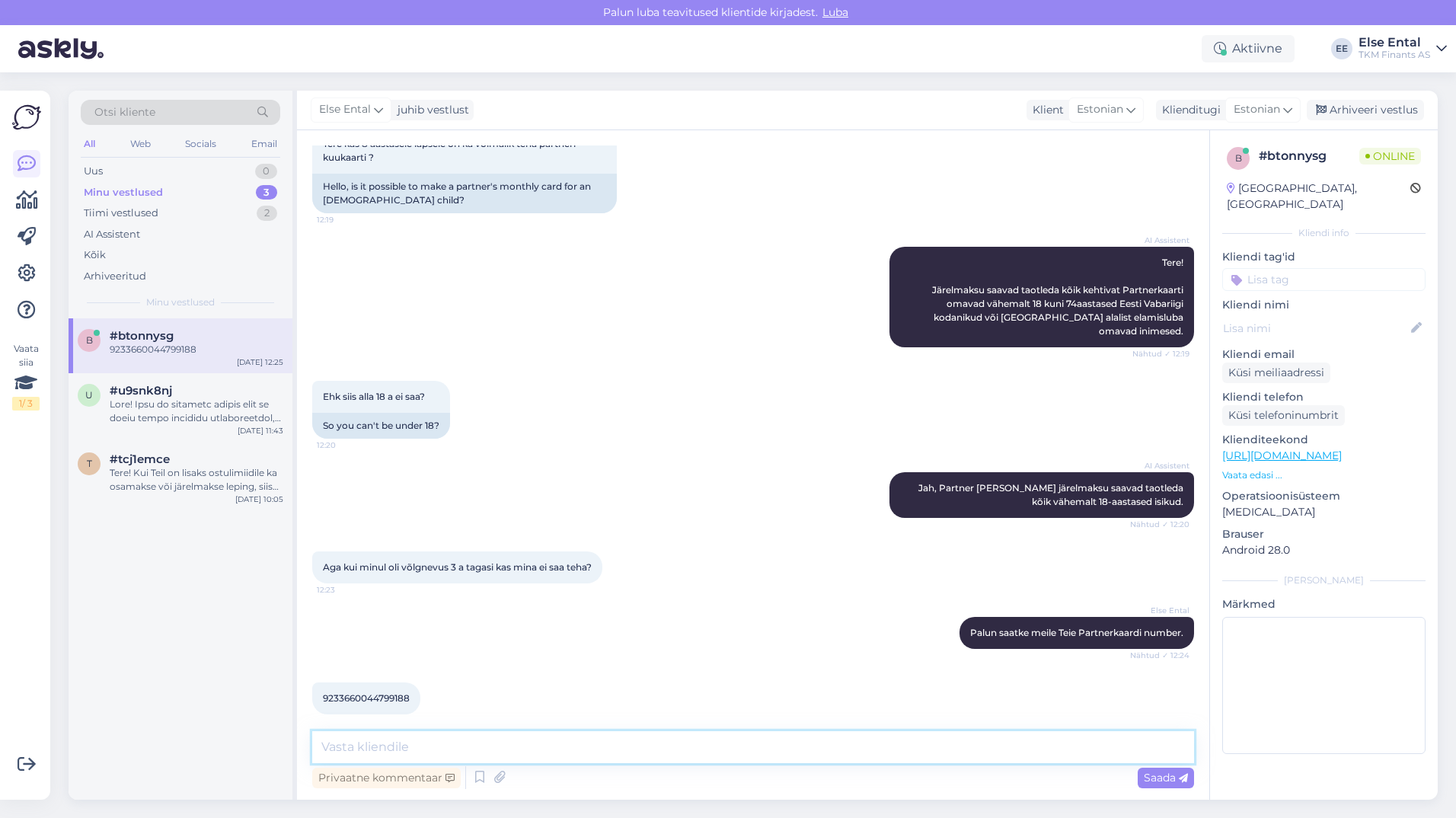
click at [479, 755] on textarea at bounding box center [753, 747] width 882 height 32
click at [391, 721] on icon at bounding box center [389, 719] width 6 height 9
click at [390, 743] on textarea at bounding box center [753, 747] width 882 height 32
click at [134, 278] on div "Arhiveeritud" at bounding box center [114, 276] width 63 height 15
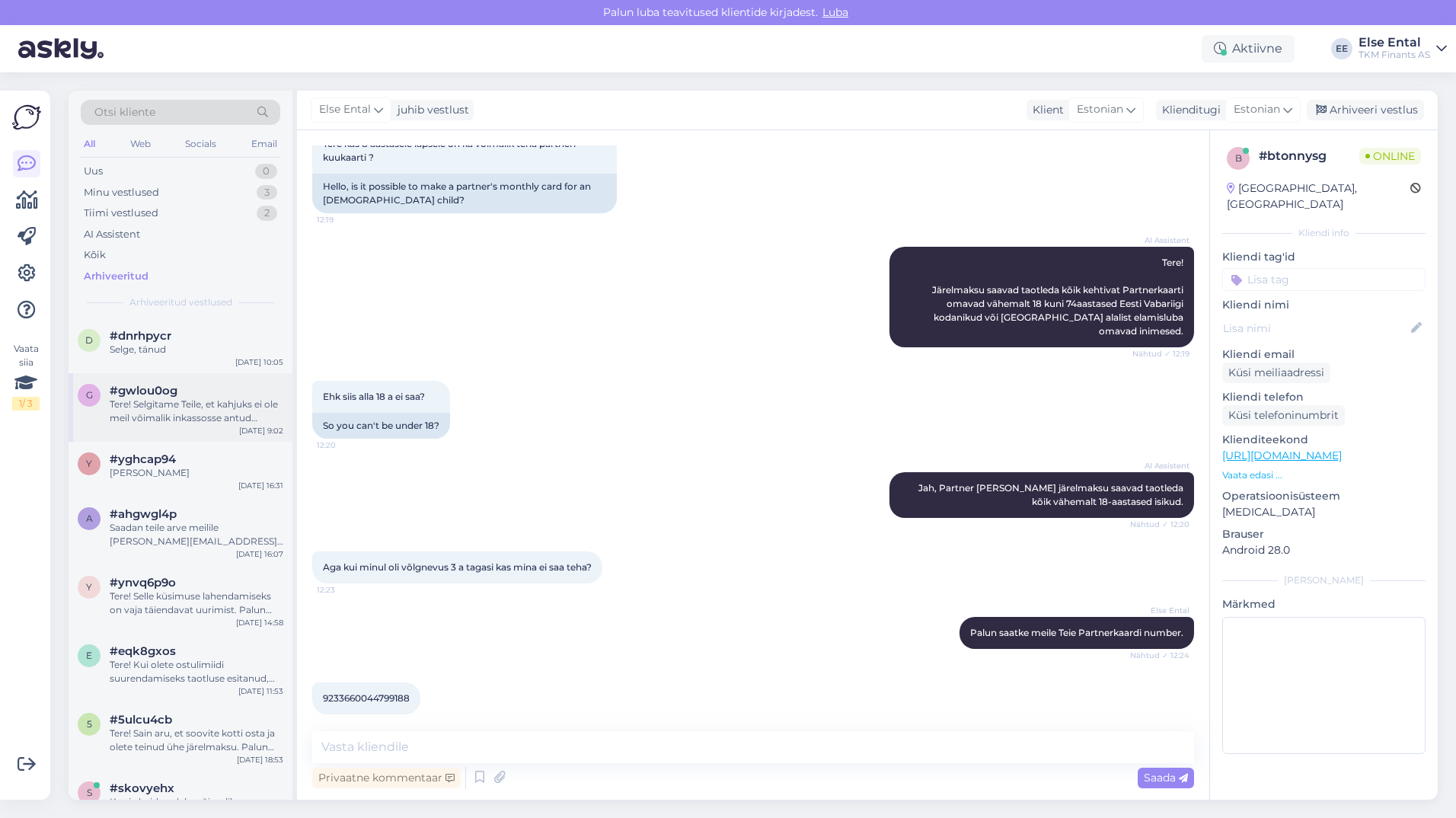
click at [159, 403] on div "Tere! Selgitame Teile, et kahjuks ei ole meil võimalik inkassosse antud klienti…" at bounding box center [196, 411] width 174 height 28
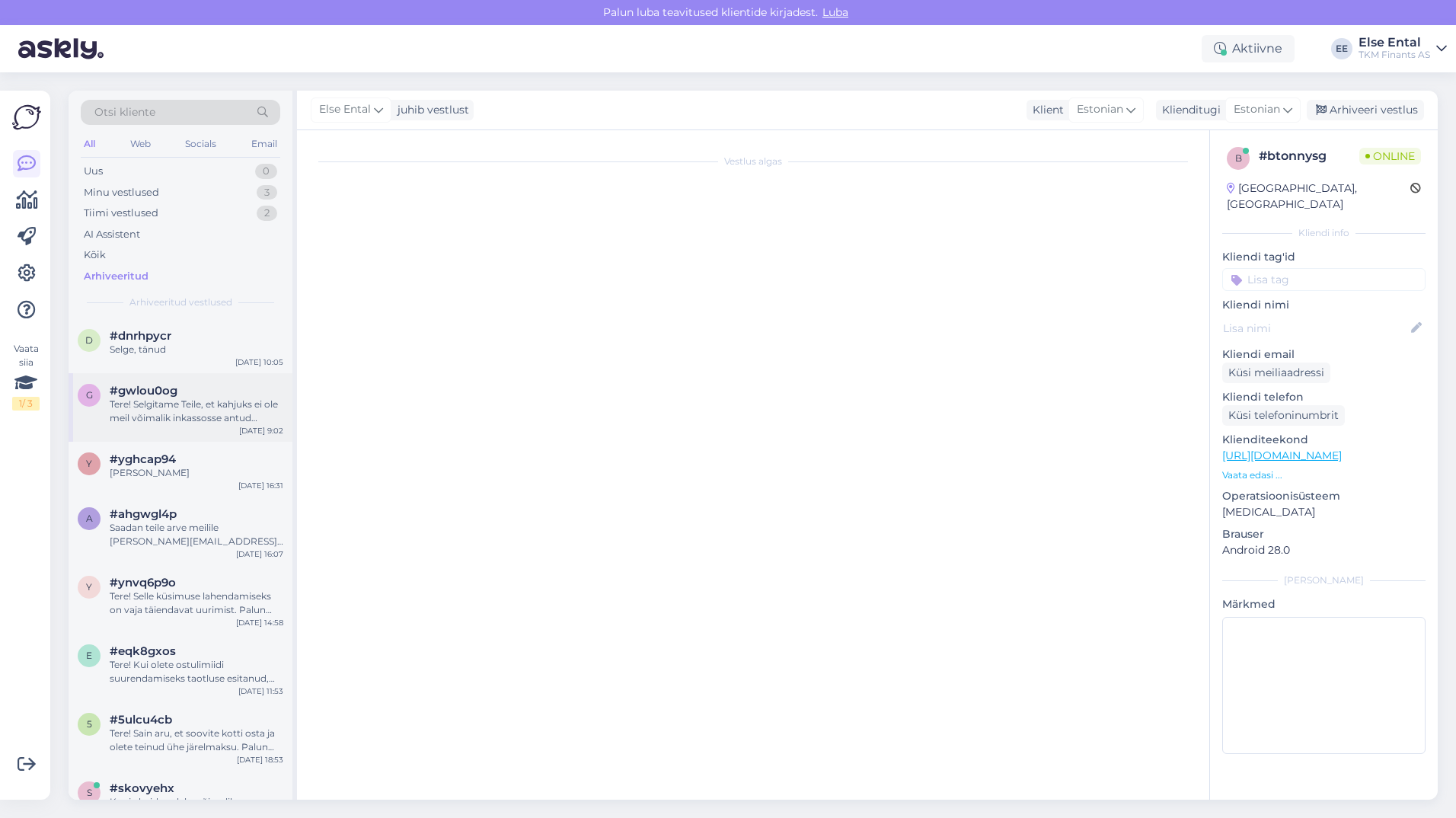
scroll to position [1275, 0]
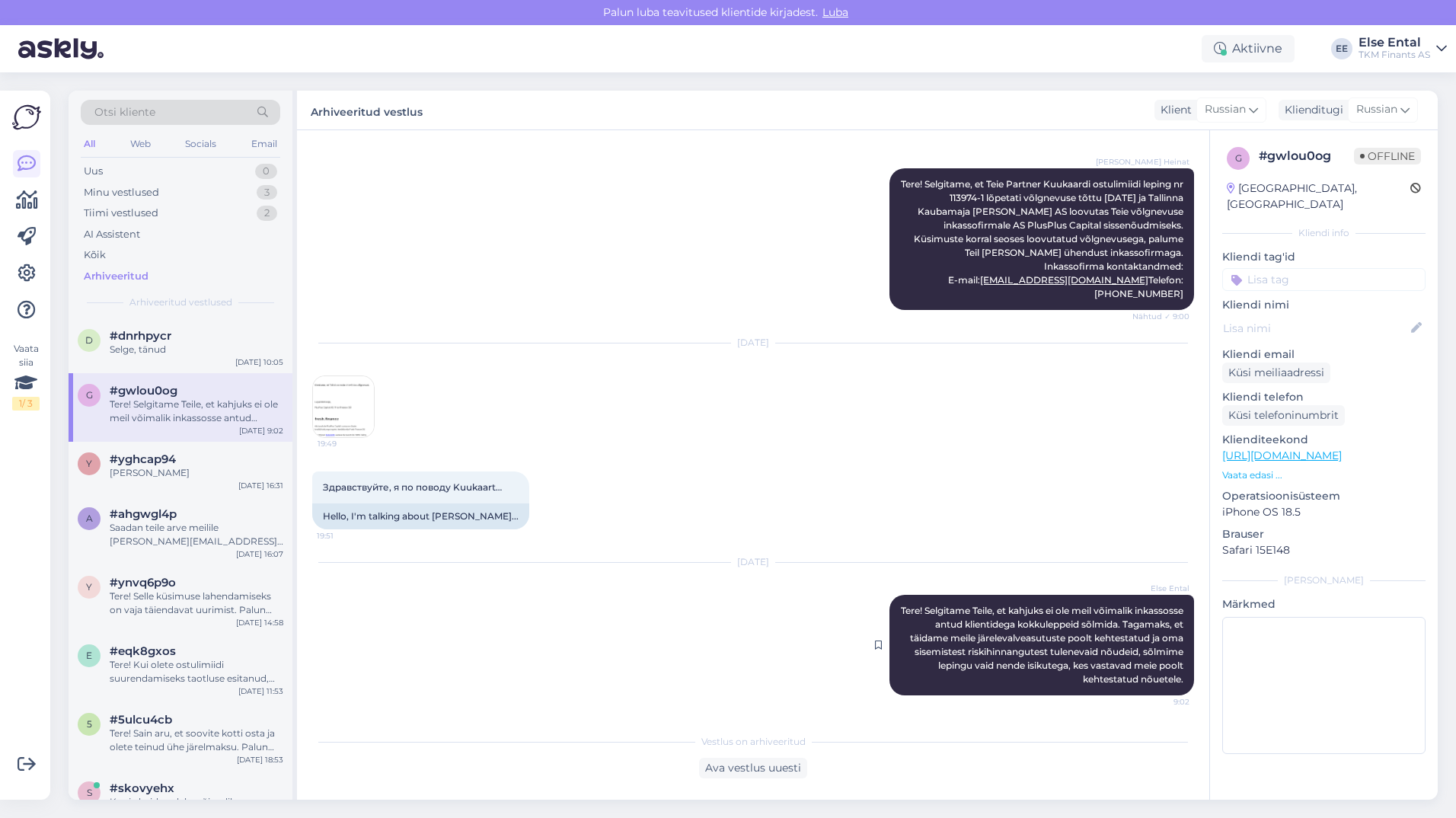
click at [1110, 645] on div "Else Ental Tere! Selgitame Teile, et kahjuks ei ole meil võimalik inkassosse an…" at bounding box center [1041, 644] width 305 height 100
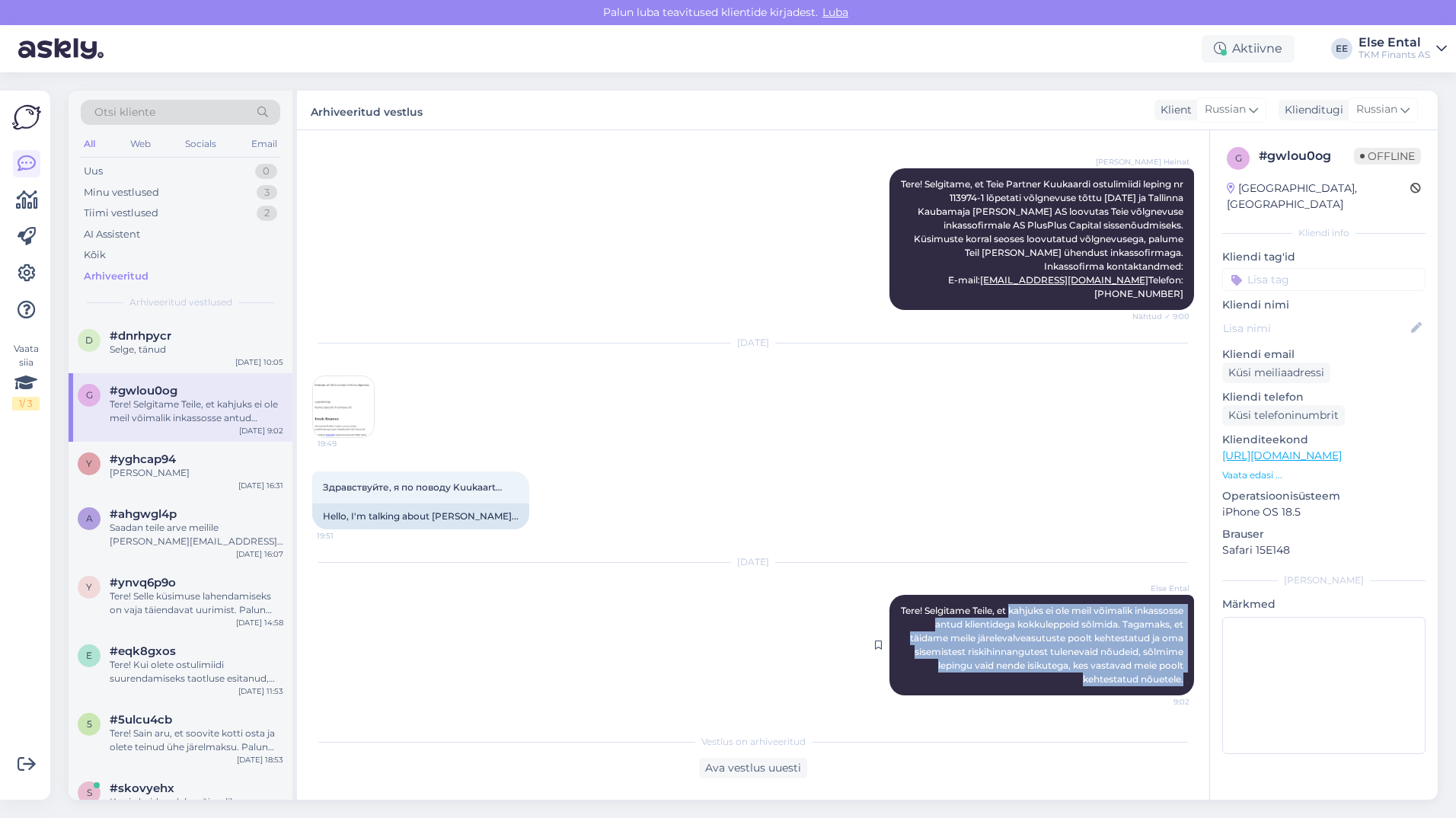
drag, startPoint x: 1174, startPoint y: 684, endPoint x: 1044, endPoint y: 611, distance: 149.1
click at [1044, 611] on div "Else Ental Tere! Selgitame Teile, et kahjuks ei ole meil võimalik inkassosse an…" at bounding box center [1041, 644] width 305 height 100
copy span "kahjuks ei ole meil võimalik inkassosse antud klientidega kokkuleppeid sõlmida.…"
click at [102, 189] on div "Minu vestlused" at bounding box center [121, 193] width 75 height 15
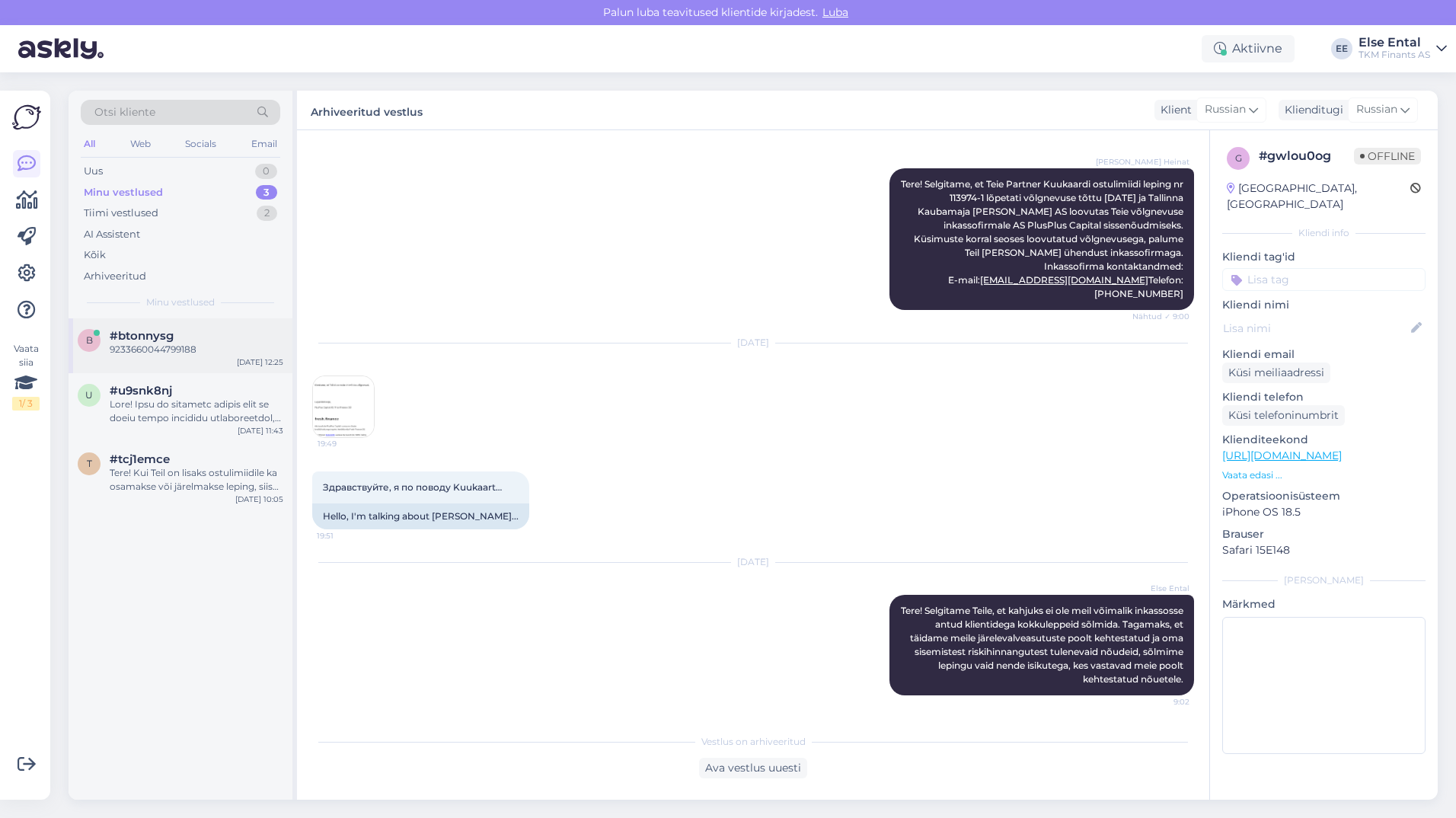
click at [139, 340] on span "#btonnysg" at bounding box center [141, 336] width 64 height 13
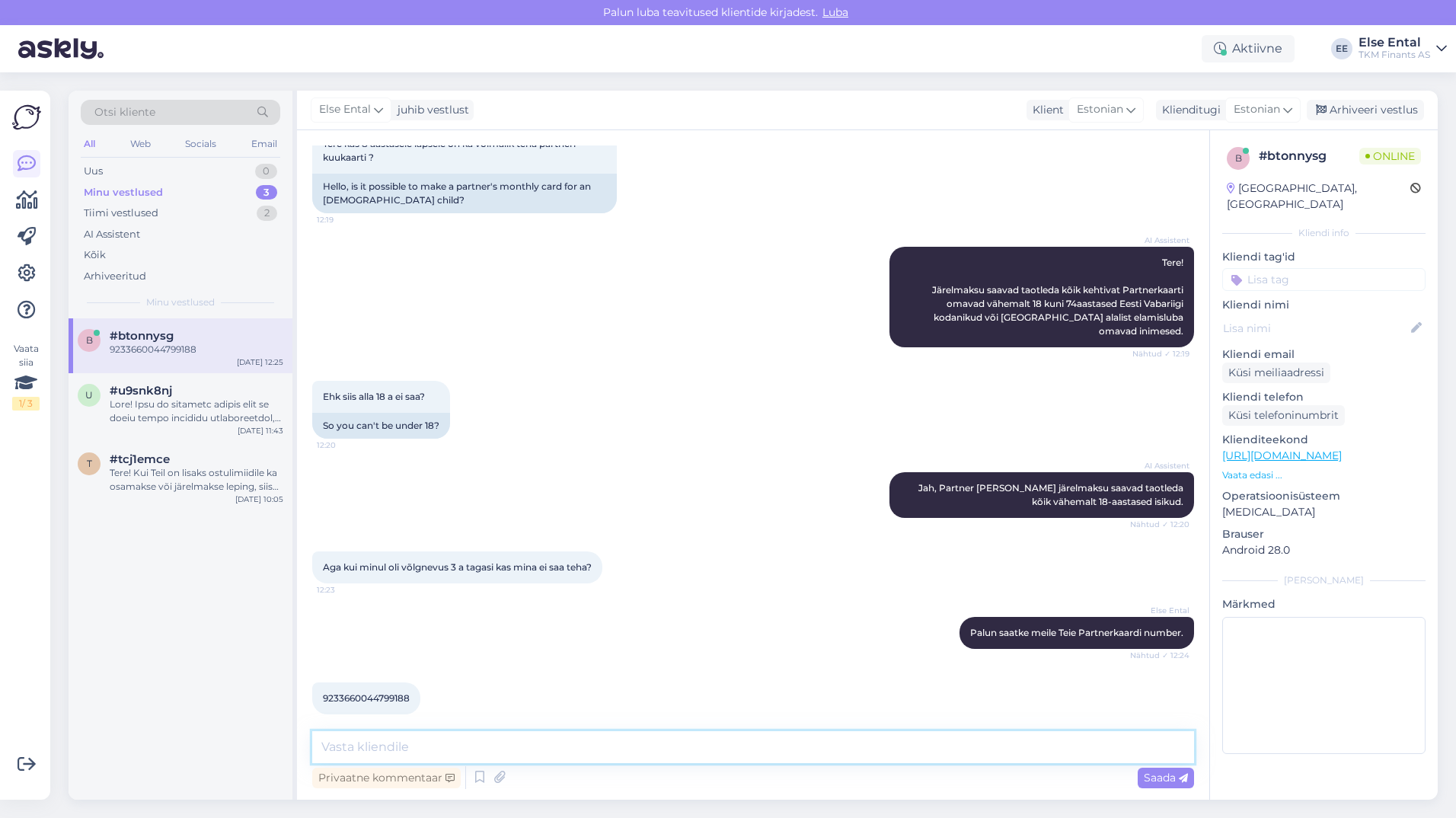
click at [622, 760] on textarea at bounding box center [753, 747] width 882 height 32
paste textarea "kahjuks ei ole meil võimalik inkassosse antud klientidega kokkuleppeid sõlmida.…"
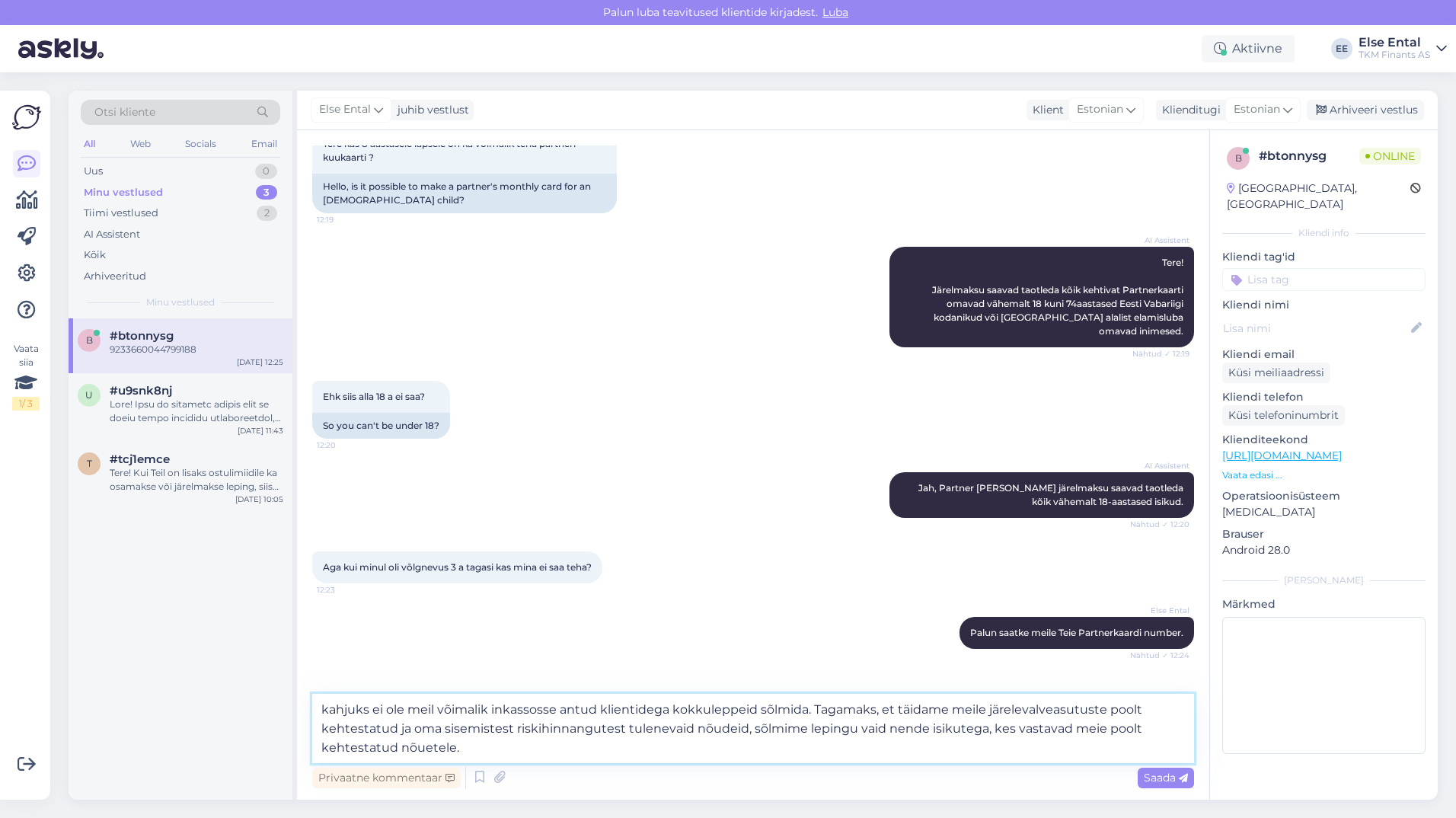
drag, startPoint x: 326, startPoint y: 708, endPoint x: 311, endPoint y: 714, distance: 16.2
click at [311, 714] on div "Vestlus algas [DATE] Tere kas 8 aastasele lapsele on ka võimalik teha partneri …" at bounding box center [753, 465] width 913 height 669
click at [506, 751] on textarea "Kahjuks ei ole meil võimalik inkassosse antud klientidega kokkuleppeid sõlmida.…" at bounding box center [753, 728] width 882 height 69
type textarea "Kahjuks ei ole meil võimalik inkassosse antud klientidega kokkuleppeid sõlmida.…"
click at [1170, 776] on span "Saada" at bounding box center [1165, 777] width 44 height 13
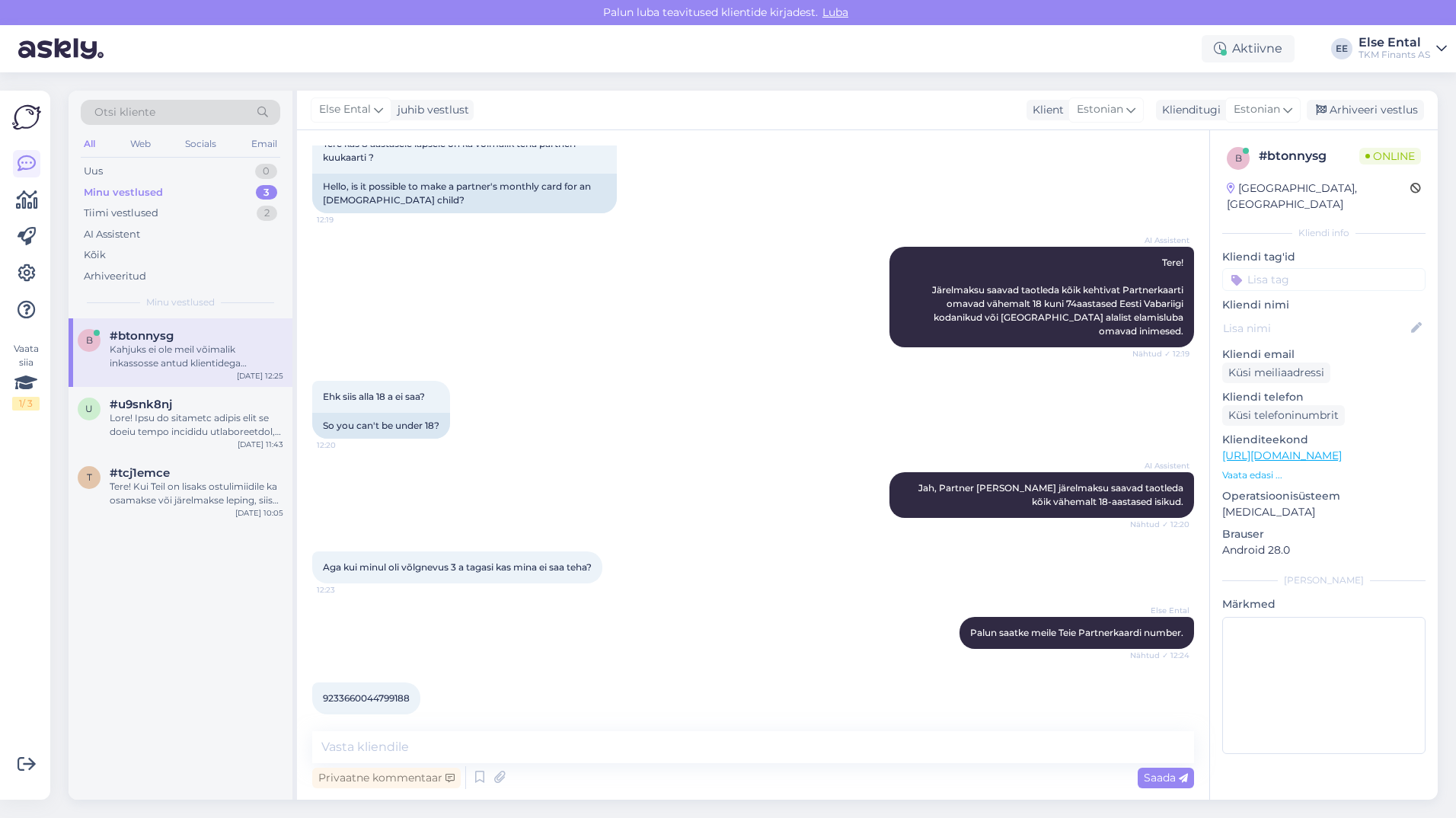
scroll to position [232, 0]
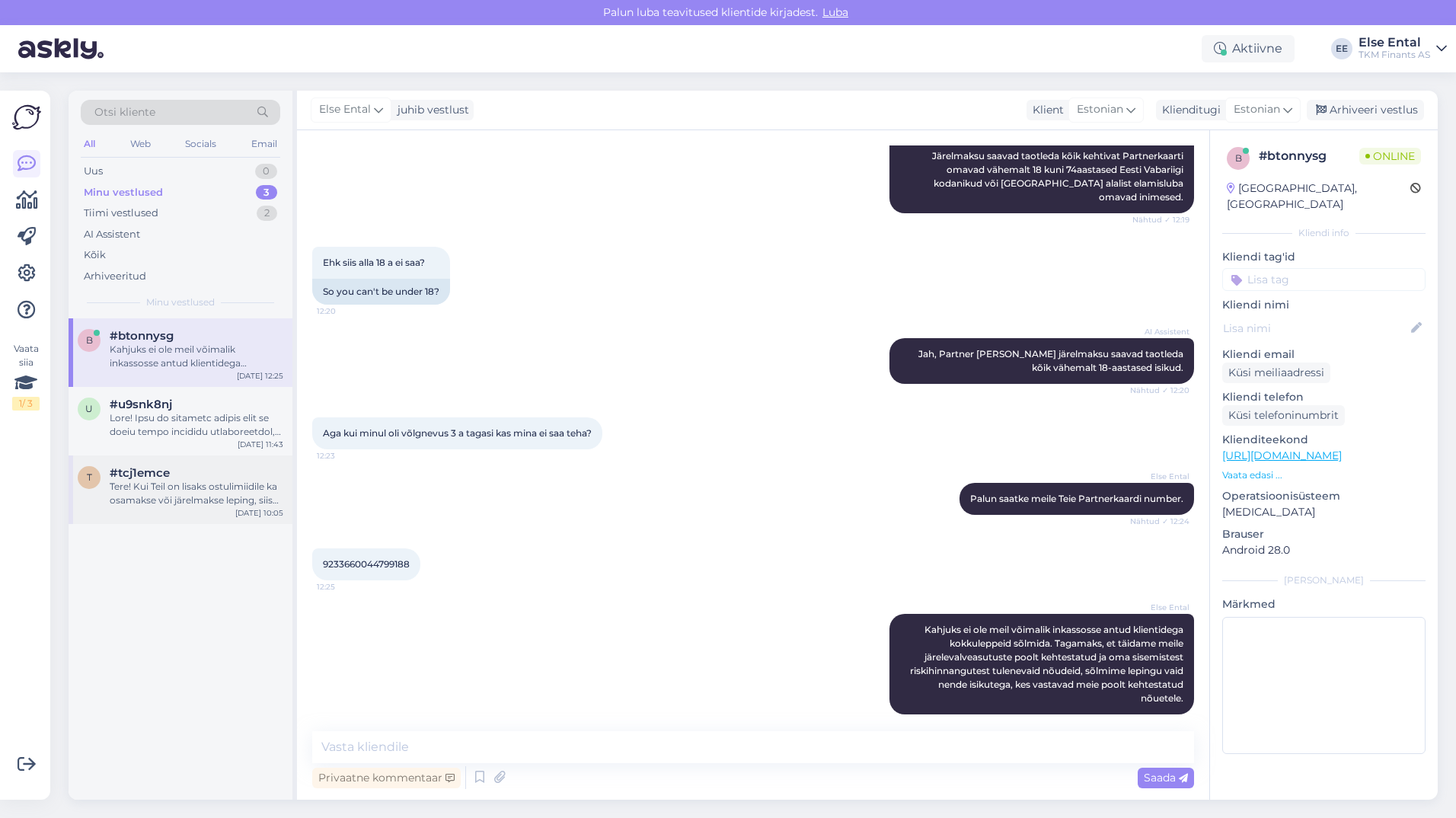
click at [163, 486] on div "Tere! Kui Teil on lisaks ostulimiidile ka osamakse või järelmakse leping, siis …" at bounding box center [196, 493] width 174 height 28
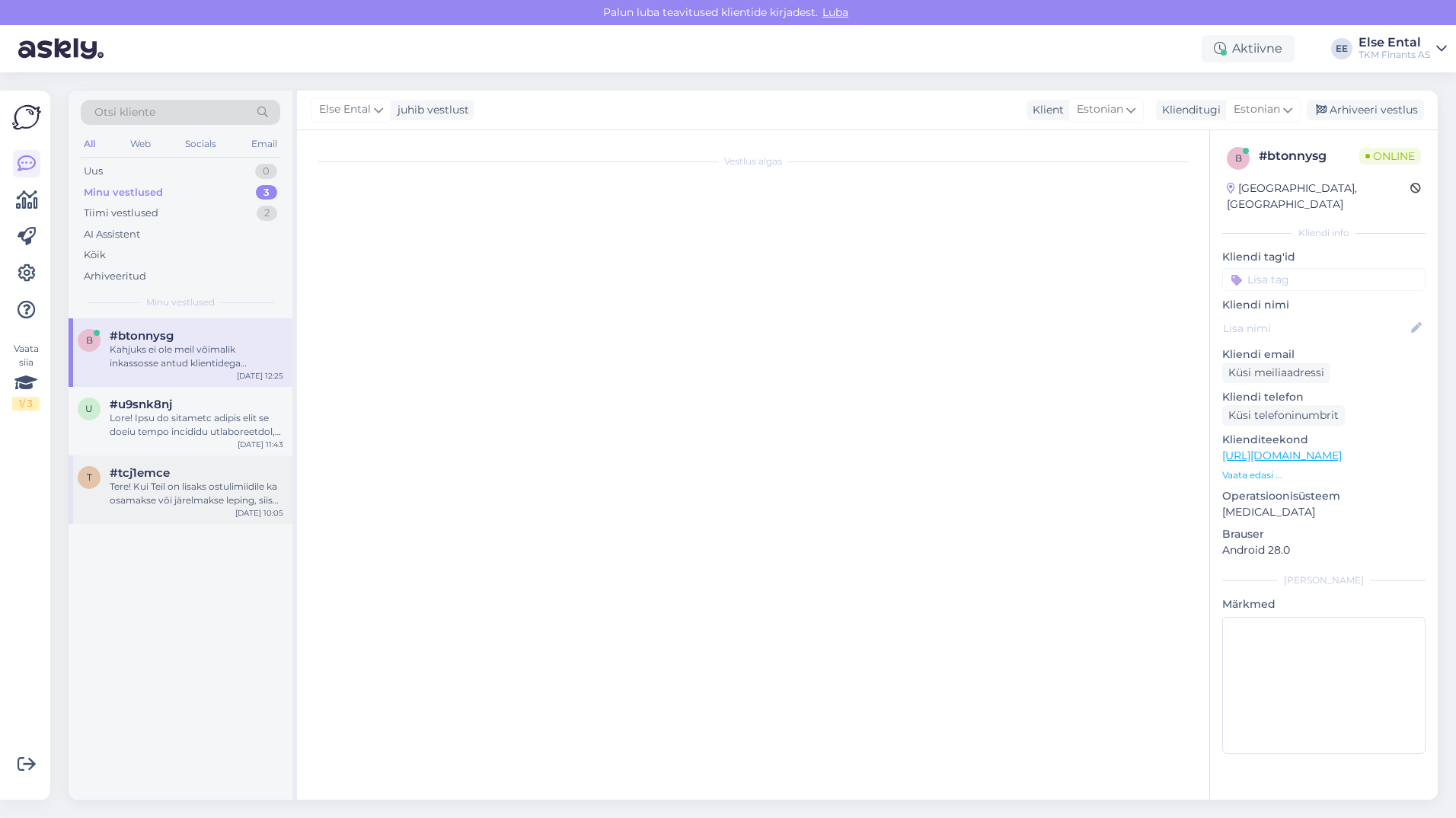
scroll to position [0, 0]
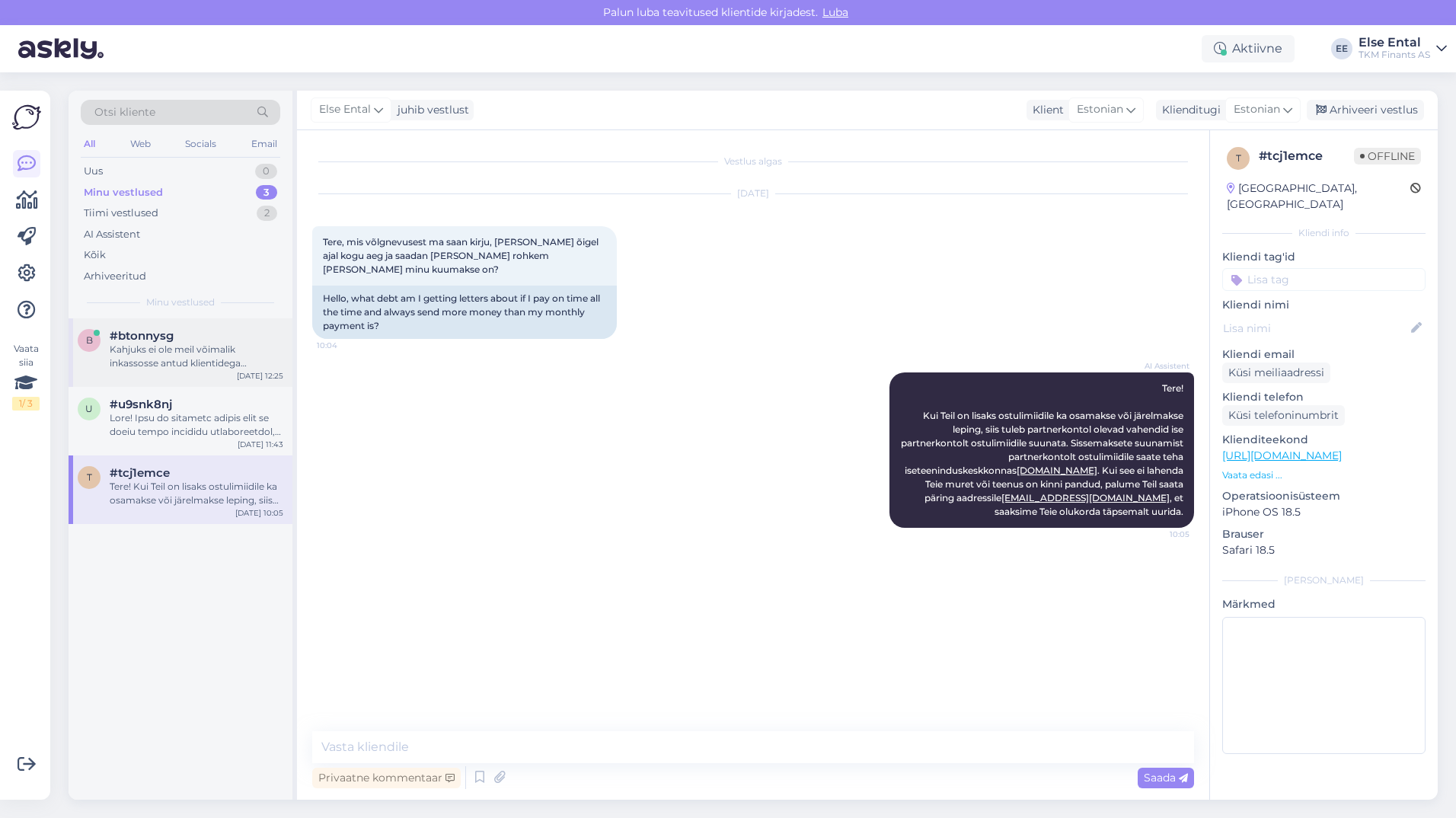
drag, startPoint x: 171, startPoint y: 377, endPoint x: 169, endPoint y: 365, distance: 12.2
click at [170, 377] on div "b #btonnysg Kahjuks ei ole meil võimalik inkassosse antud klientidega kokkulepp…" at bounding box center [180, 352] width 224 height 68
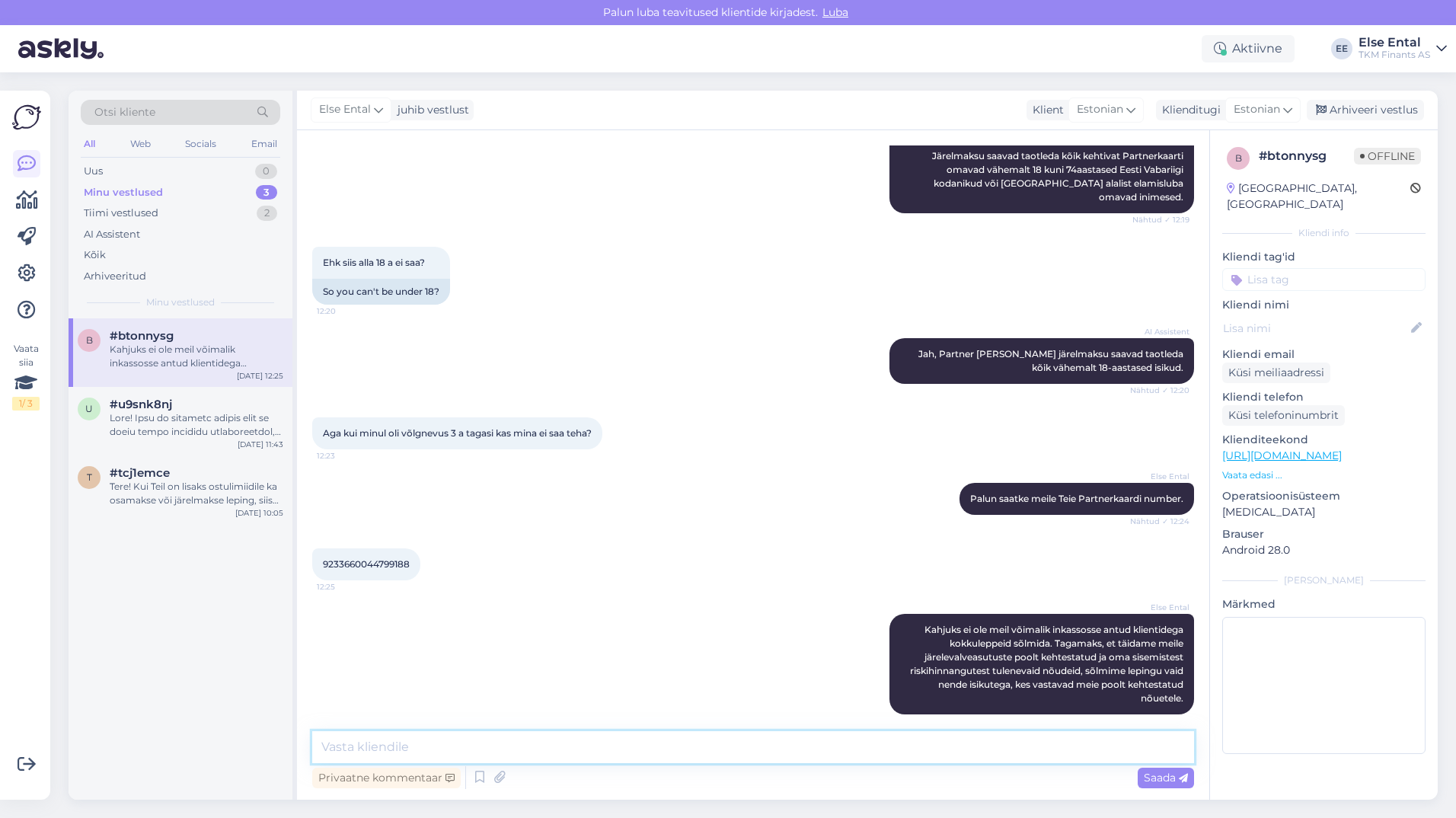
click at [474, 745] on textarea at bounding box center [753, 747] width 882 height 32
drag, startPoint x: 1324, startPoint y: 159, endPoint x: 1261, endPoint y: 163, distance: 63.1
click at [1261, 163] on div "# btonnysg" at bounding box center [1309, 156] width 100 height 18
copy div "# btonnysg"
click at [1029, 629] on span "Kahjuks ei ole meil võimalik inkassosse antud klientidega kokkuleppeid sõlmida.…" at bounding box center [1048, 664] width 276 height 80
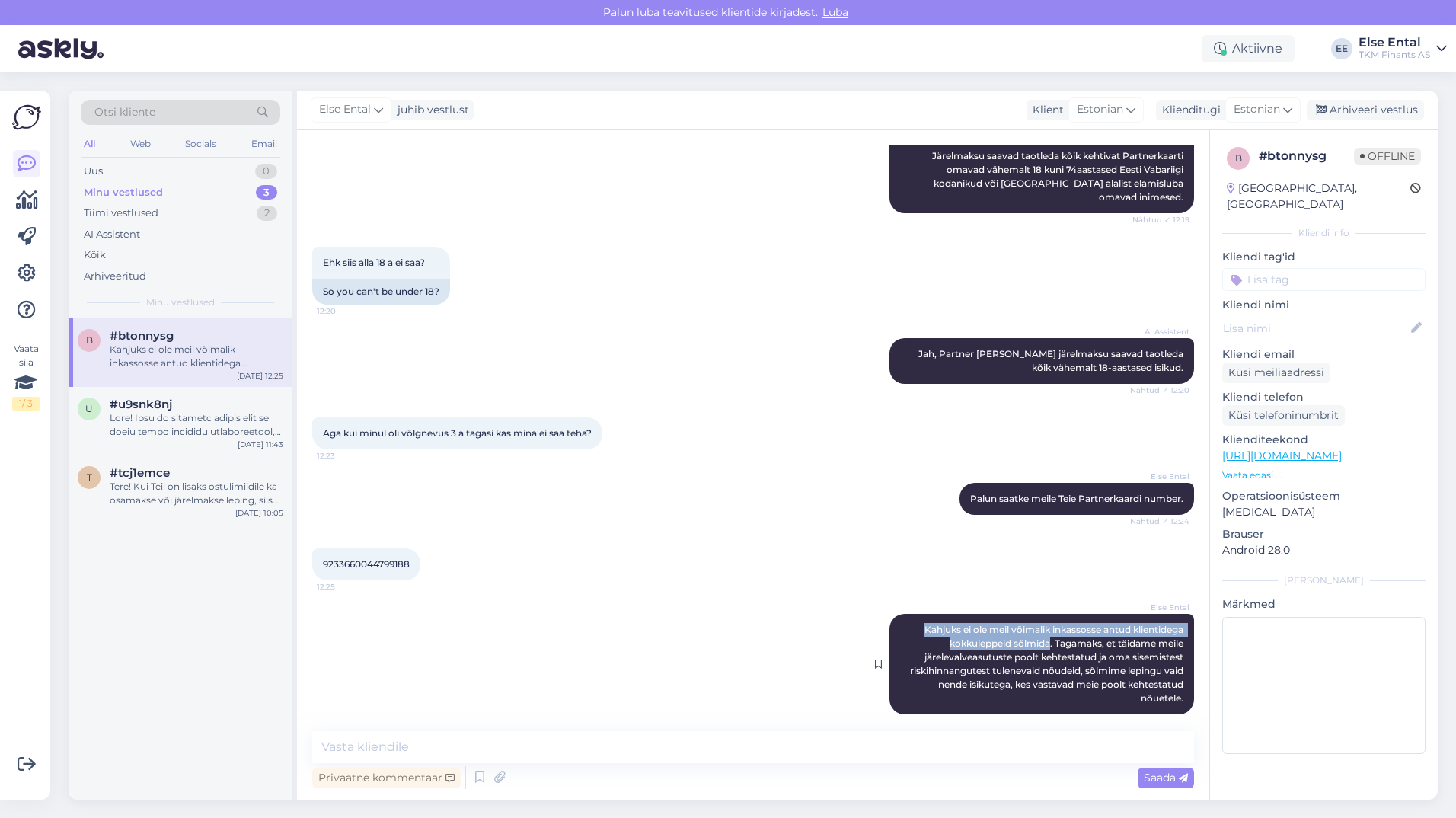
drag, startPoint x: 1035, startPoint y: 630, endPoint x: 904, endPoint y: 615, distance: 131.9
click at [904, 615] on div "Else Ental Kahjuks ei ole meil võimalik inkassosse antud klientidega kokkuleppe…" at bounding box center [1041, 664] width 305 height 100
copy span "Kahjuks ei ole meil võimalik inkassosse antud klientidega kokkuleppeid sõlmida"
click at [996, 649] on div "Else Ental Kahjuks ei ole meil võimalik inkassosse antud klientidega kokkuleppe…" at bounding box center [1041, 664] width 305 height 100
click at [1357, 106] on div "Arhiveeri vestlus" at bounding box center [1365, 109] width 117 height 21
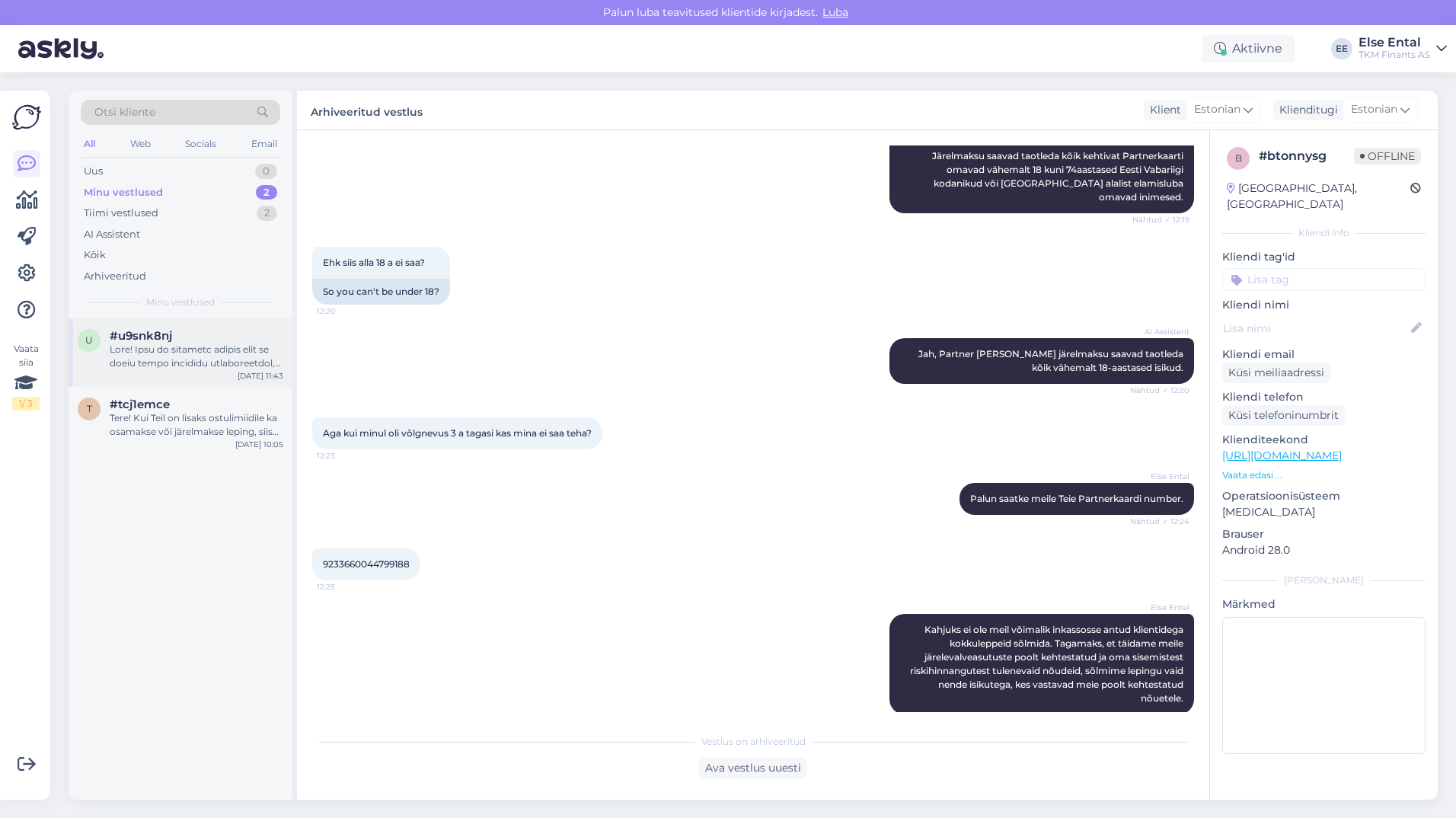
click at [169, 351] on div at bounding box center [196, 356] width 174 height 28
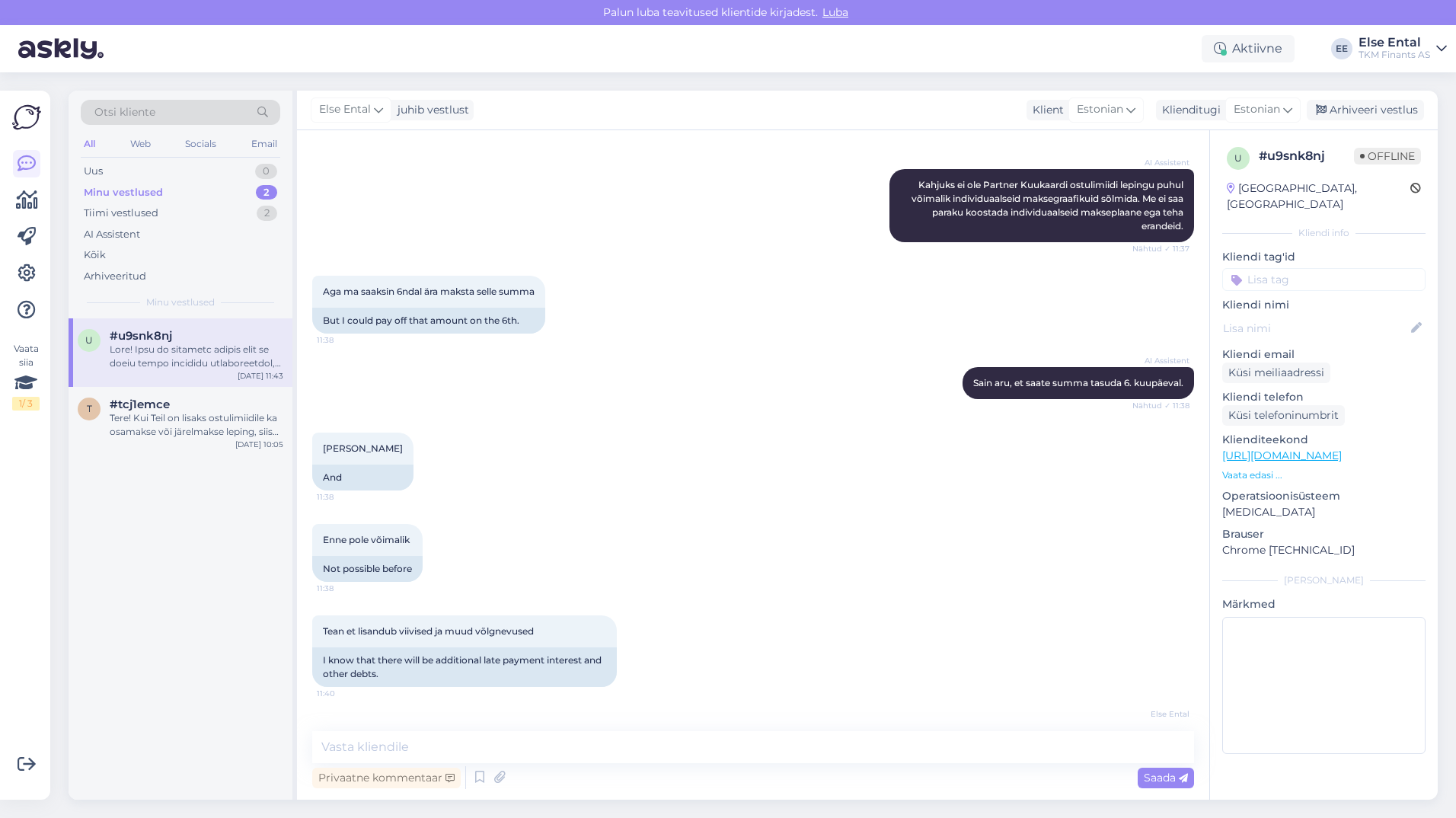
scroll to position [714, 0]
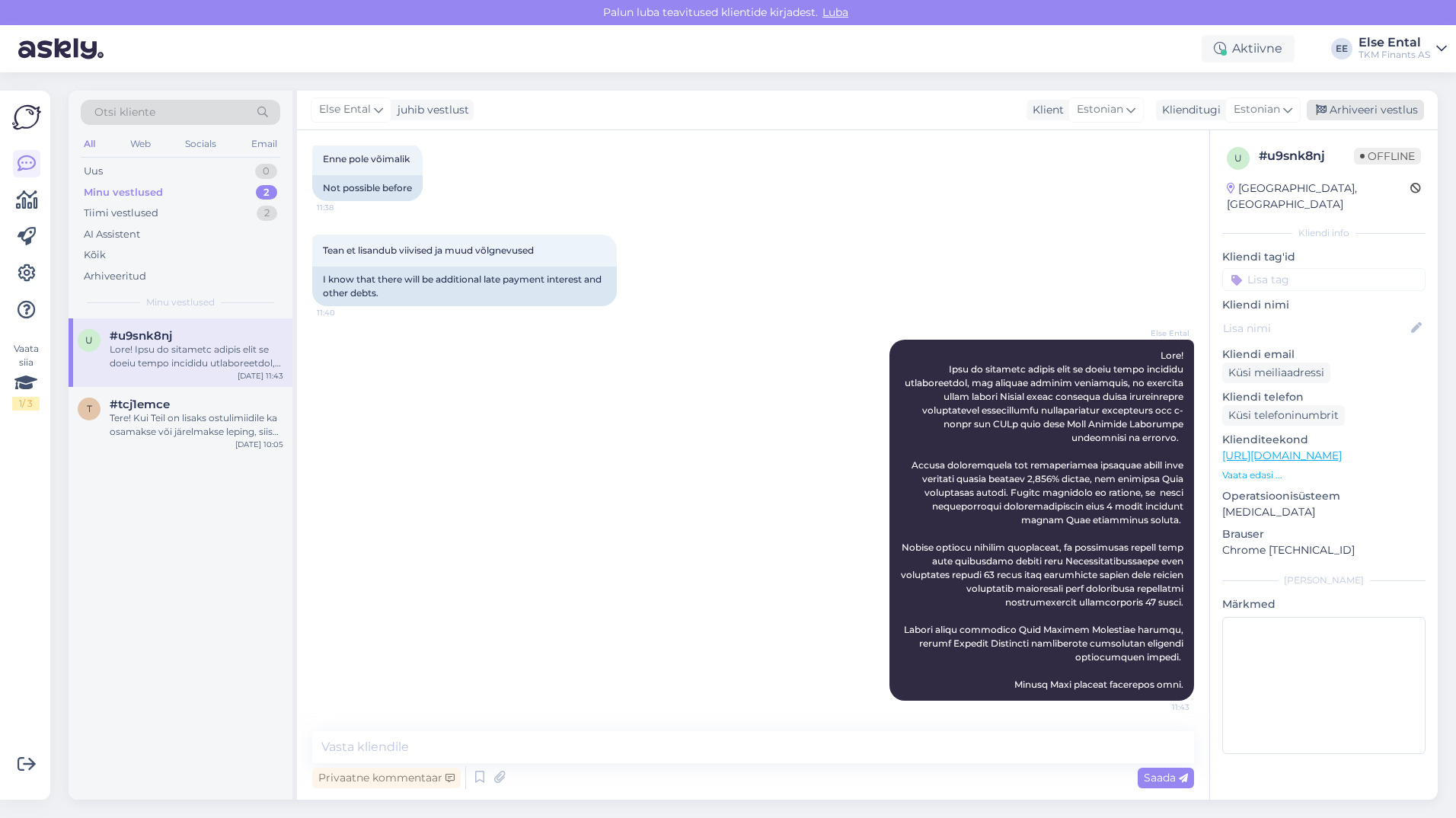
click at [1352, 114] on div "Arhiveeri vestlus" at bounding box center [1365, 109] width 117 height 21
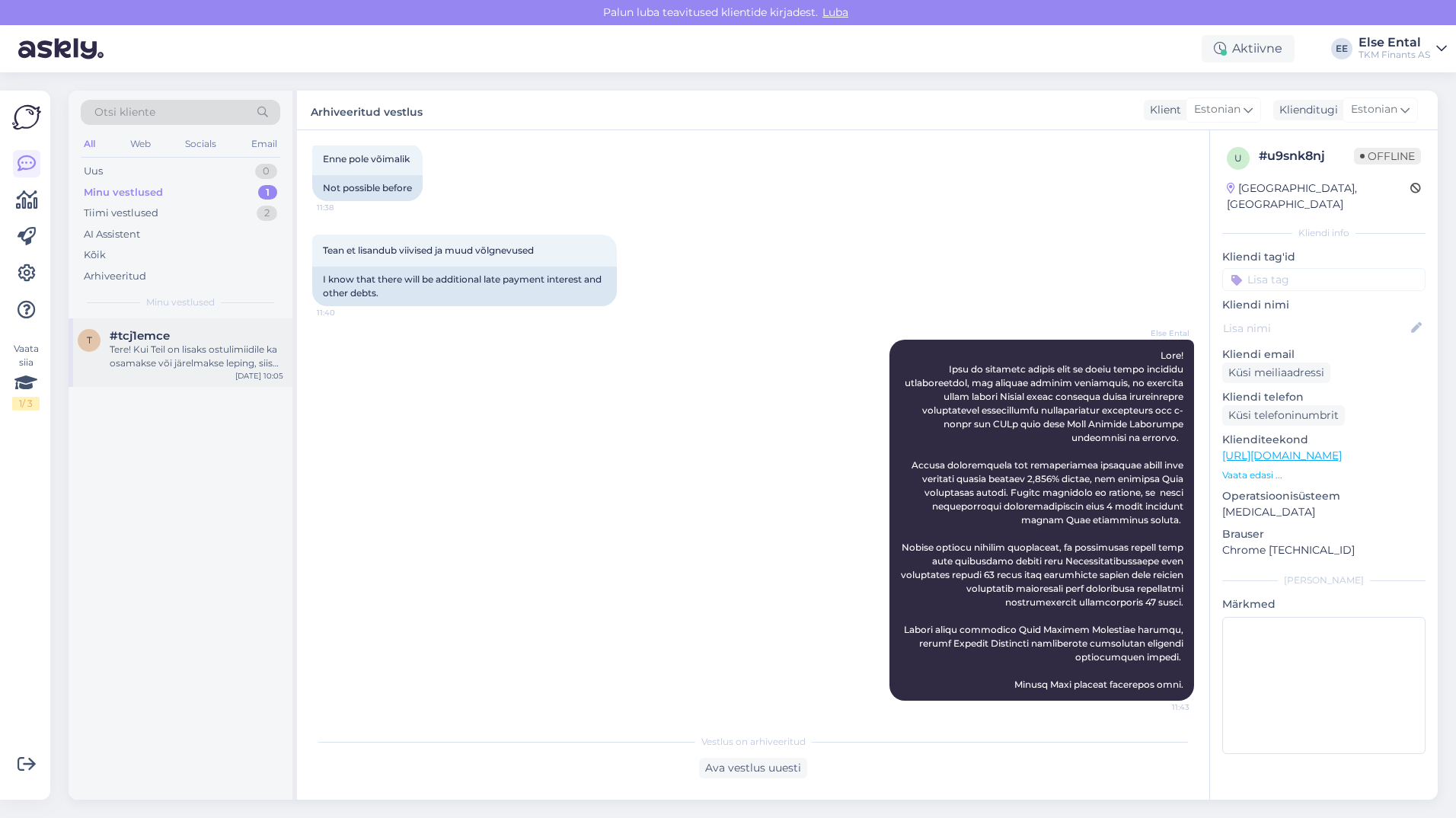
click at [142, 346] on div "Tere! Kui Teil on lisaks ostulimiidile ka osamakse või järelmakse leping, siis …" at bounding box center [196, 356] width 174 height 28
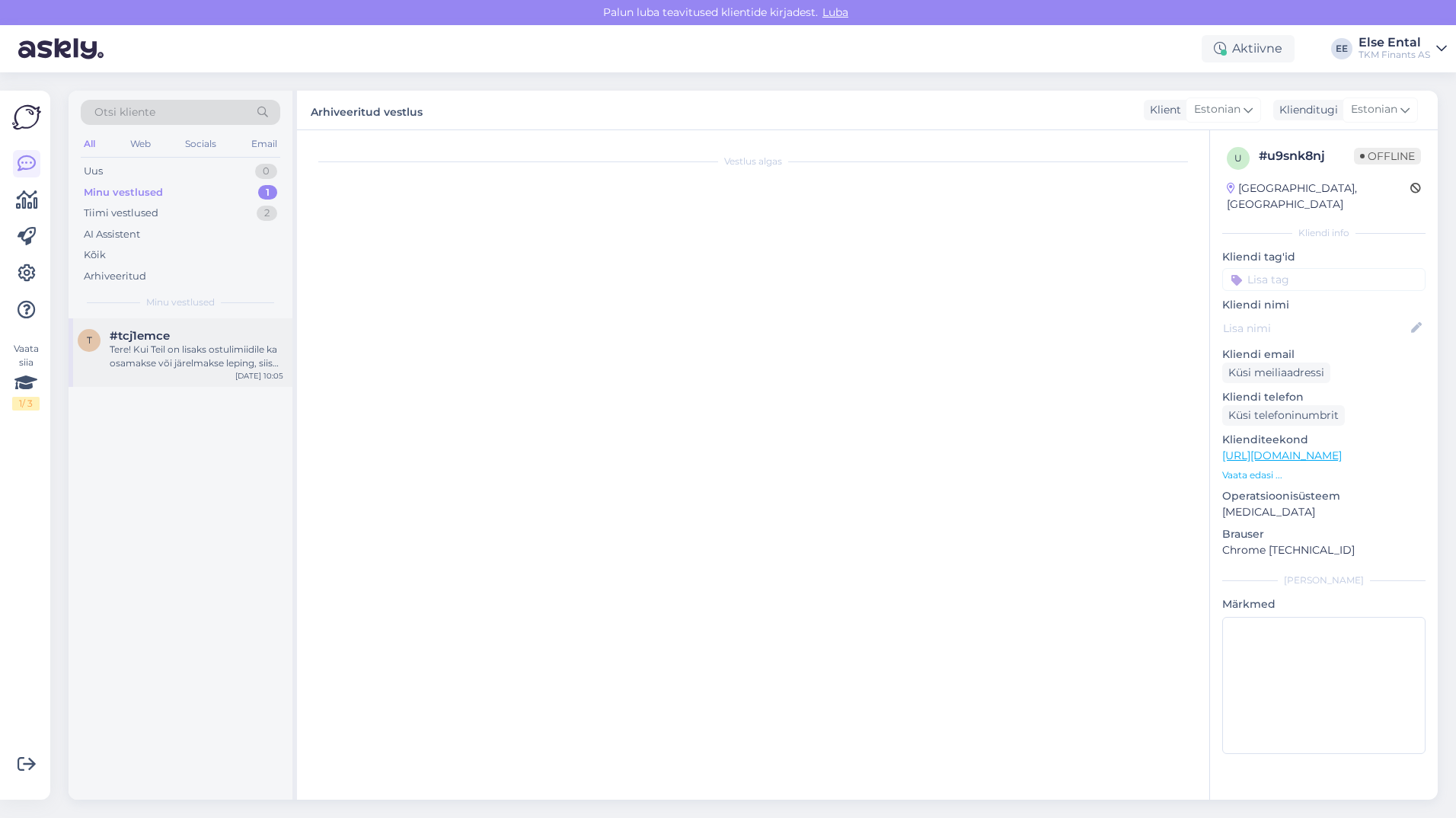
scroll to position [0, 0]
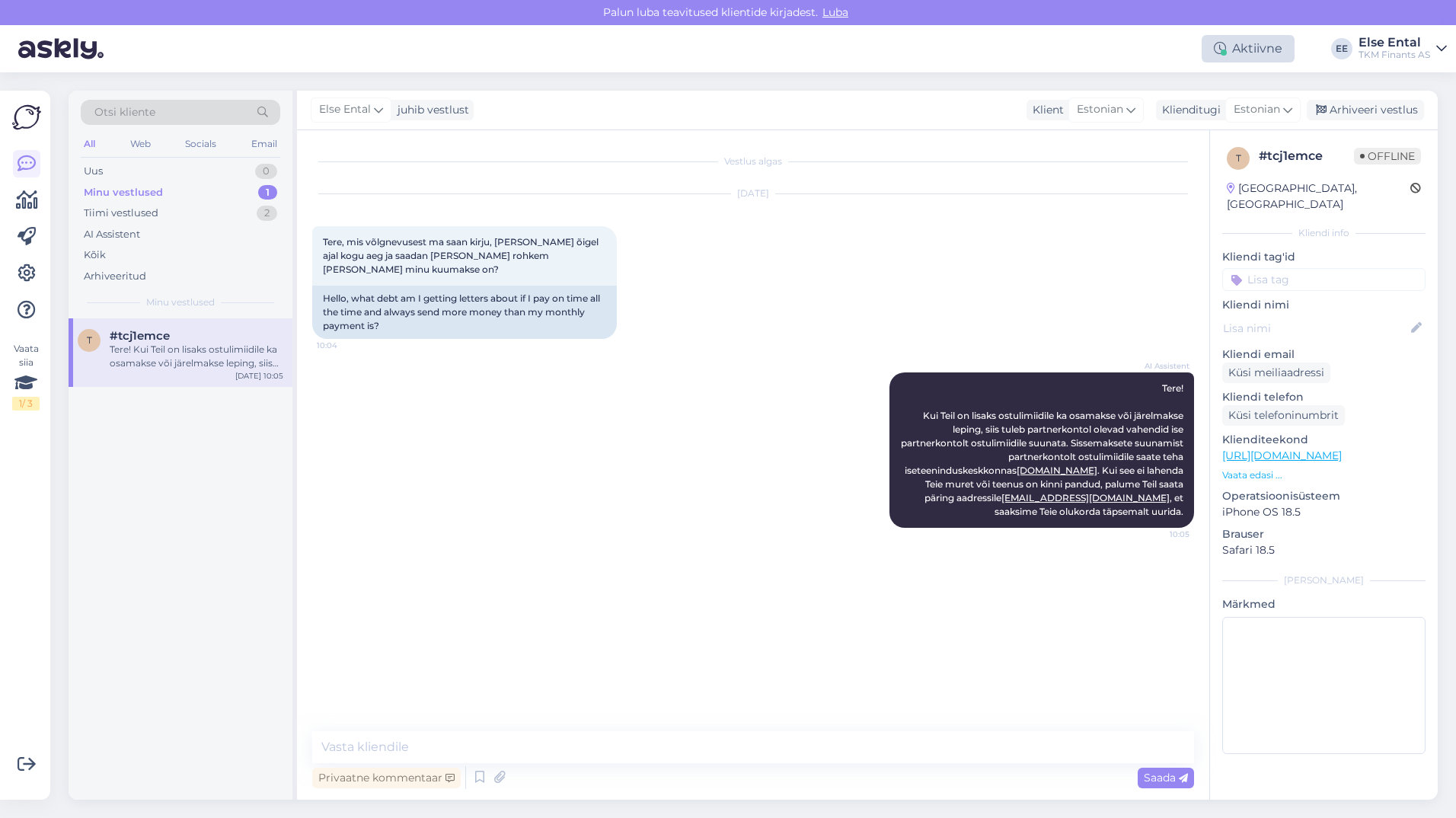
click at [1242, 38] on div "Aktiivne" at bounding box center [1247, 48] width 93 height 28
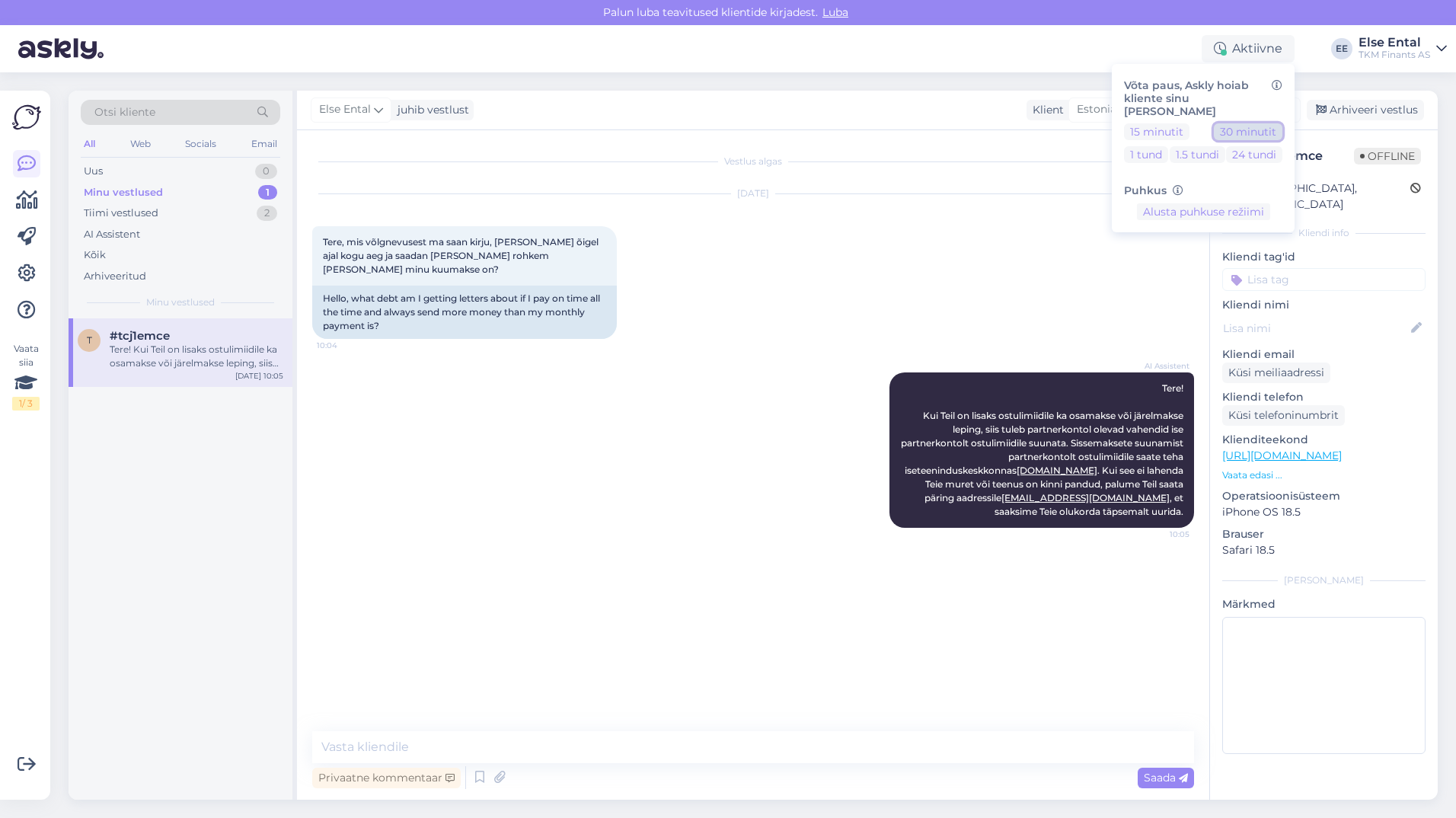
click at [1247, 124] on button "30 minutit" at bounding box center [1248, 132] width 68 height 17
click at [559, 379] on div "AI Assistent Tere! Kui Teil on lisaks ostulimiidile ka osamakse või järelmakse …" at bounding box center [753, 450] width 882 height 189
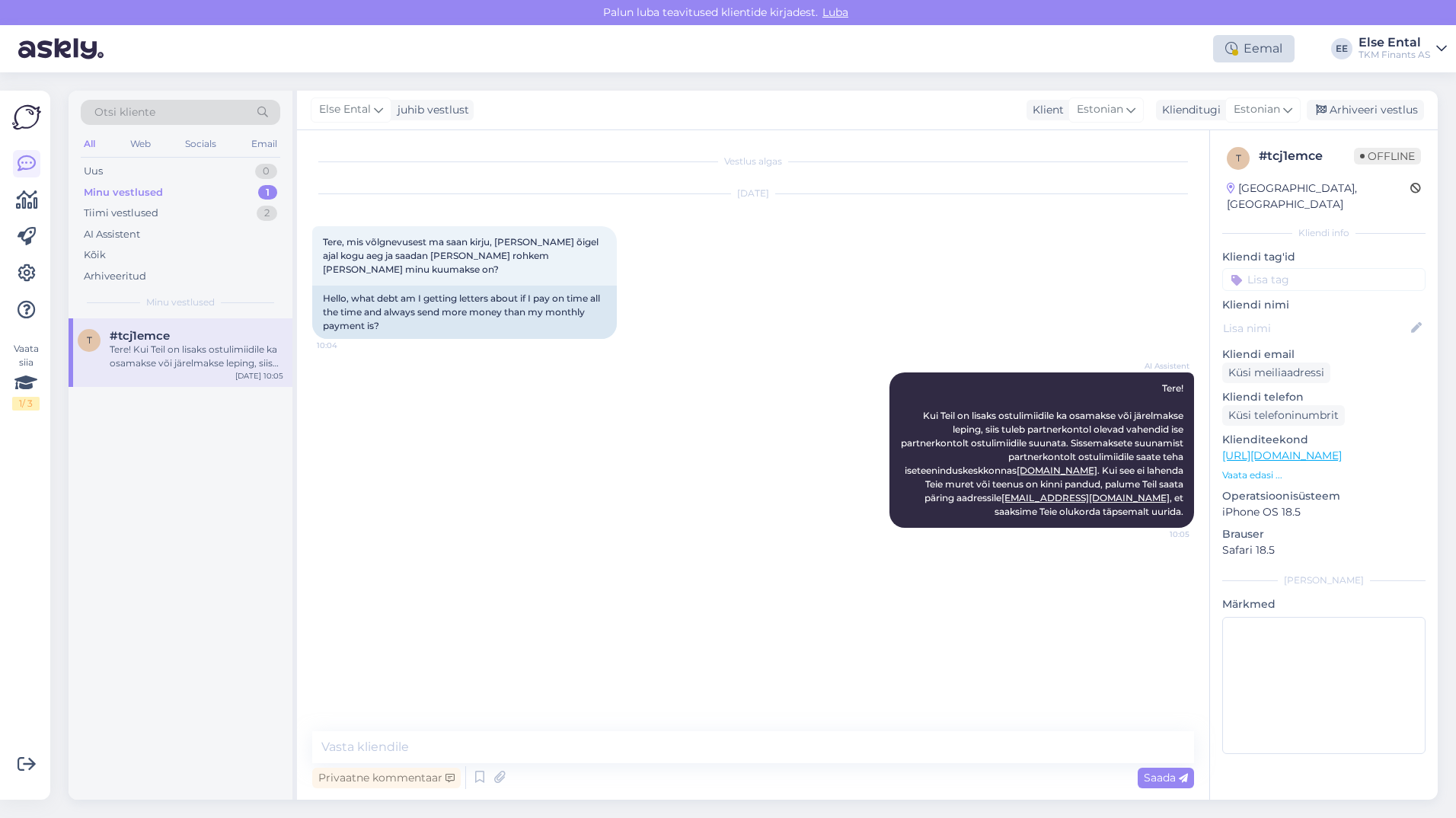
click at [1244, 43] on div "Eemal" at bounding box center [1254, 48] width 82 height 28
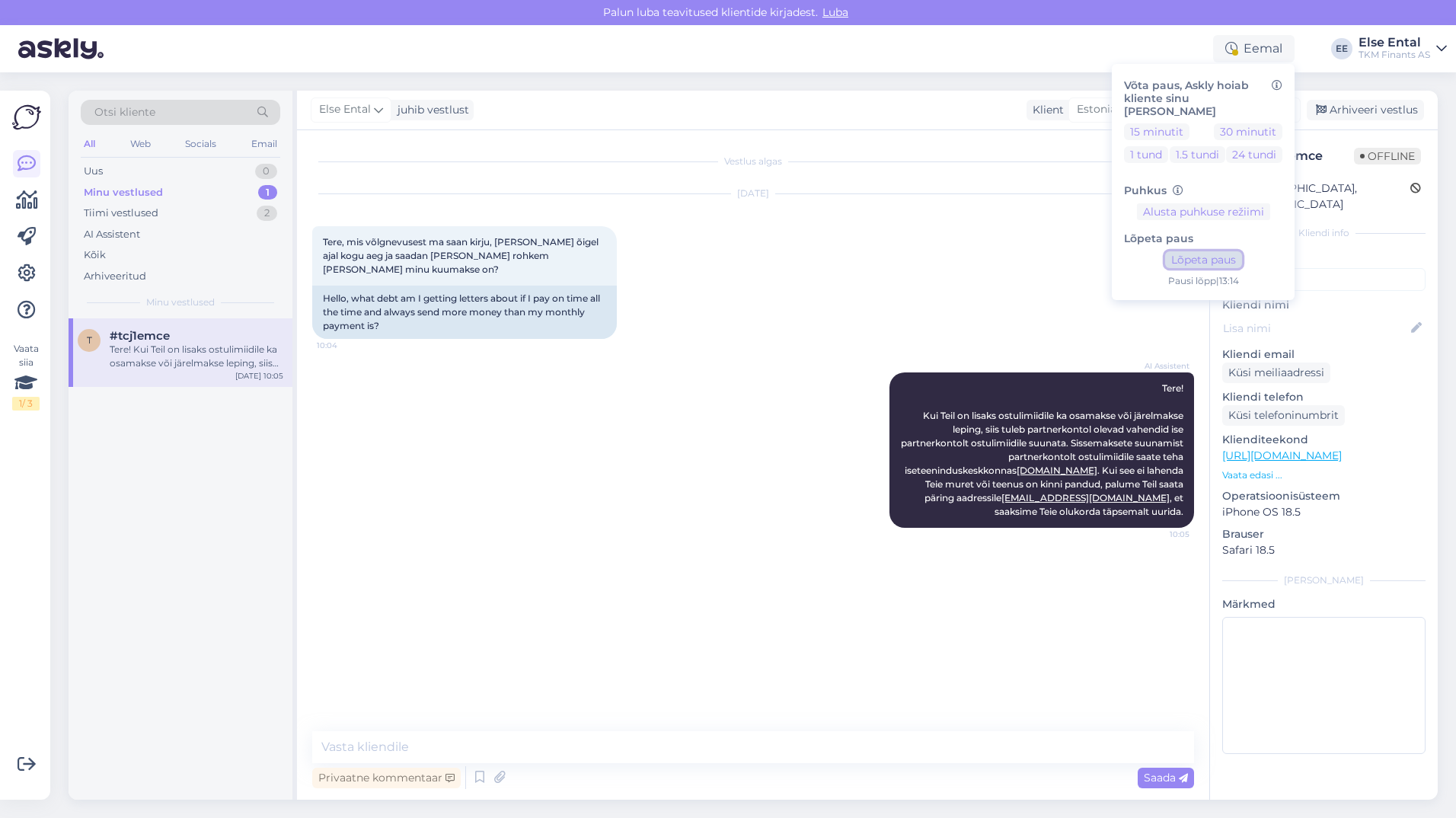
click at [1218, 251] on button "Lõpeta paus" at bounding box center [1204, 260] width 77 height 17
click at [148, 341] on span "#tcj1emce" at bounding box center [139, 336] width 60 height 13
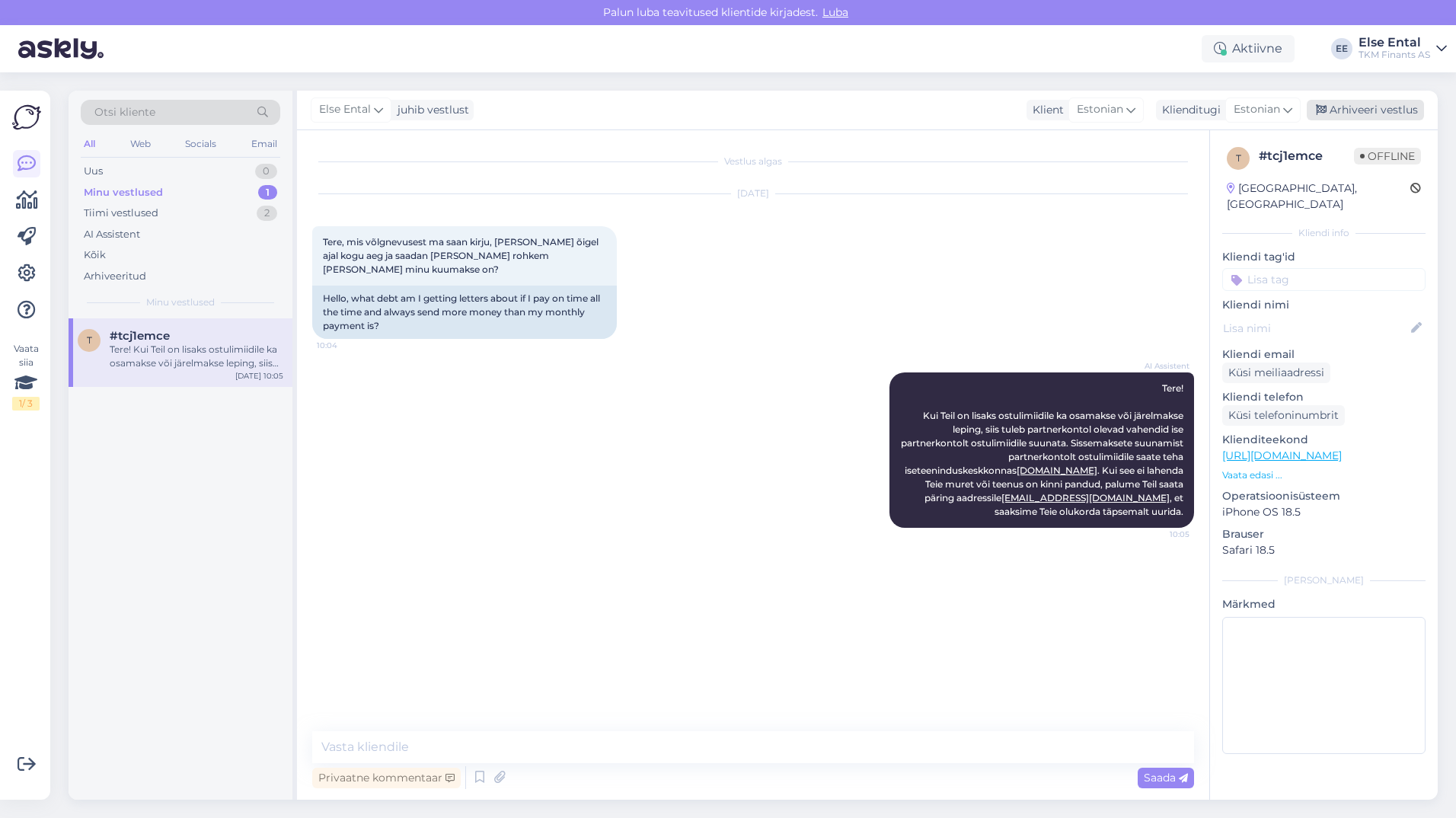
click at [1342, 114] on div "Arhiveeri vestlus" at bounding box center [1365, 109] width 117 height 21
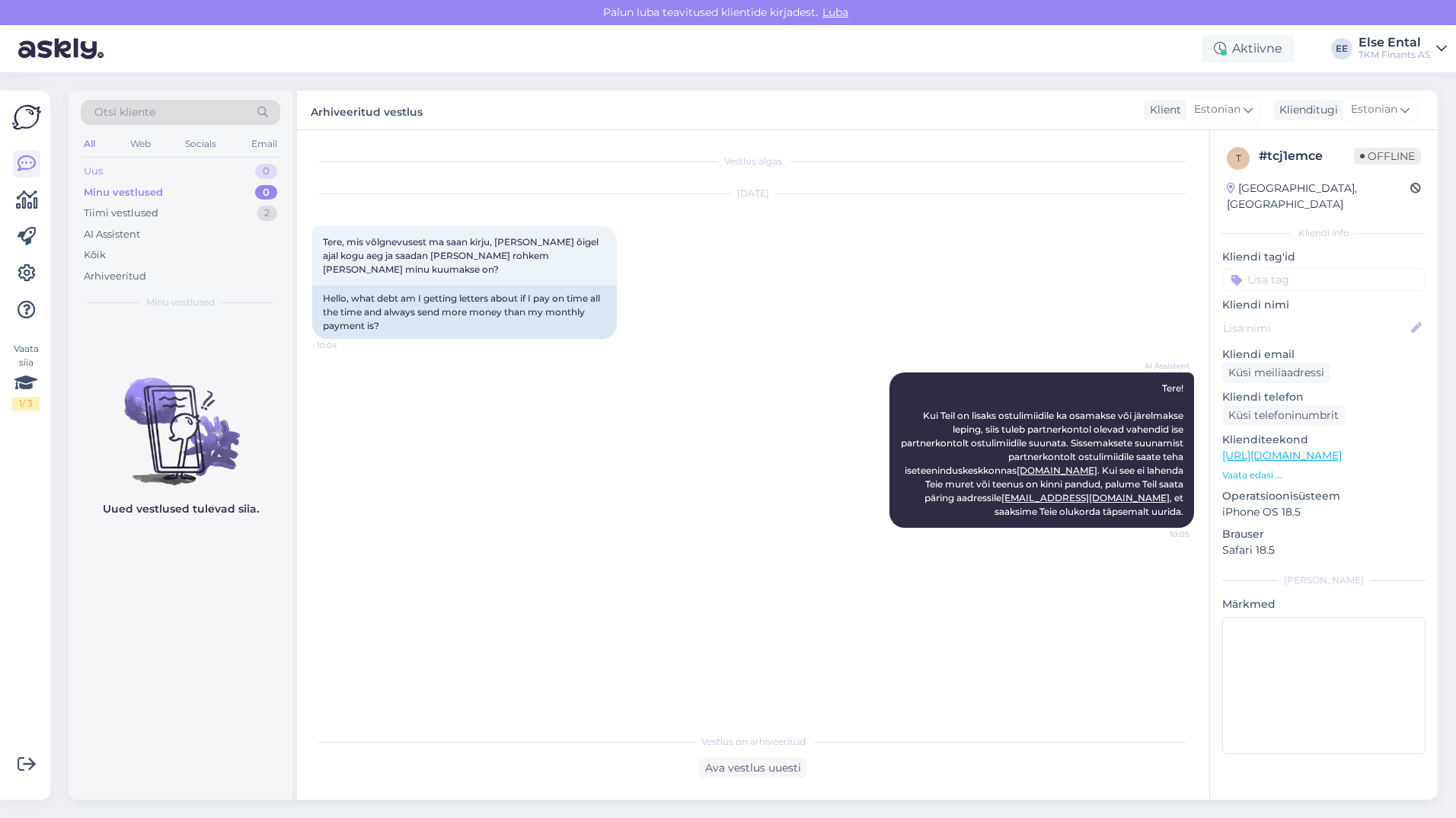
click at [99, 169] on div "Uus" at bounding box center [93, 171] width 19 height 15
click at [145, 192] on div "Minu vestlused" at bounding box center [121, 193] width 75 height 15
click at [142, 210] on div "Tiimi vestlused" at bounding box center [120, 213] width 74 height 15
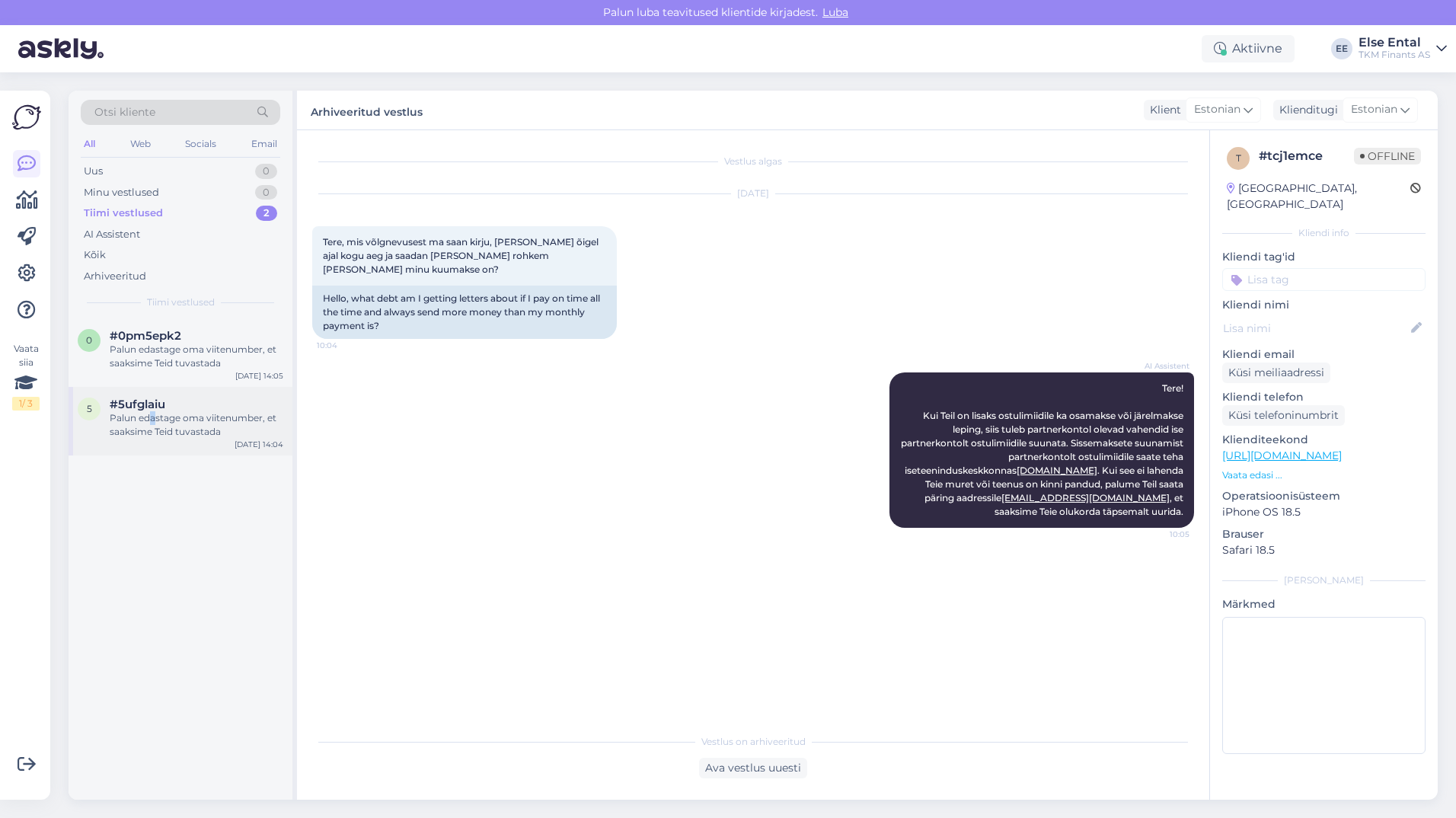
click at [153, 420] on div "Palun edastage oma viitenumber, et saaksime Teid tuvastada" at bounding box center [196, 425] width 174 height 28
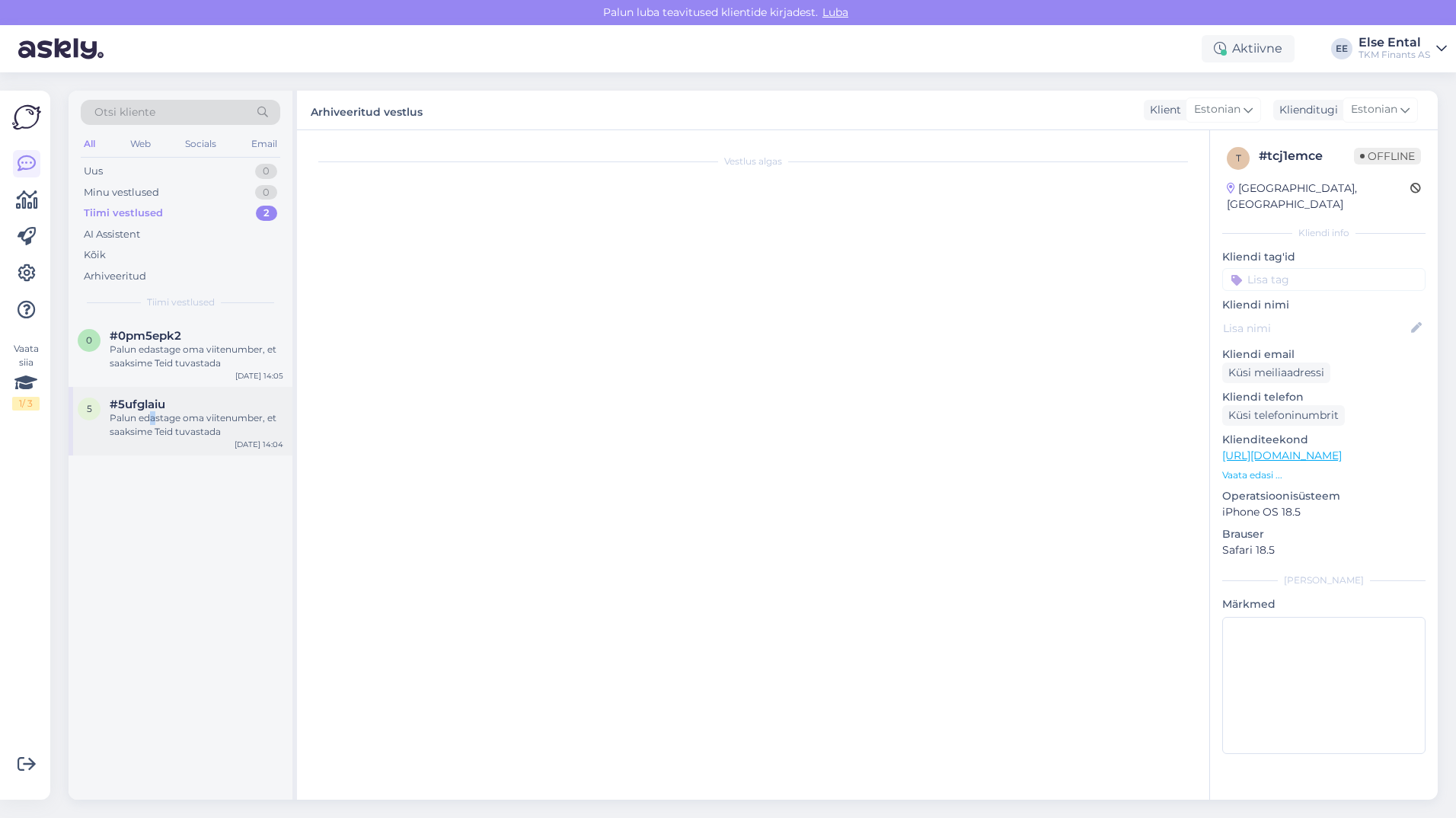
scroll to position [67, 0]
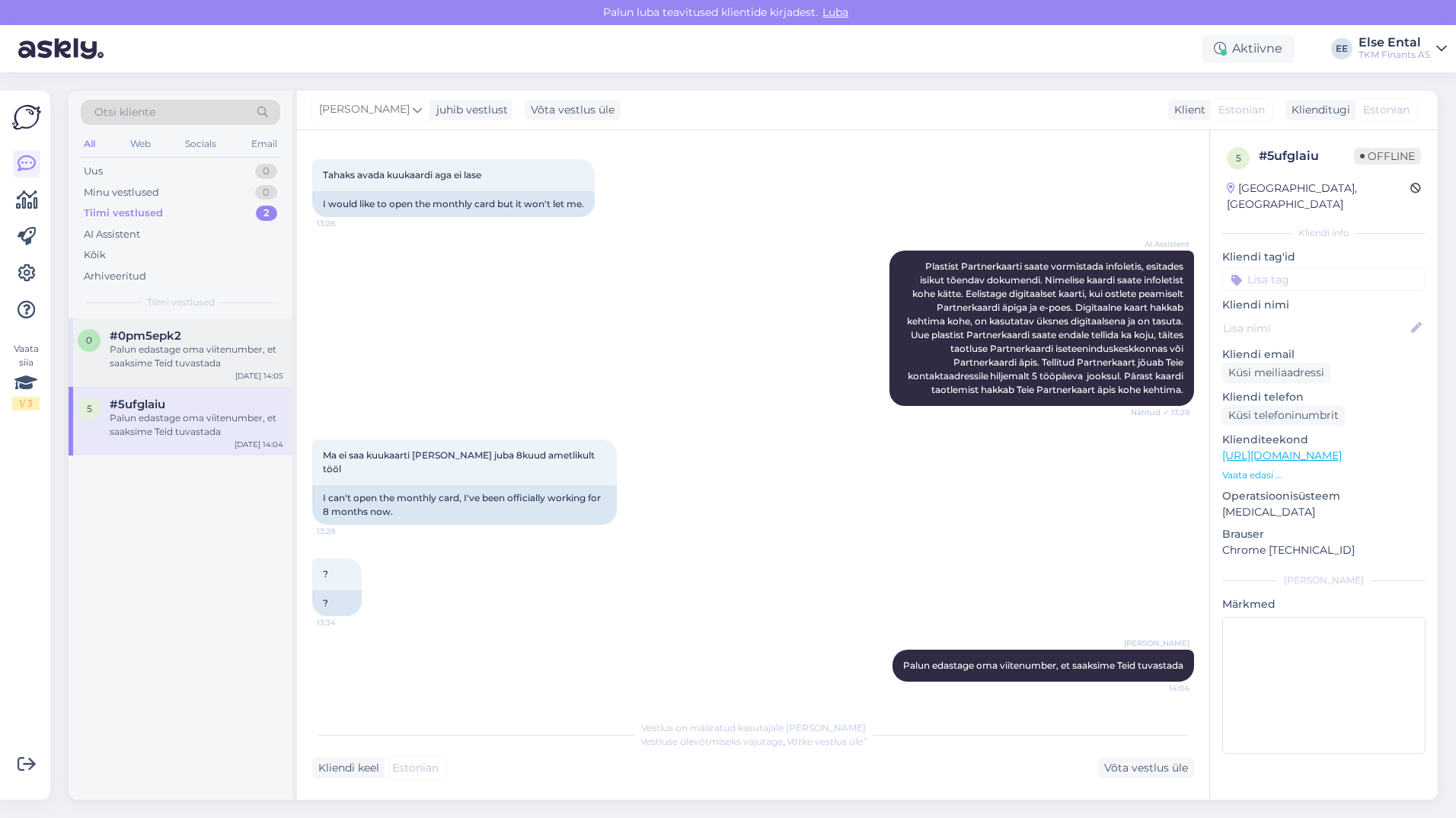
drag, startPoint x: 153, startPoint y: 420, endPoint x: 109, endPoint y: 341, distance: 90.4
click at [109, 341] on span "#0pm5epk2" at bounding box center [145, 336] width 72 height 13
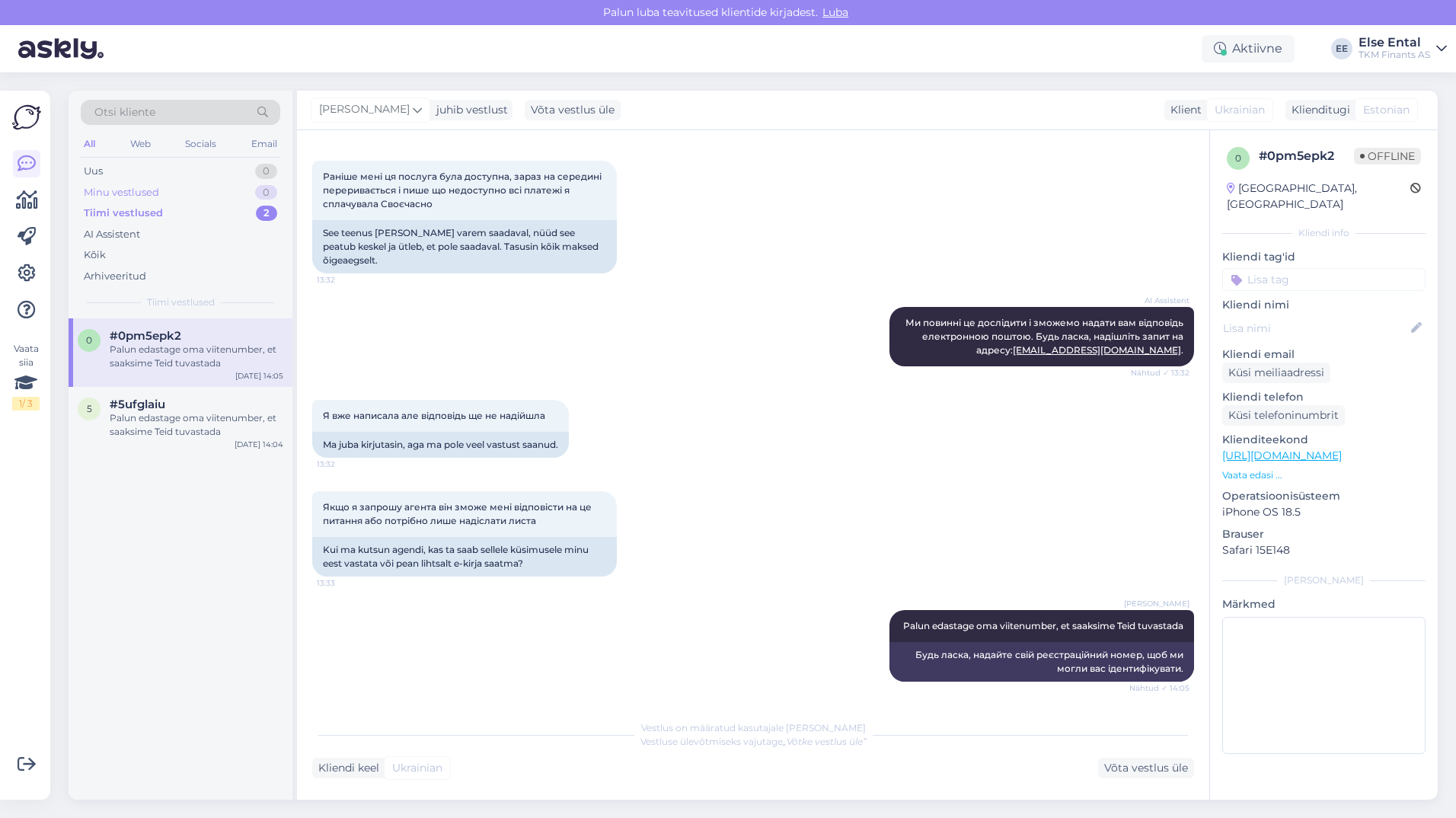
click at [114, 186] on div "Minu vestlused" at bounding box center [121, 193] width 75 height 15
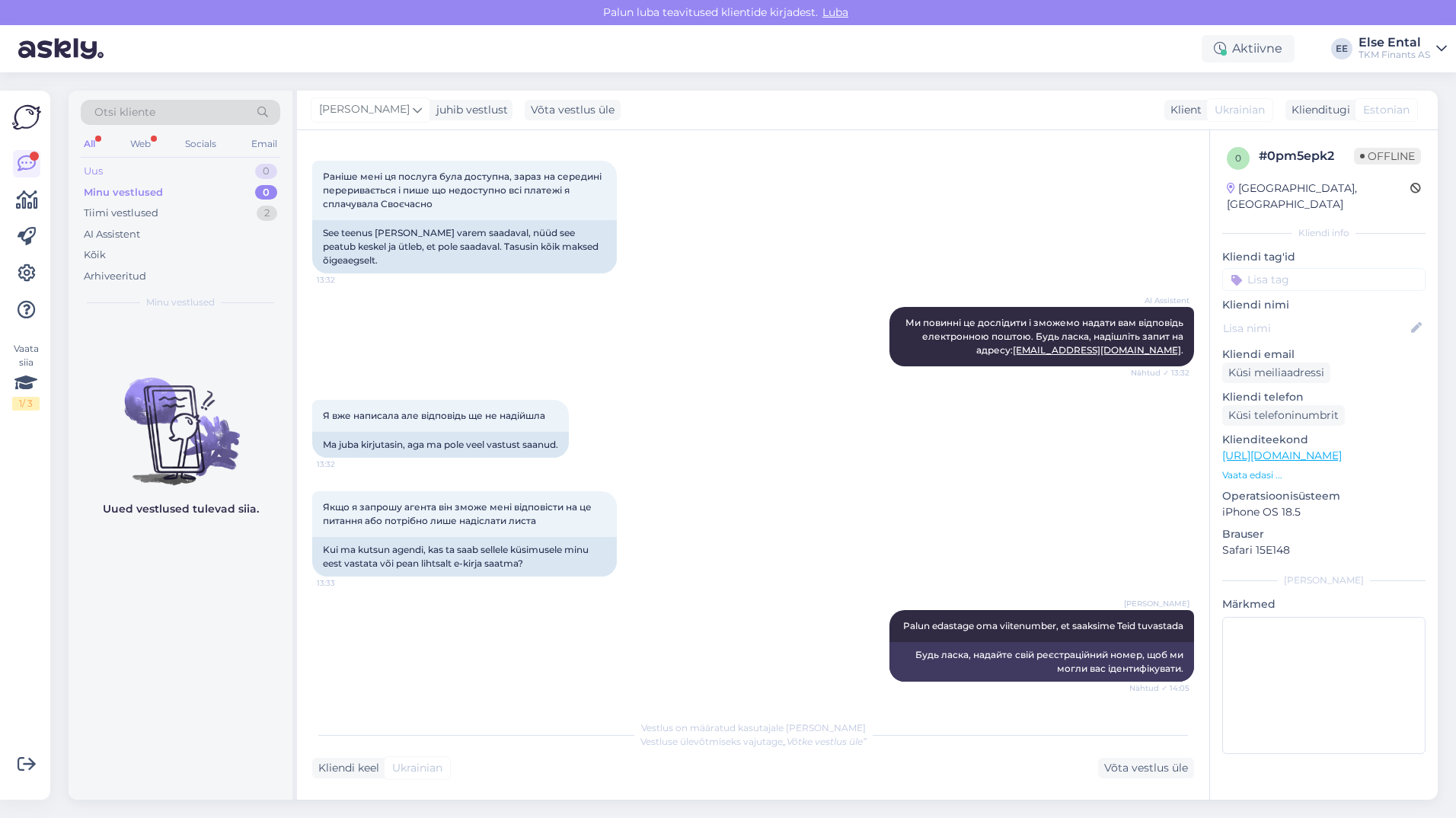
click at [108, 168] on div "Uus 0" at bounding box center [180, 171] width 200 height 22
click at [119, 191] on div "Minu vestlused" at bounding box center [121, 193] width 75 height 15
